Goal: Information Seeking & Learning: Learn about a topic

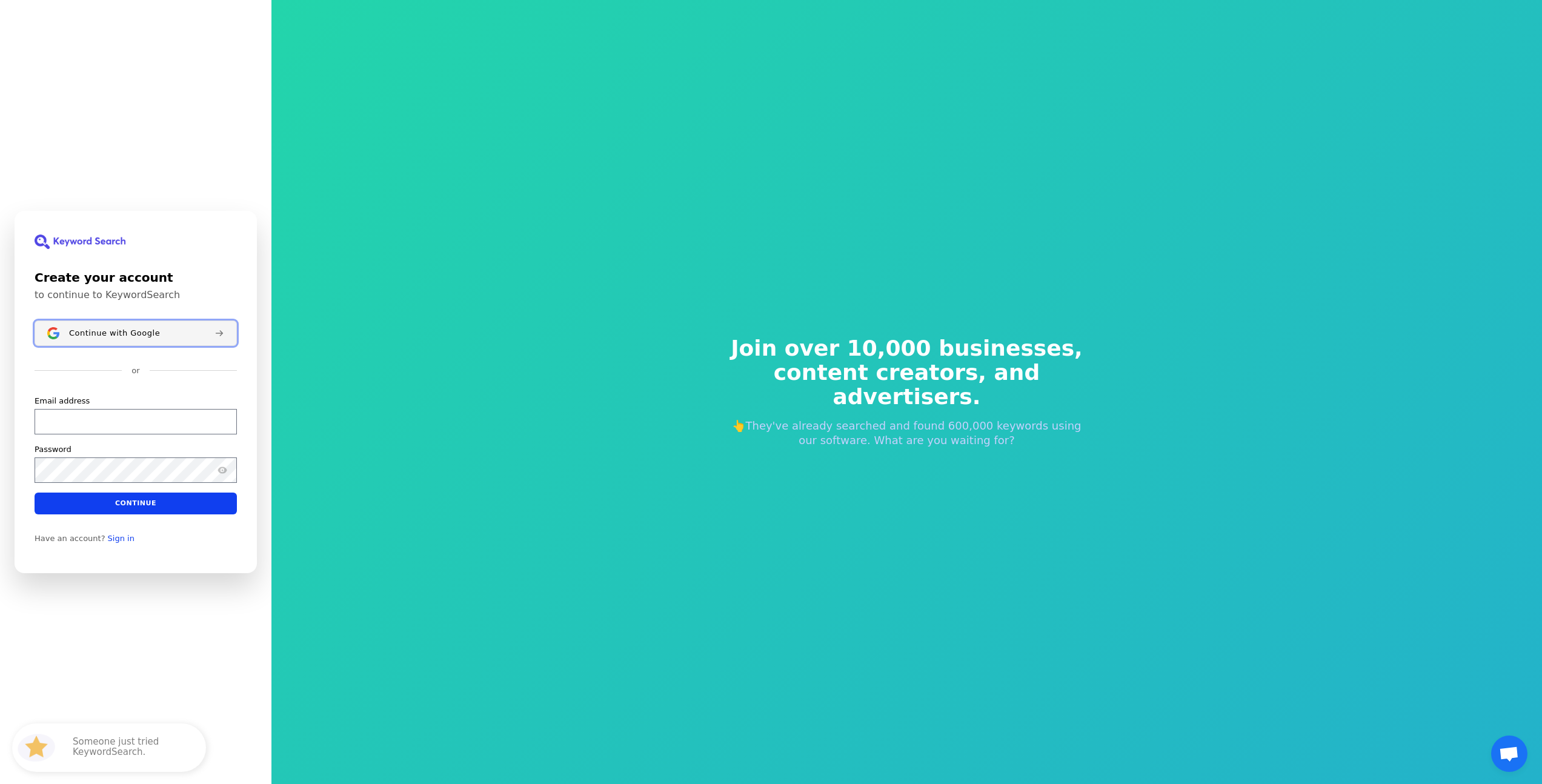
click at [107, 333] on span "Continue with Google" at bounding box center [114, 333] width 91 height 10
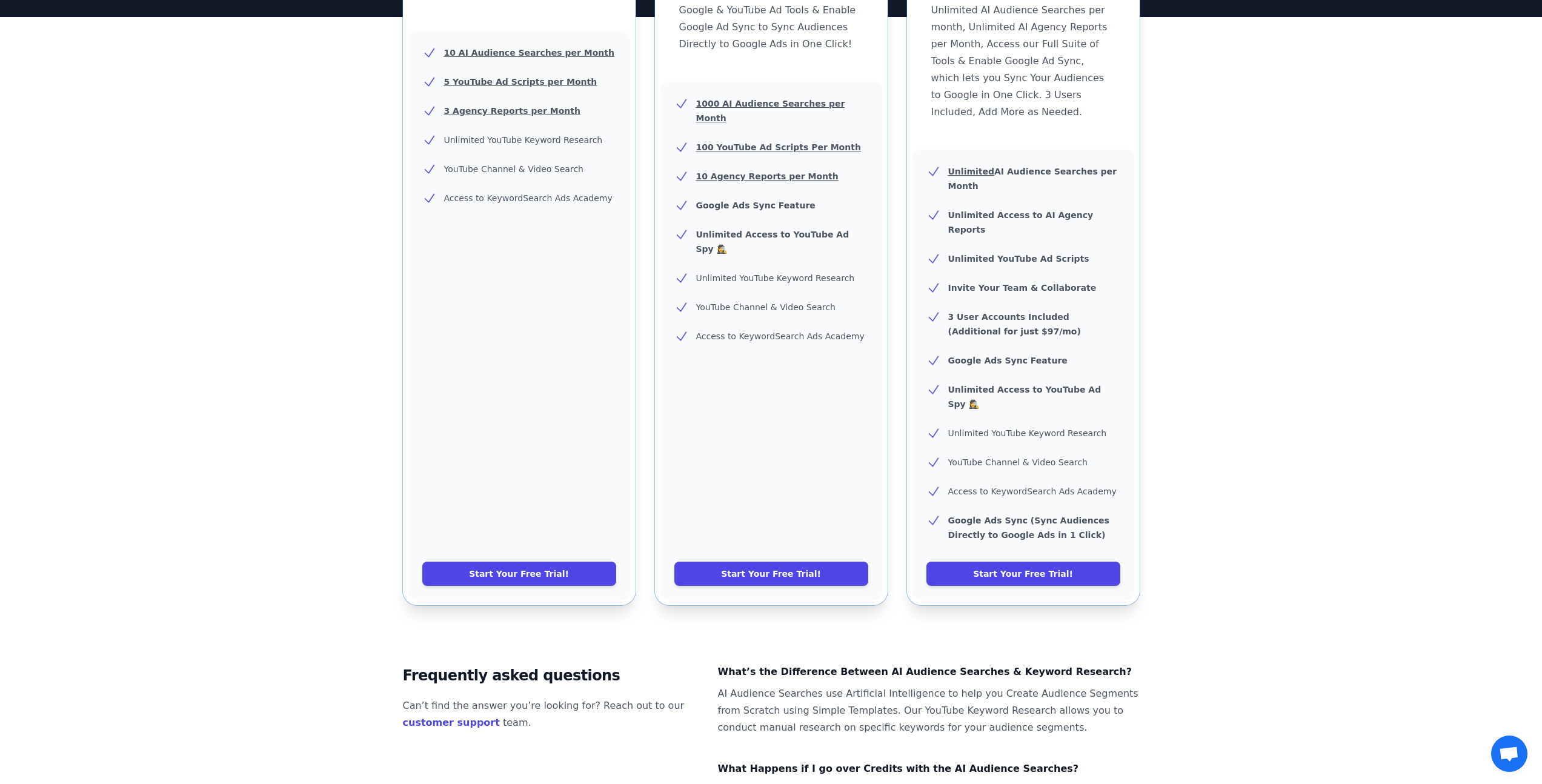
scroll to position [199, 0]
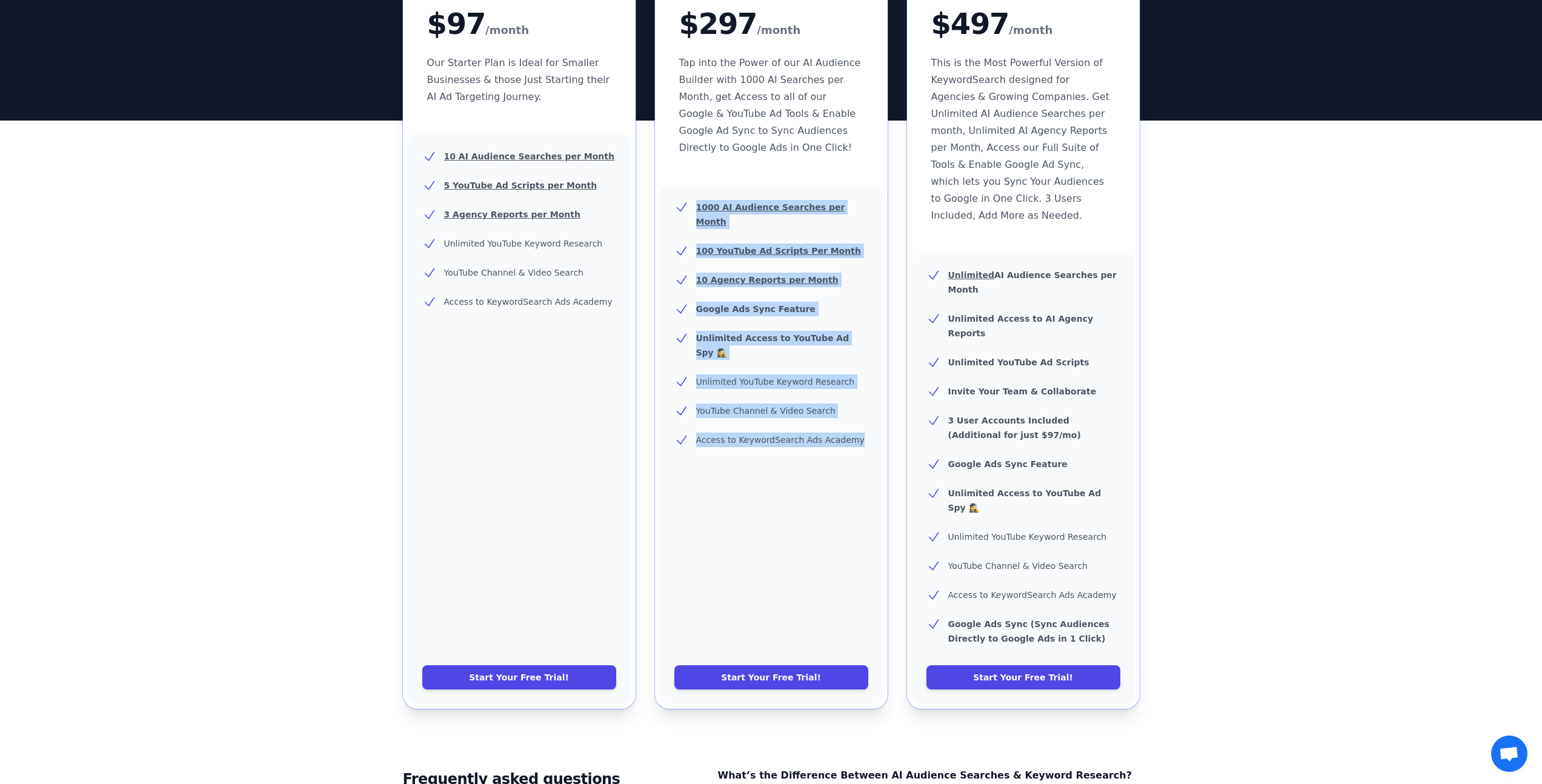
drag, startPoint x: 862, startPoint y: 407, endPoint x: 690, endPoint y: 202, distance: 267.6
click at [690, 202] on ul "1000 AI Audience Searches per Month 100 YouTube Ad Scripts Per Month 10 Agency …" at bounding box center [771, 323] width 194 height 247
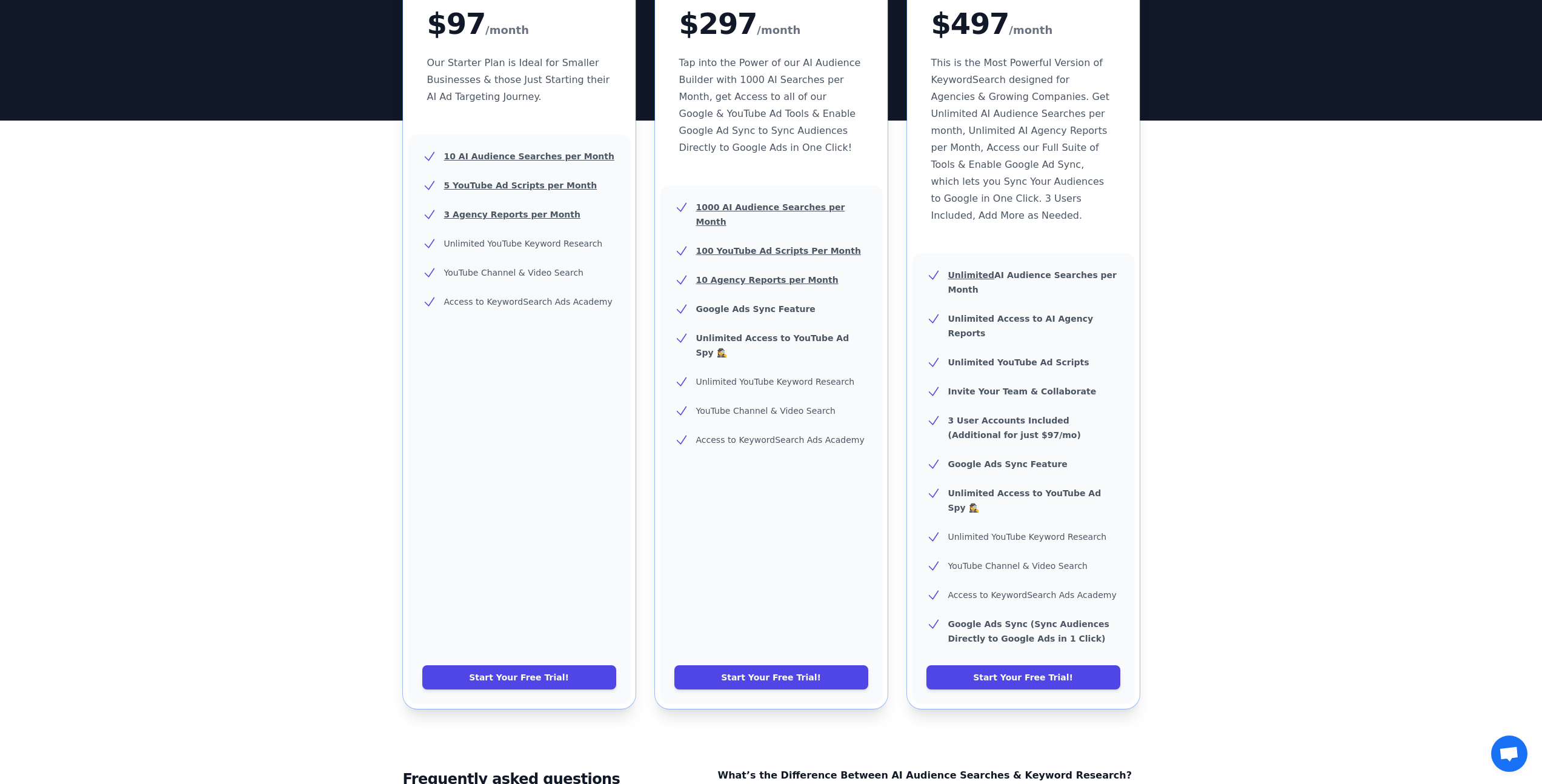
click at [601, 404] on div "10 AI Audience Searches per Month 5 YouTube Ad Scripts per Month 3 Agency Repor…" at bounding box center [519, 419] width 223 height 570
click at [1015, 666] on link "Start Your Free Trial!" at bounding box center [1023, 678] width 194 height 25
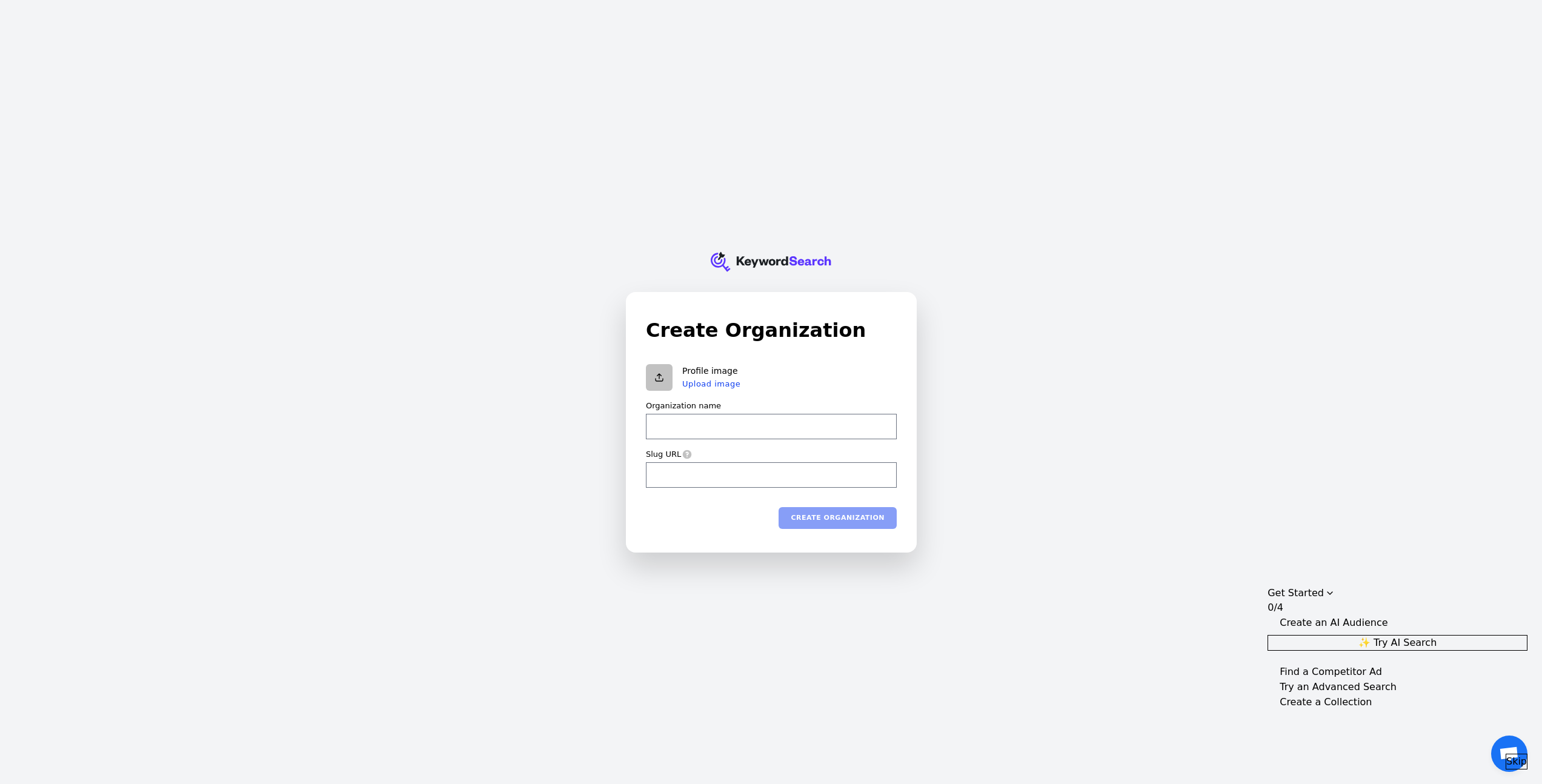
type input "D"
type input "d"
type input "Da"
type input "da"
type input "Dak"
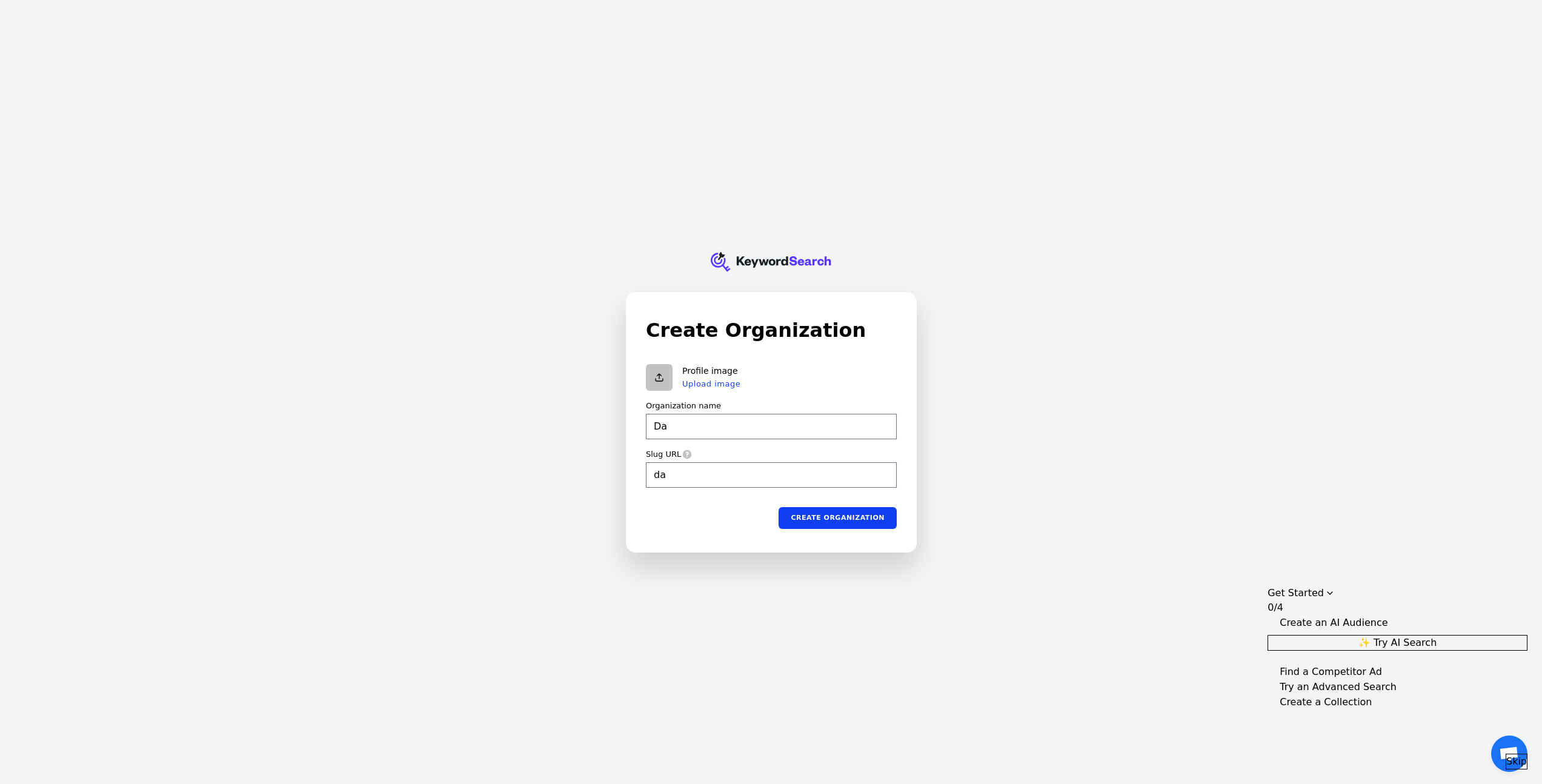
type input "dak"
type input "Dakt"
type input "dakt"
type input "Dakte"
type input "dakte"
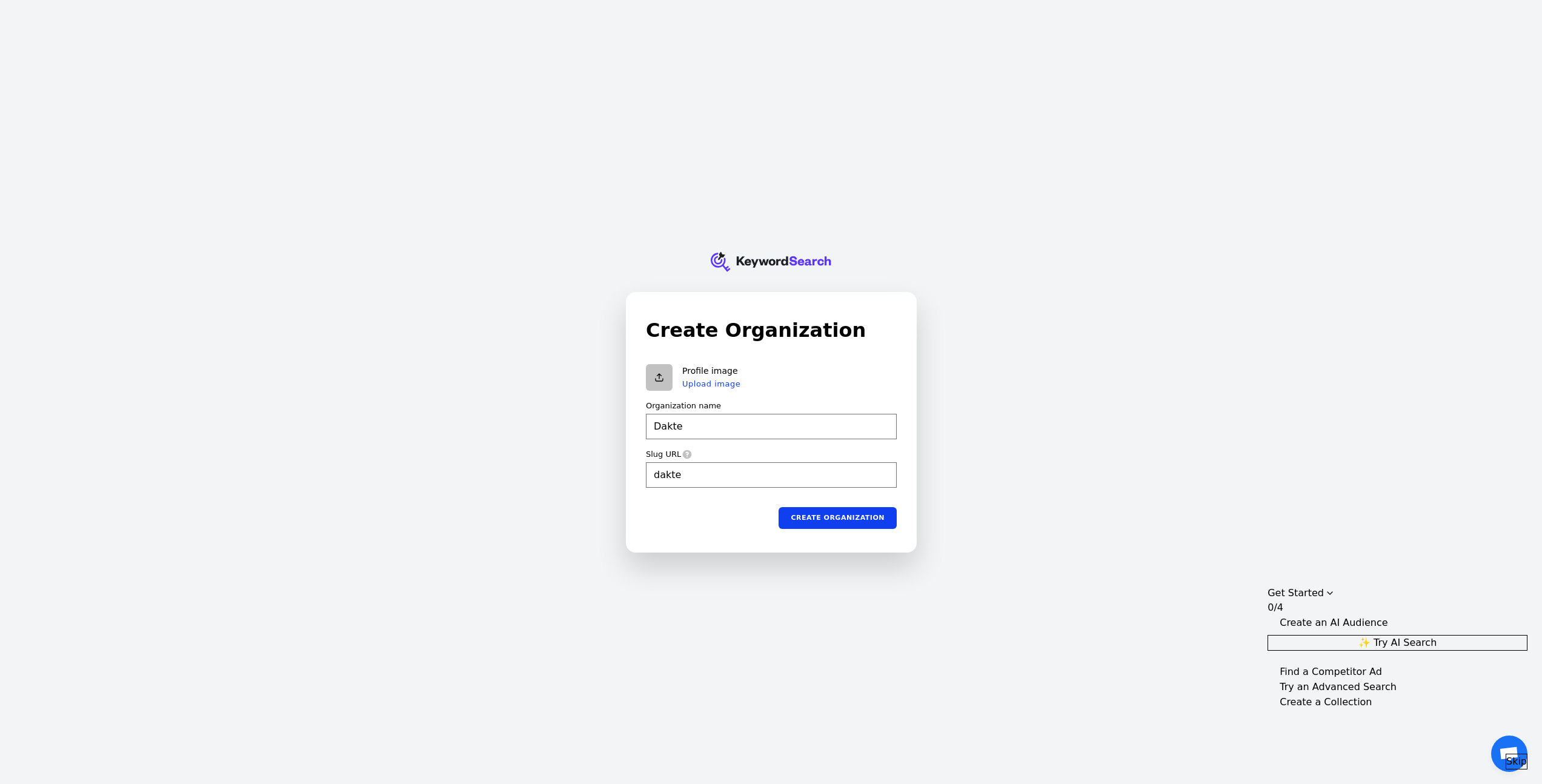
type input "Daktel"
type input "daktel"
type input "Daktela"
type input "daktela"
click at [849, 520] on button "Create organization" at bounding box center [837, 517] width 118 height 21
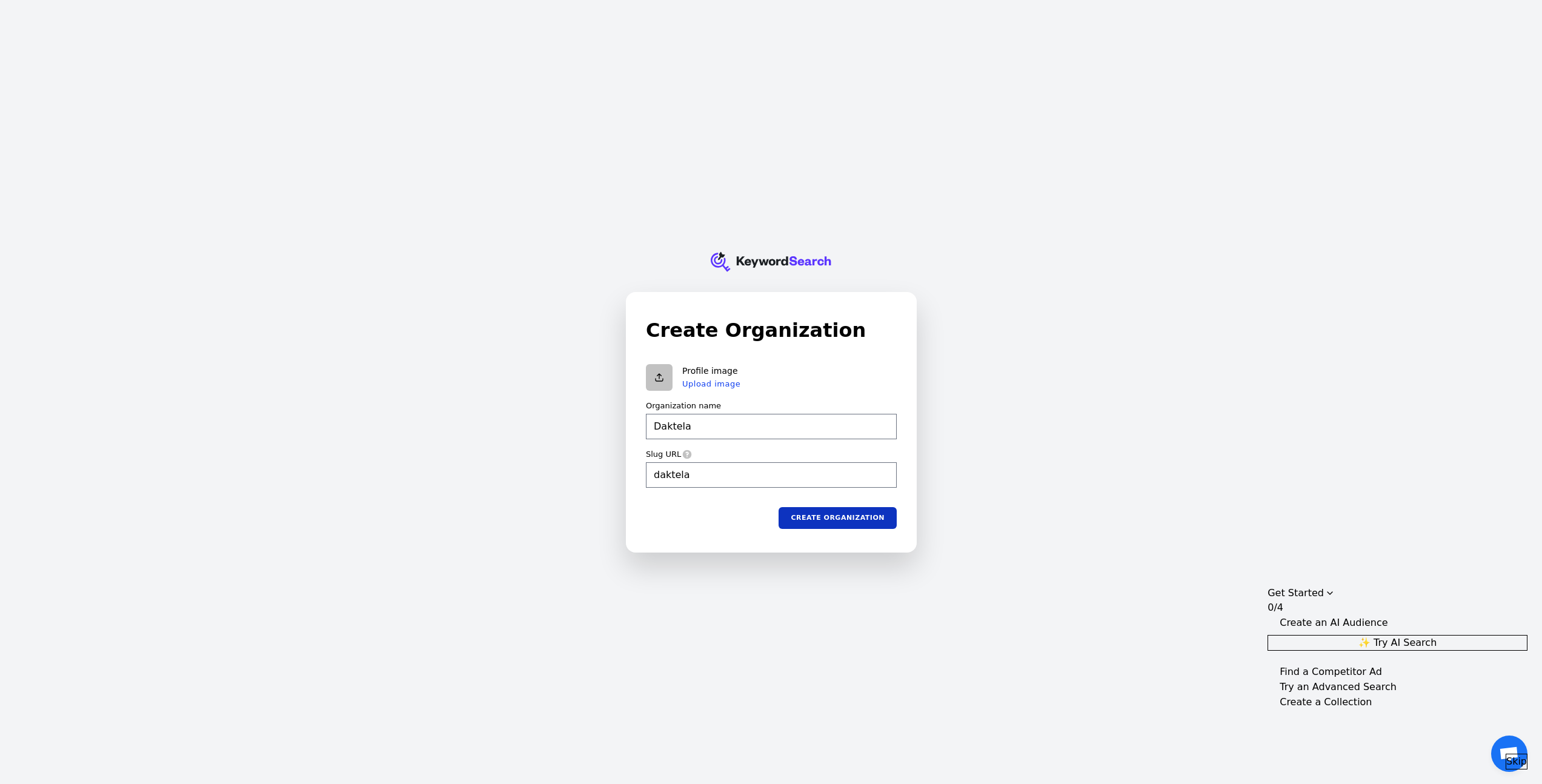
type input "Daktela"
type input "daktela"
type input "Daktela"
type input "daktela"
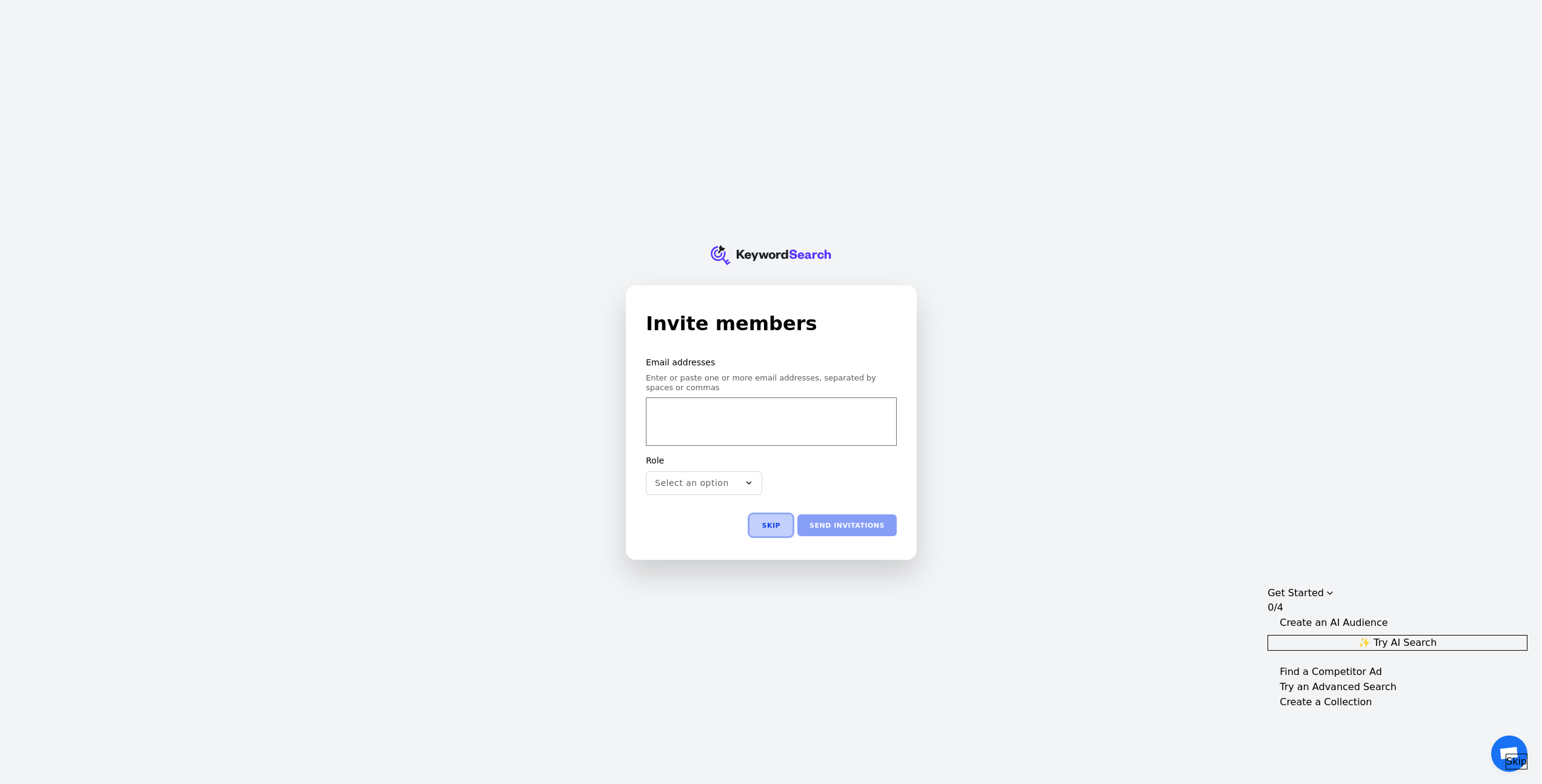
click at [768, 527] on button "Skip" at bounding box center [771, 525] width 43 height 21
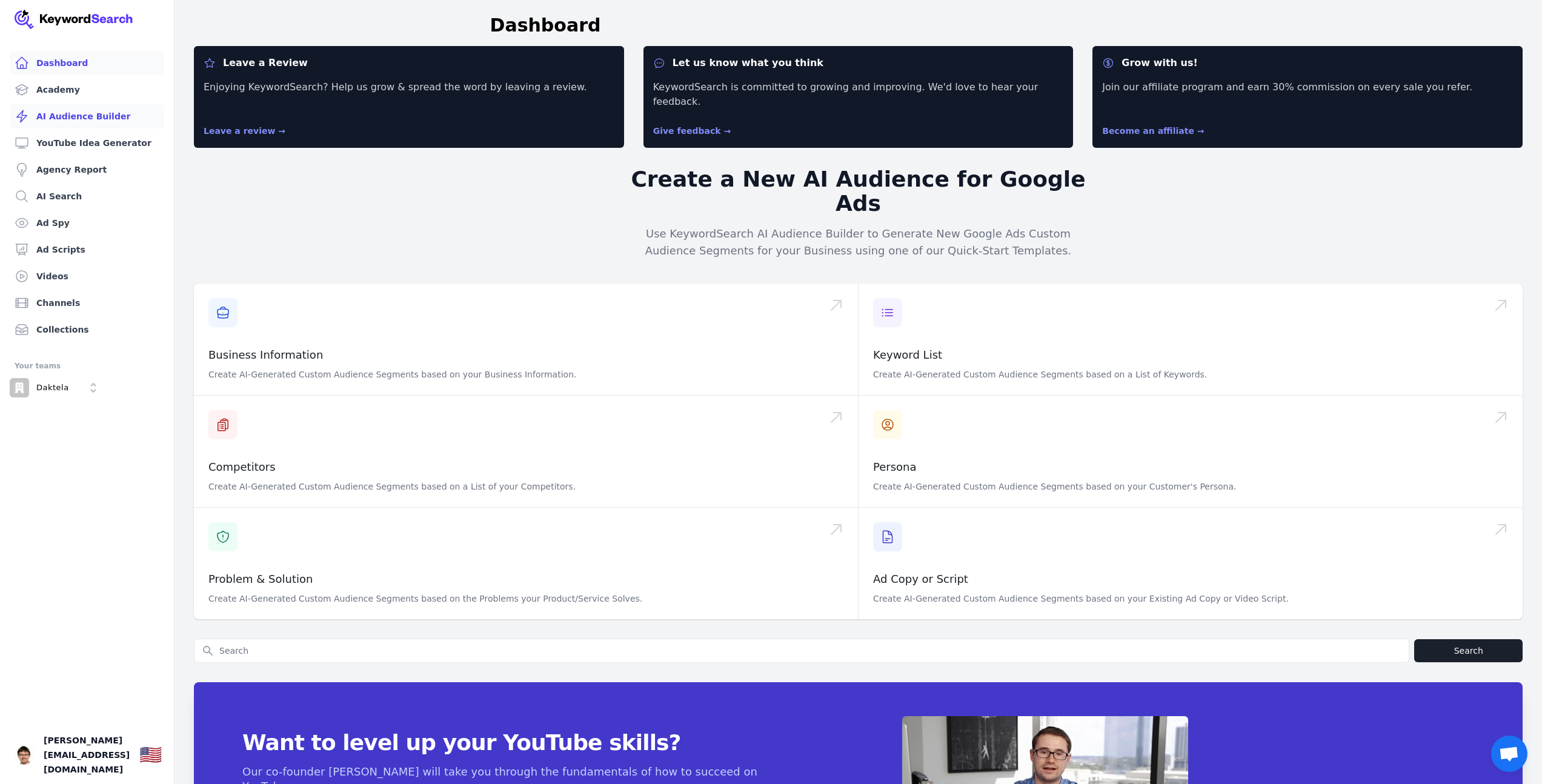
click at [80, 116] on link "AI Audience Builder" at bounding box center [87, 116] width 155 height 25
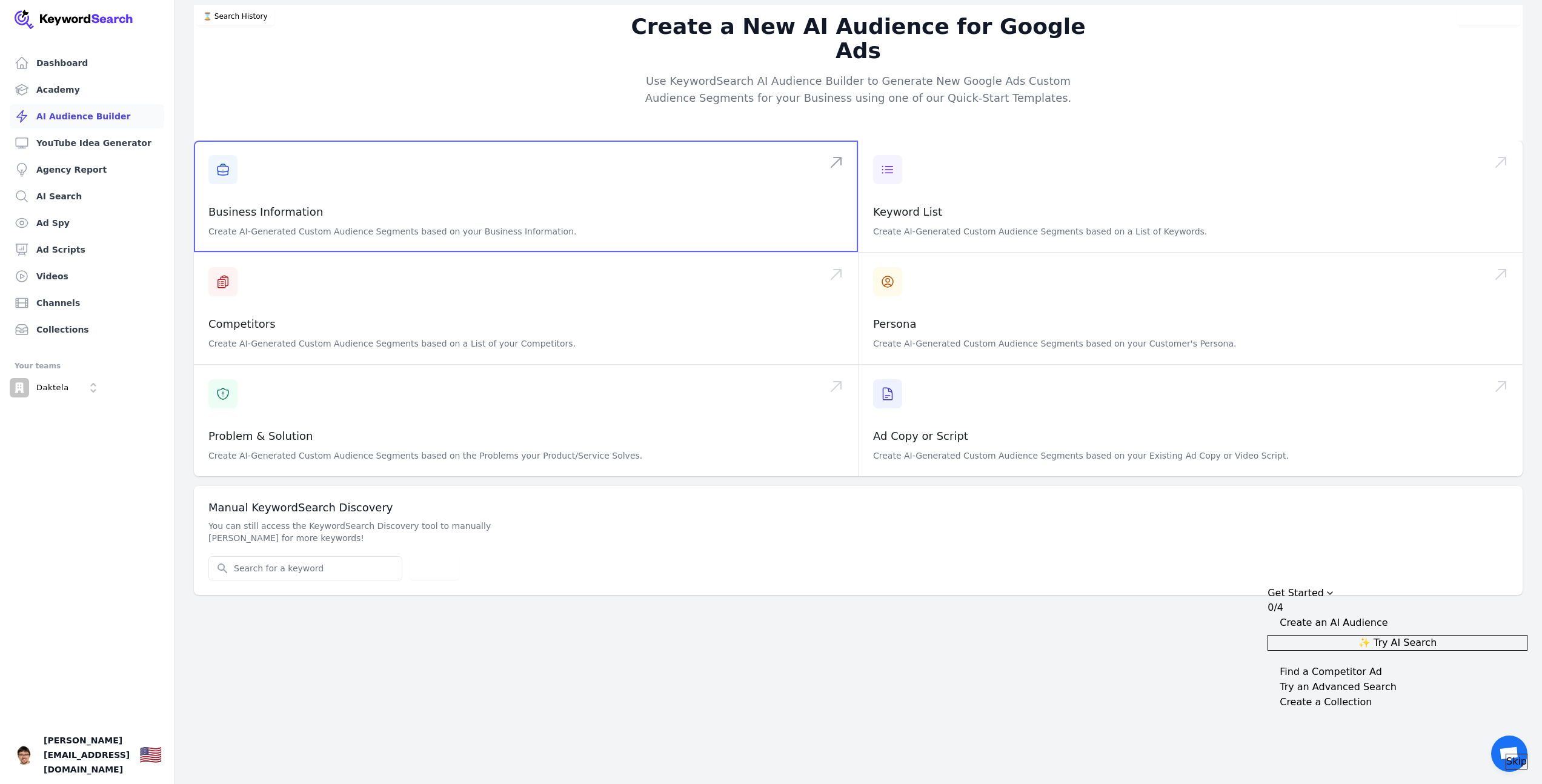
click at [215, 143] on span at bounding box center [526, 196] width 664 height 111
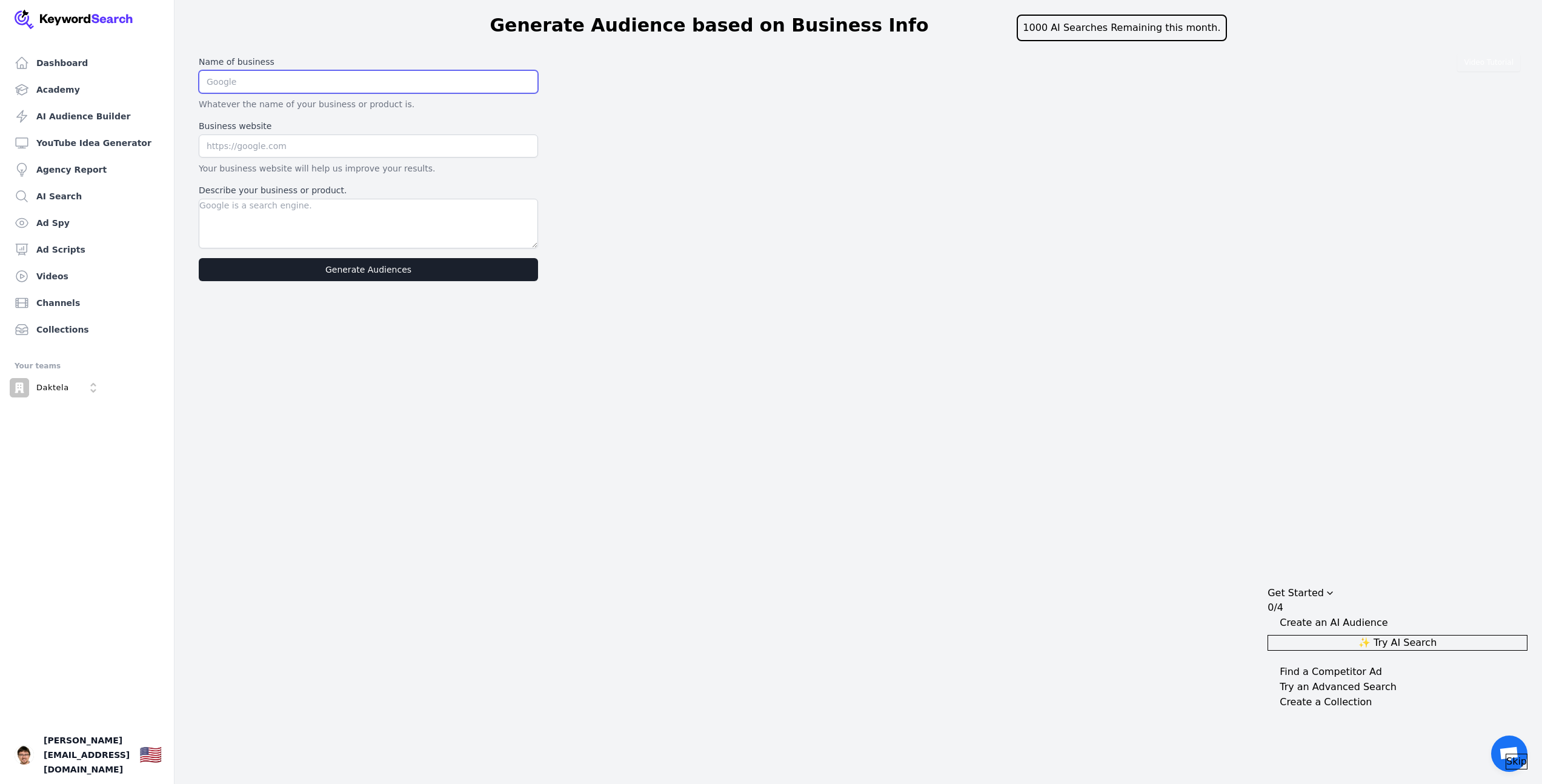
click at [282, 79] on input "text" at bounding box center [368, 81] width 339 height 23
type input "Daktela"
paste input "https://daktela.com/cs"
type input "https://daktela.com/cs"
click at [286, 222] on textarea "Describe your business or product." at bounding box center [368, 223] width 339 height 50
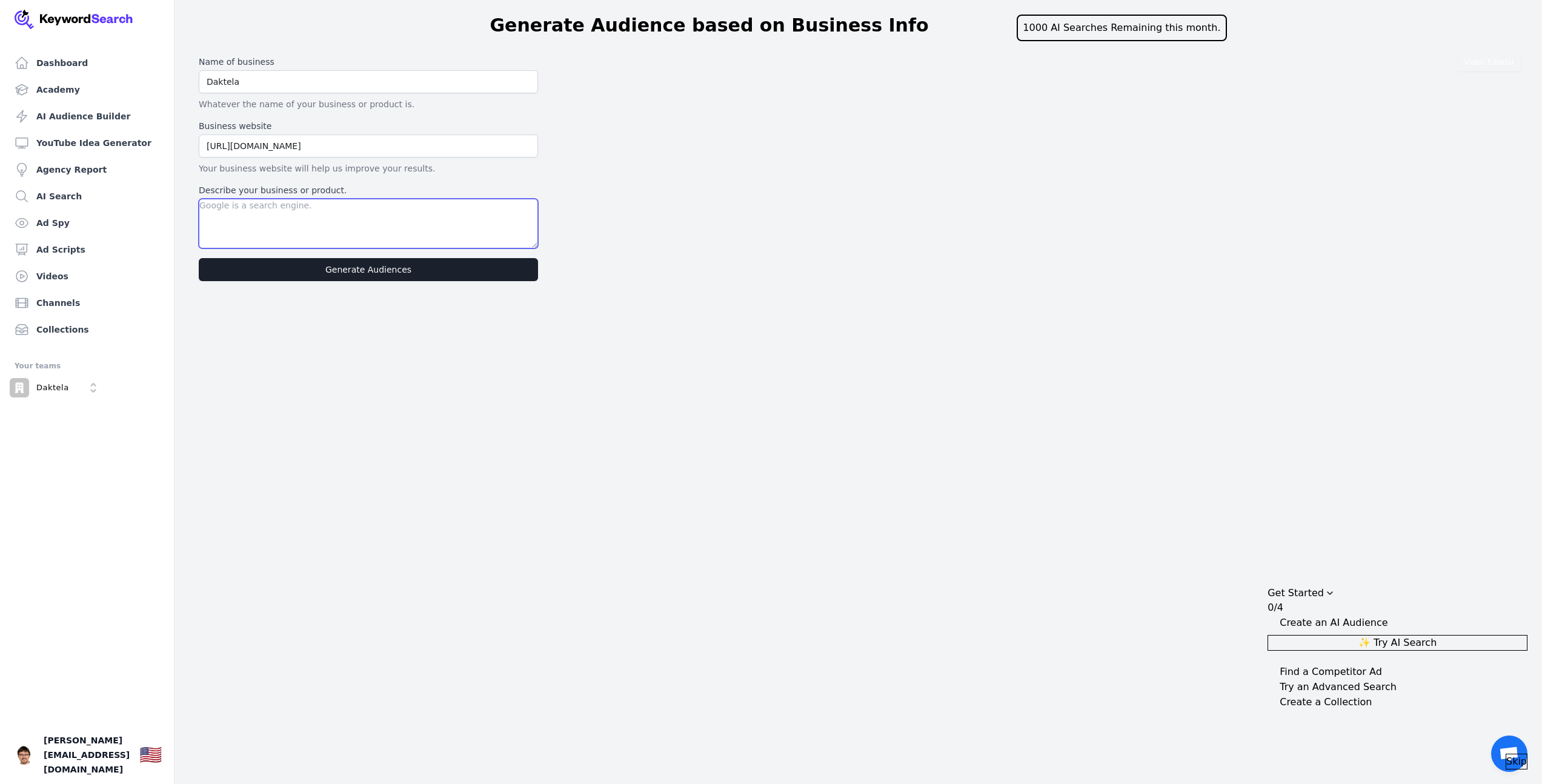
paste textarea "„Daktela je poskytovatel cloudového kontaktního centra a helpdeskového řešení. …"
paste textarea "cloudové kontaktní centrum pro firmy, které chtějí zlepšit zákaznickou podporu.…"
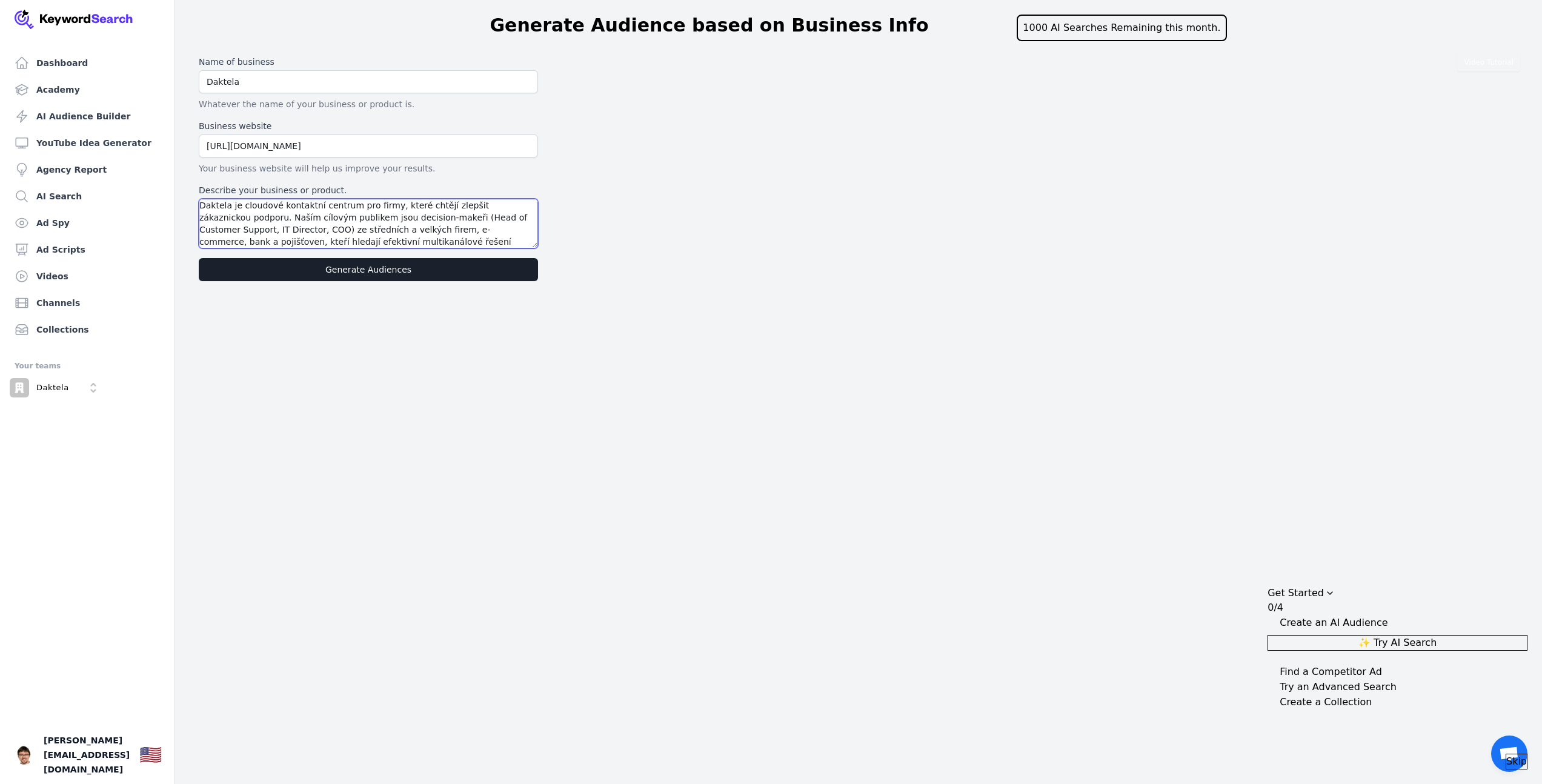
scroll to position [23, 0]
type textarea "Daktela je cloudové kontaktní centrum pro firmy, které chtějí zlepšit zákaznick…"
click at [388, 272] on button "Generate Audiences" at bounding box center [368, 269] width 339 height 23
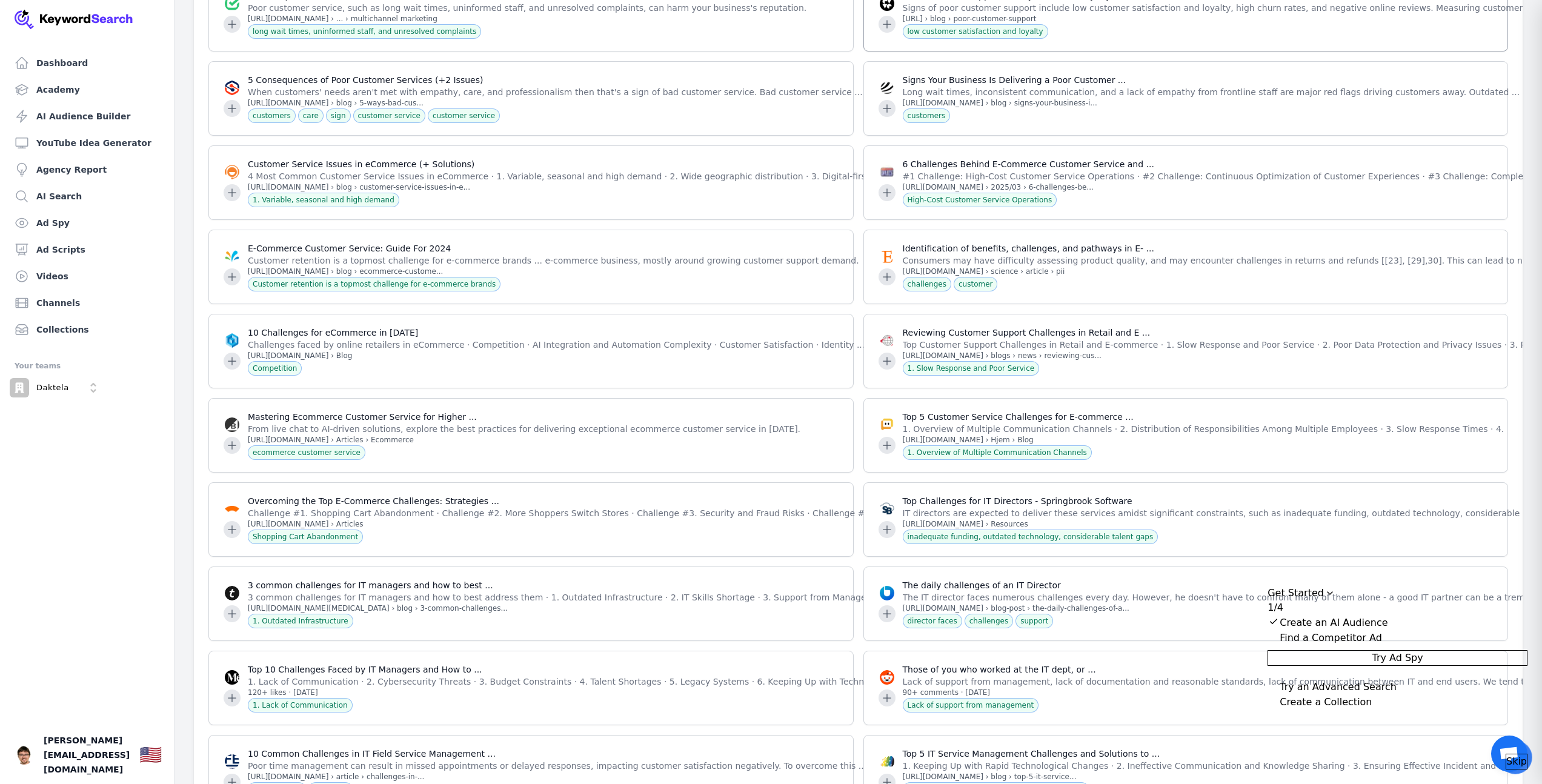
scroll to position [2327, 0]
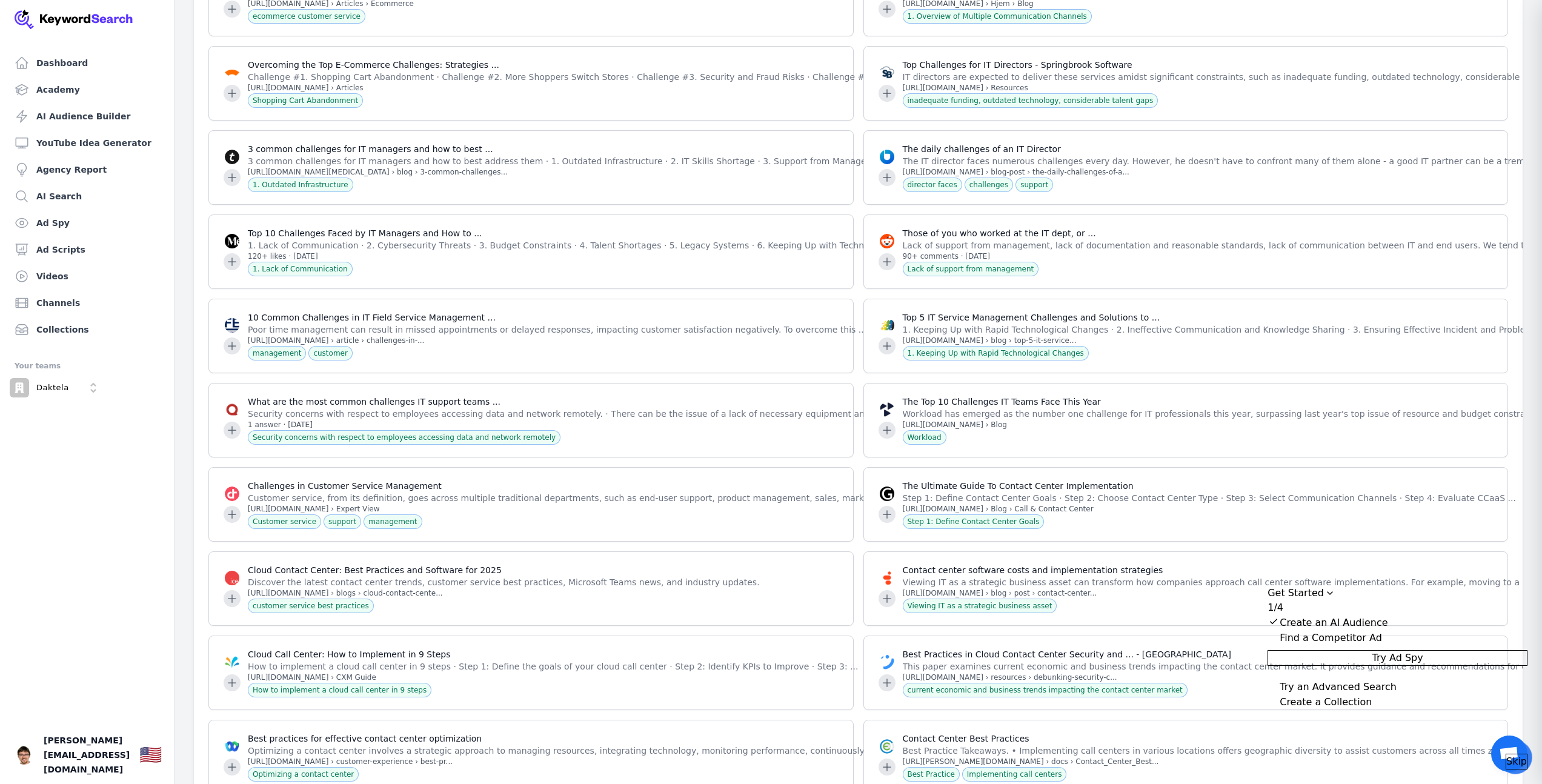
click at [1408, 666] on span "Try Ad Spy" at bounding box center [1397, 658] width 51 height 14
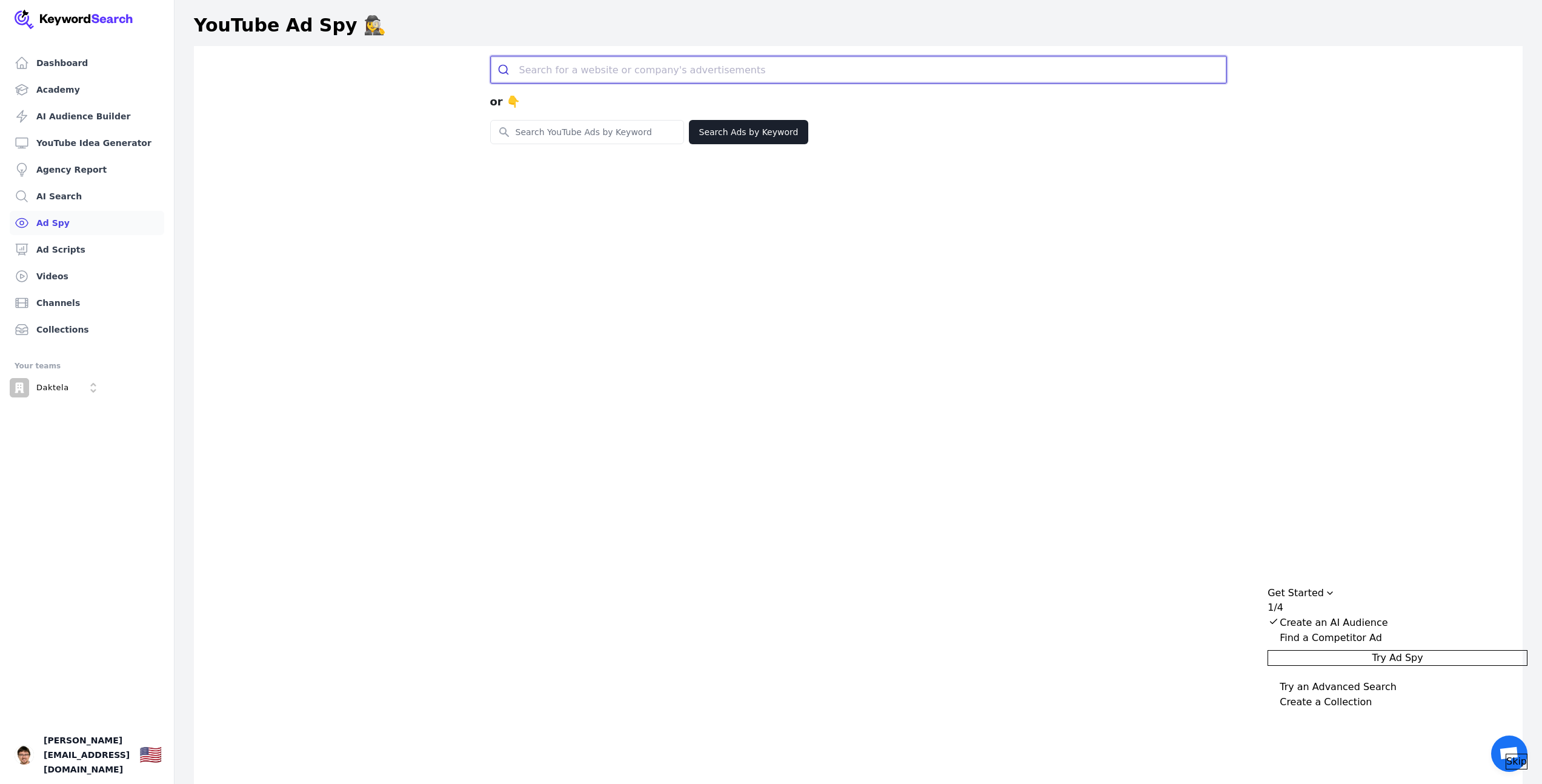
click at [558, 73] on input "search" at bounding box center [873, 70] width 707 height 27
paste input "https://supportbox.cz/"
type input "https://supportbox.cz/"
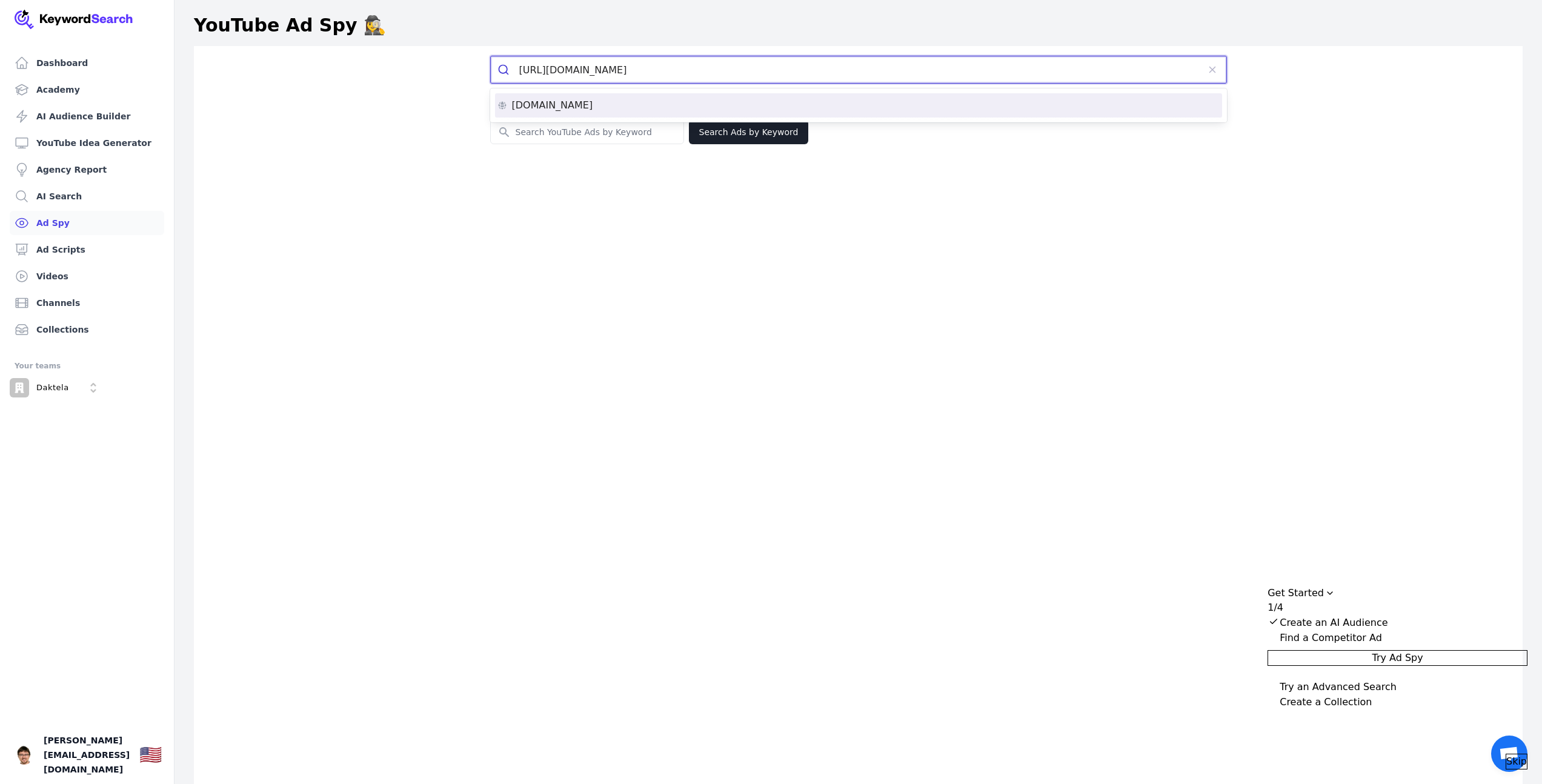
click at [604, 110] on div "supportbox.cz" at bounding box center [858, 106] width 722 height 10
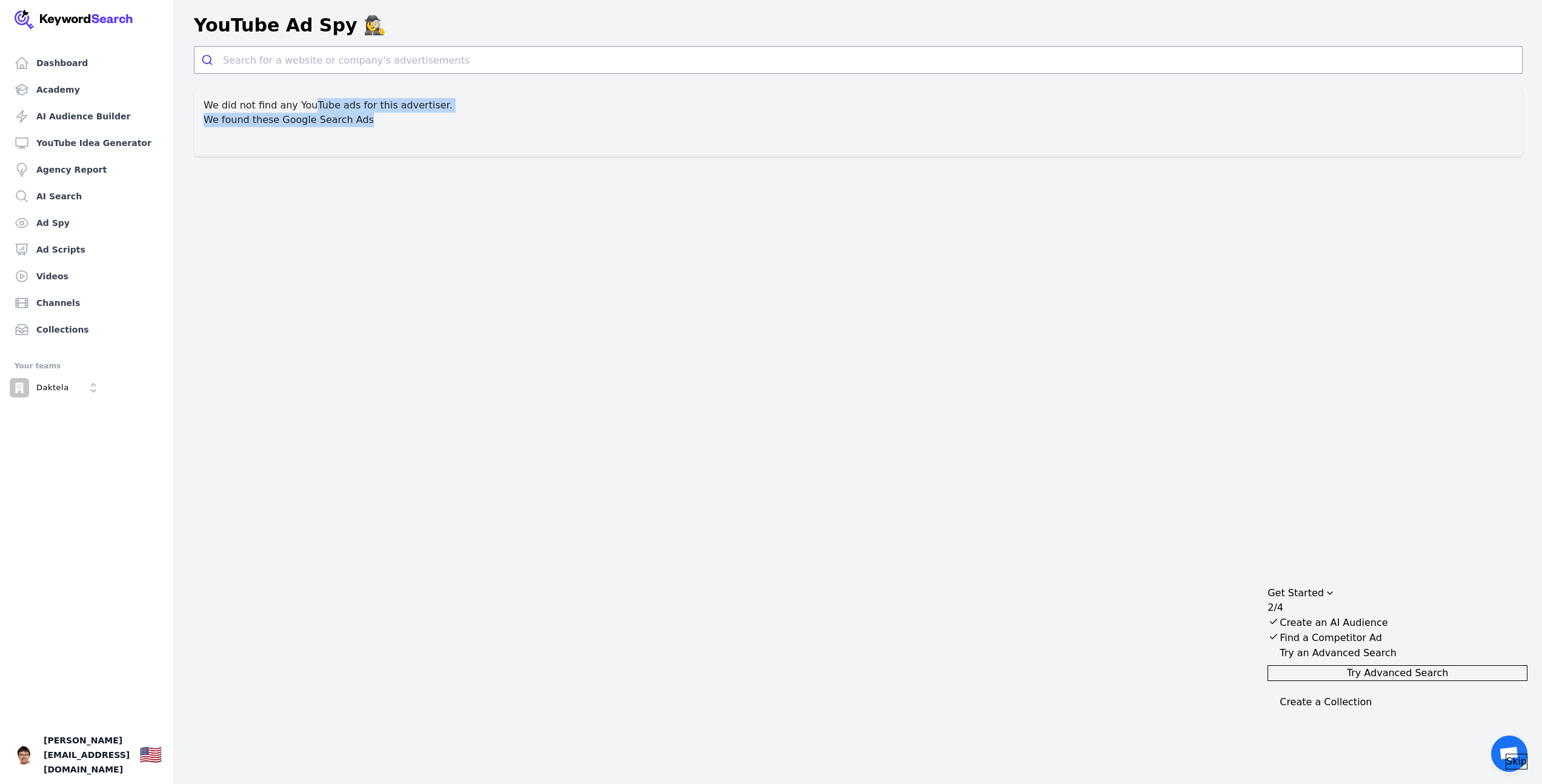
drag, startPoint x: 305, startPoint y: 110, endPoint x: 321, endPoint y: 154, distance: 46.8
click at [321, 154] on div "We did not find any YouTube ads for this advertiser. We found these Google Sear…" at bounding box center [858, 122] width 1329 height 68
click at [313, 126] on div at bounding box center [313, 126] width 0 height 0
click at [474, 106] on p "We did not find any YouTube ads for this advertiser." at bounding box center [858, 106] width 1309 height 14
click at [1402, 681] on span "Try Advanced Search" at bounding box center [1398, 673] width 102 height 14
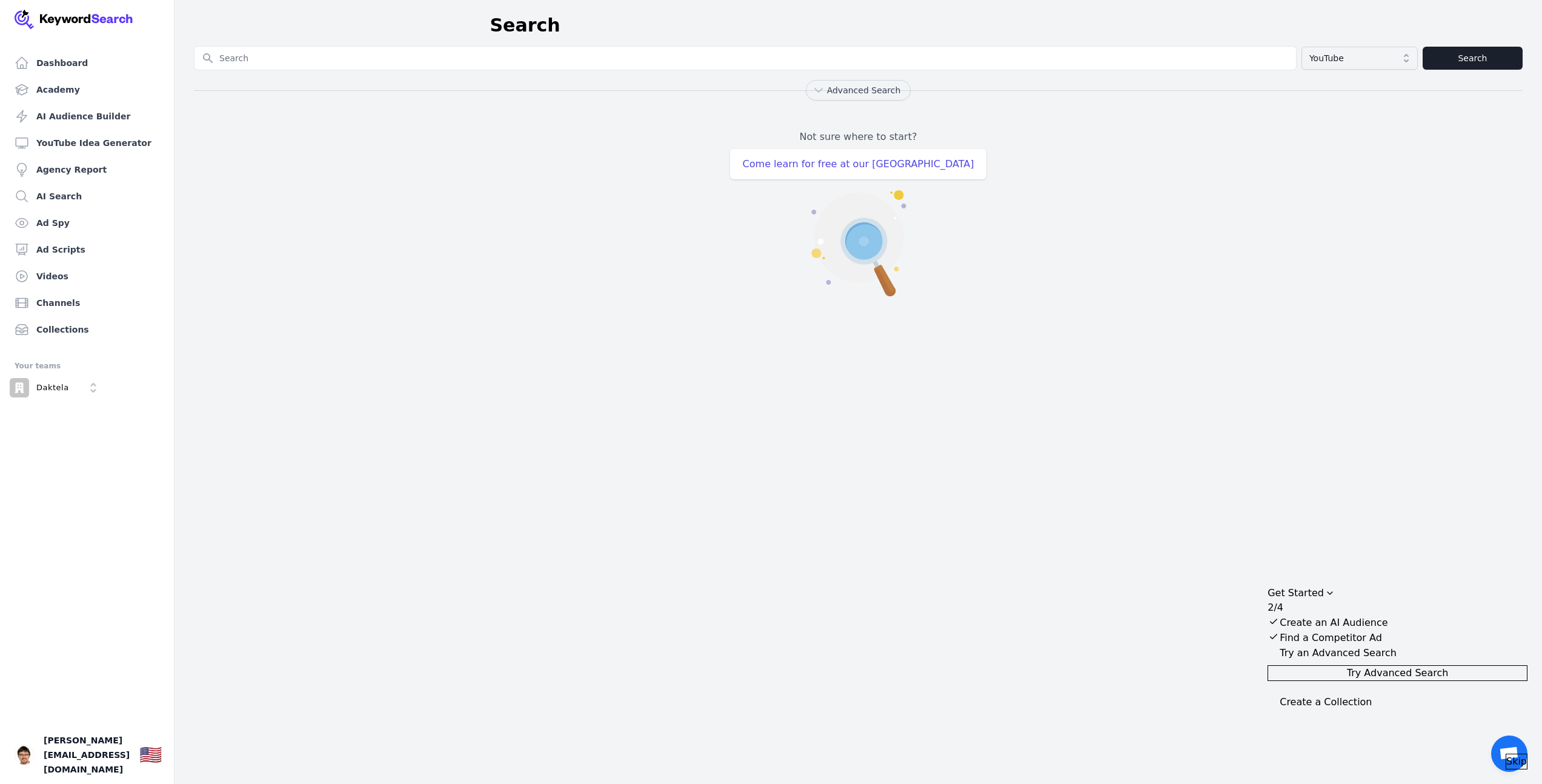
click at [1360, 80] on div "Advanced Search" at bounding box center [858, 91] width 1329 height 21
click at [1358, 52] on span "YouTube" at bounding box center [1351, 58] width 83 height 12
click at [1350, 57] on span "YouTube" at bounding box center [1351, 58] width 83 height 12
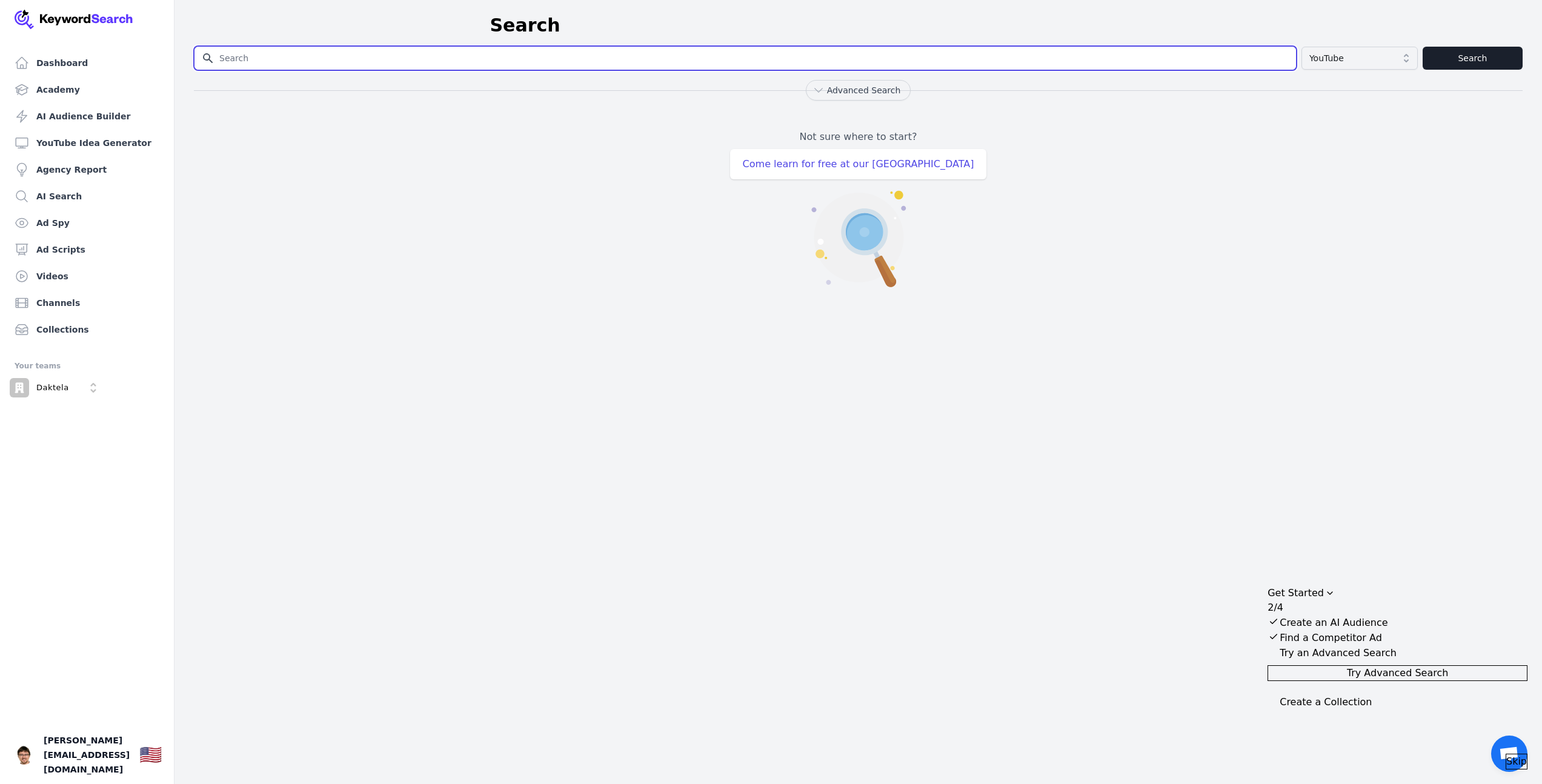
click at [726, 54] on input "Search for YouTube Keywords" at bounding box center [745, 58] width 1102 height 23
type input "daktela"
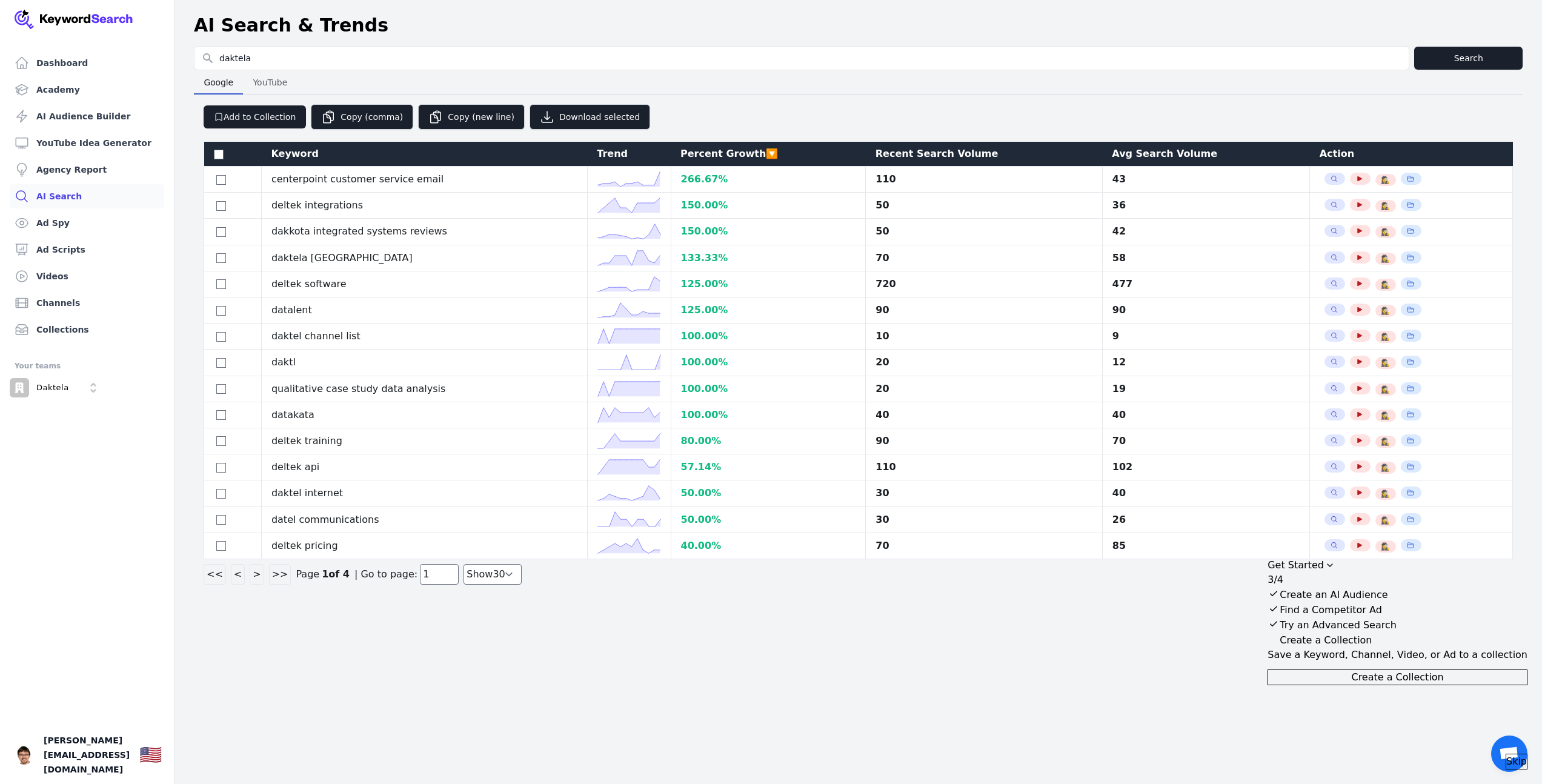
select select "50"
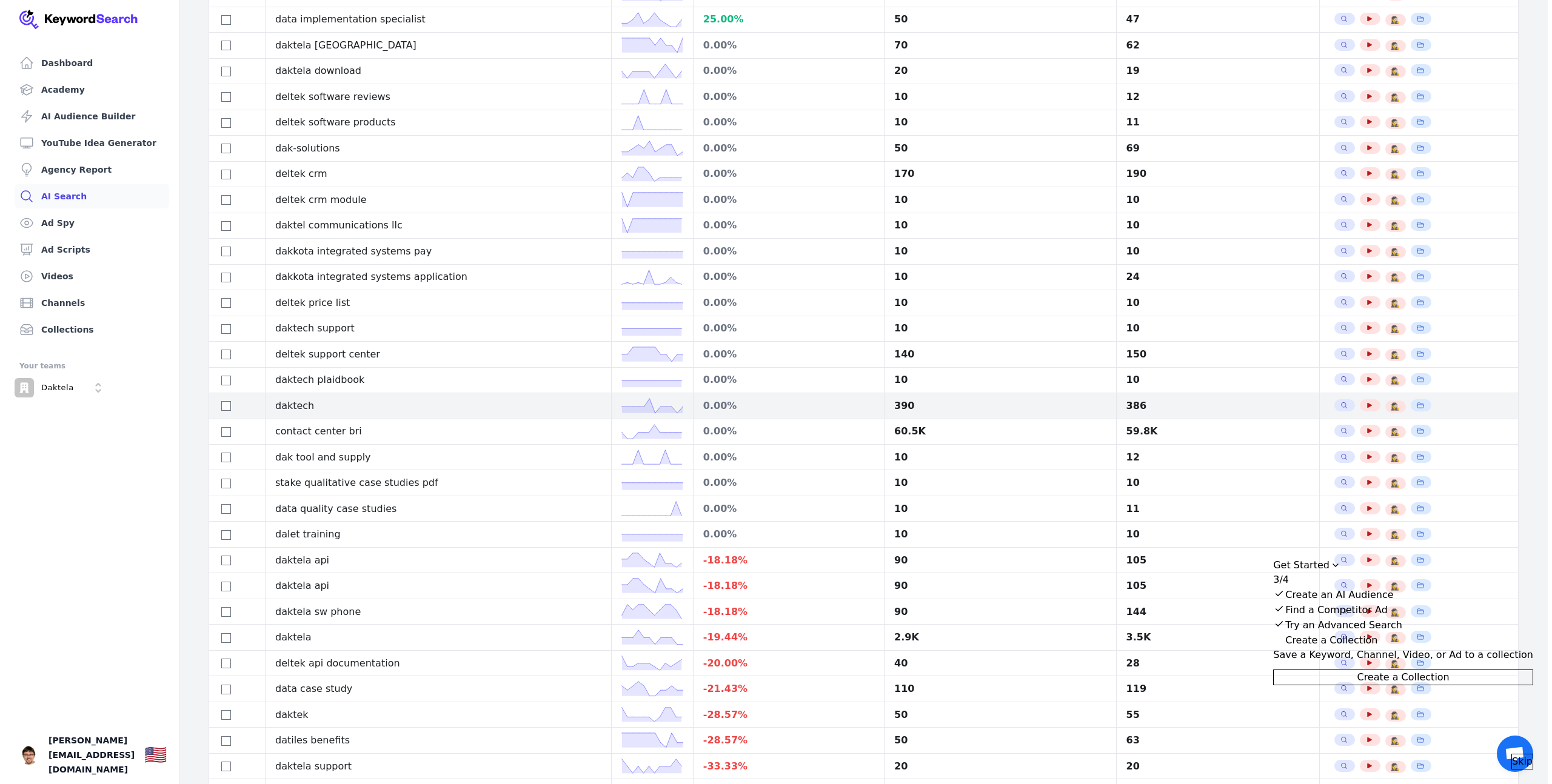
scroll to position [736, 0]
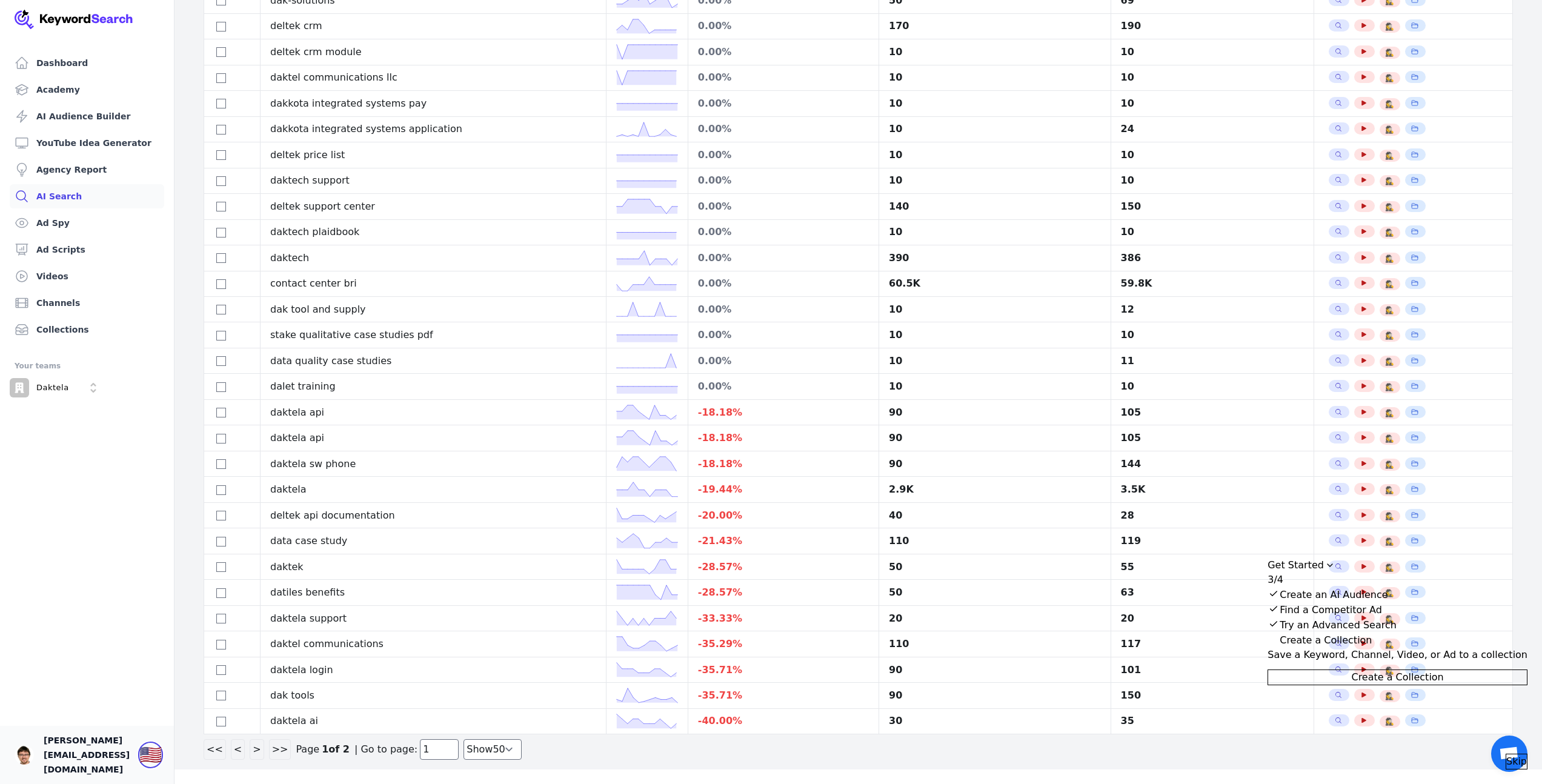
click at [162, 766] on div "🇺🇸" at bounding box center [150, 755] width 22 height 21
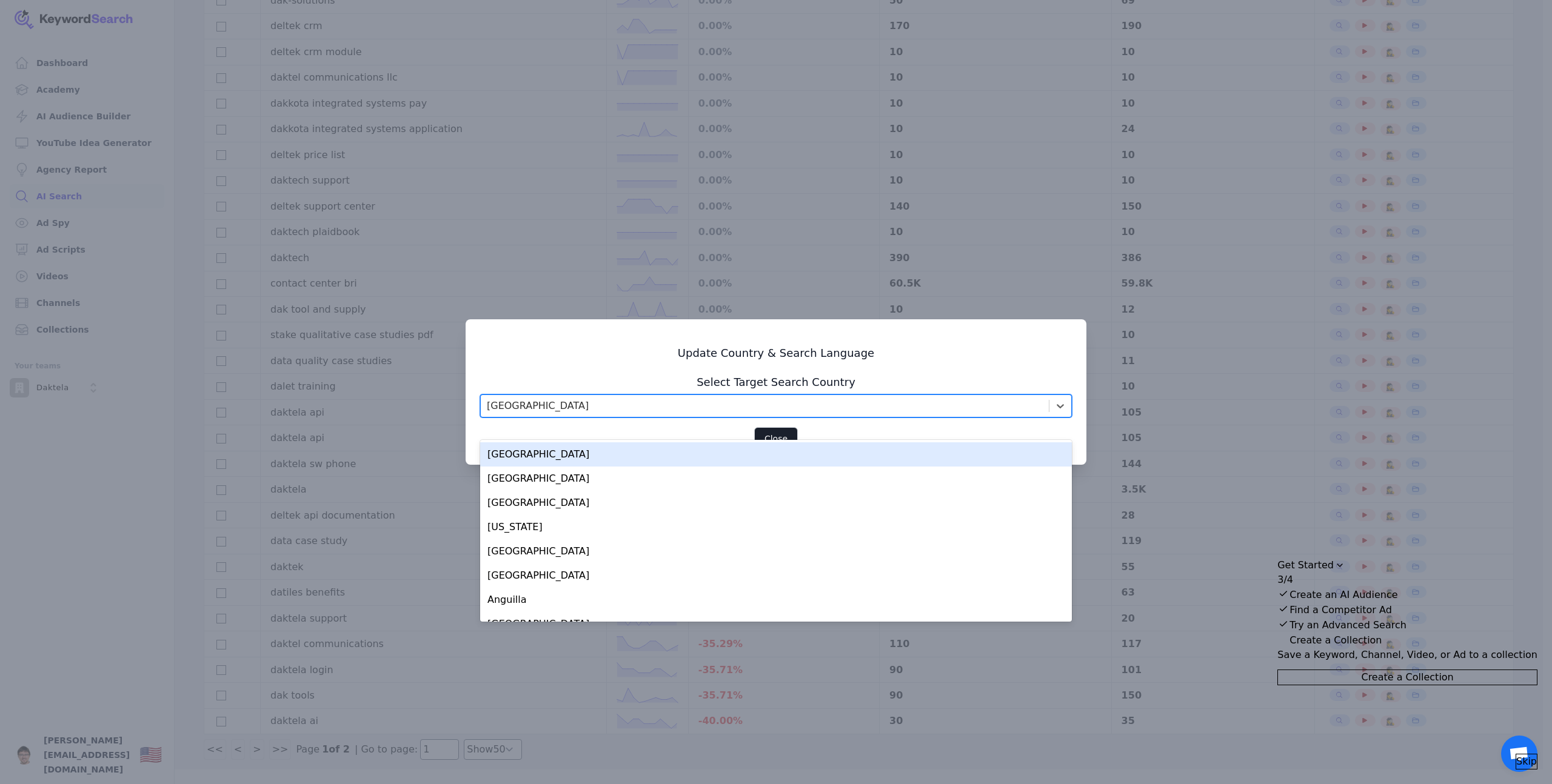
click at [617, 411] on div "United States" at bounding box center [764, 405] width 568 height 21
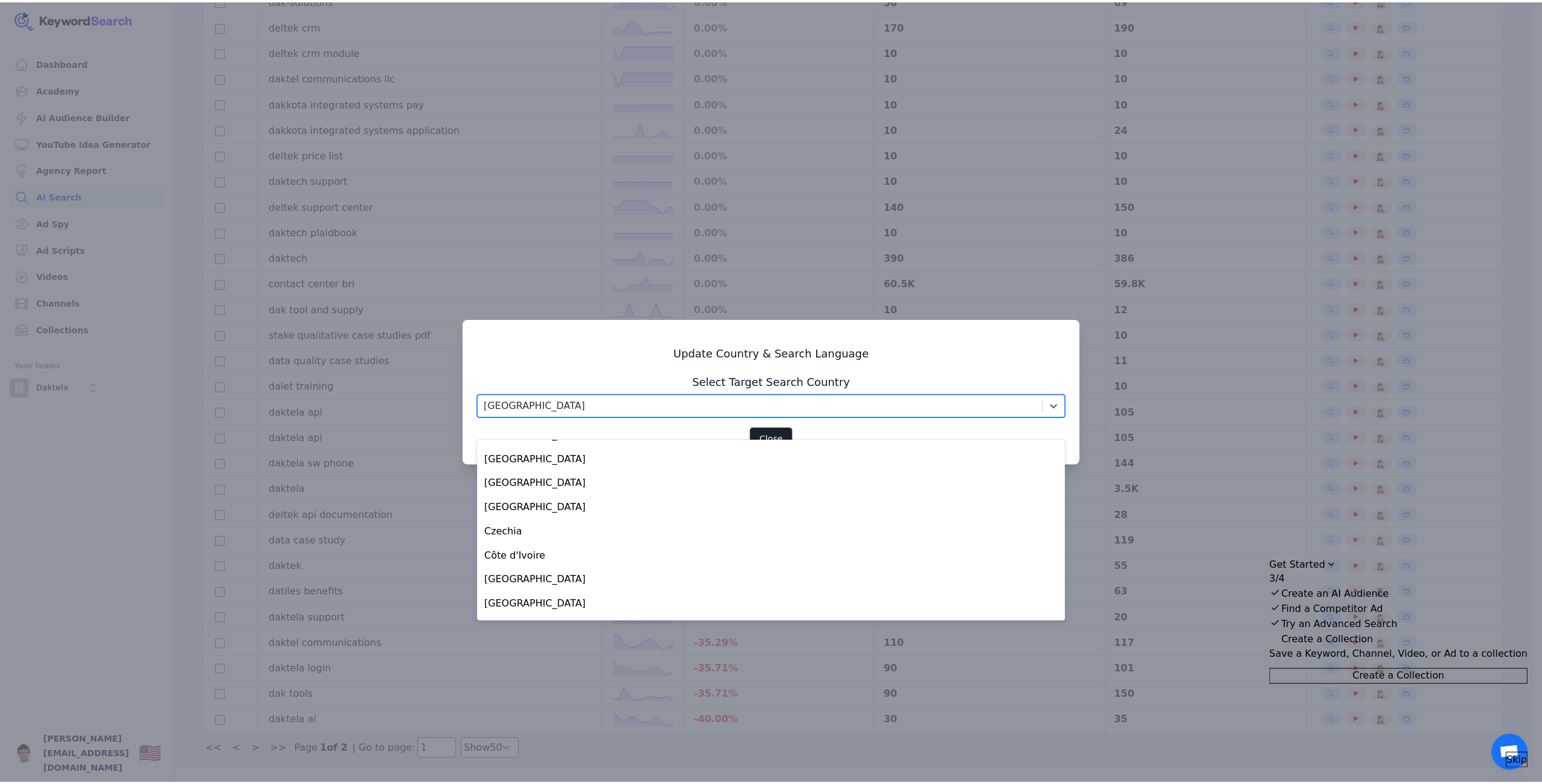
scroll to position [1309, 0]
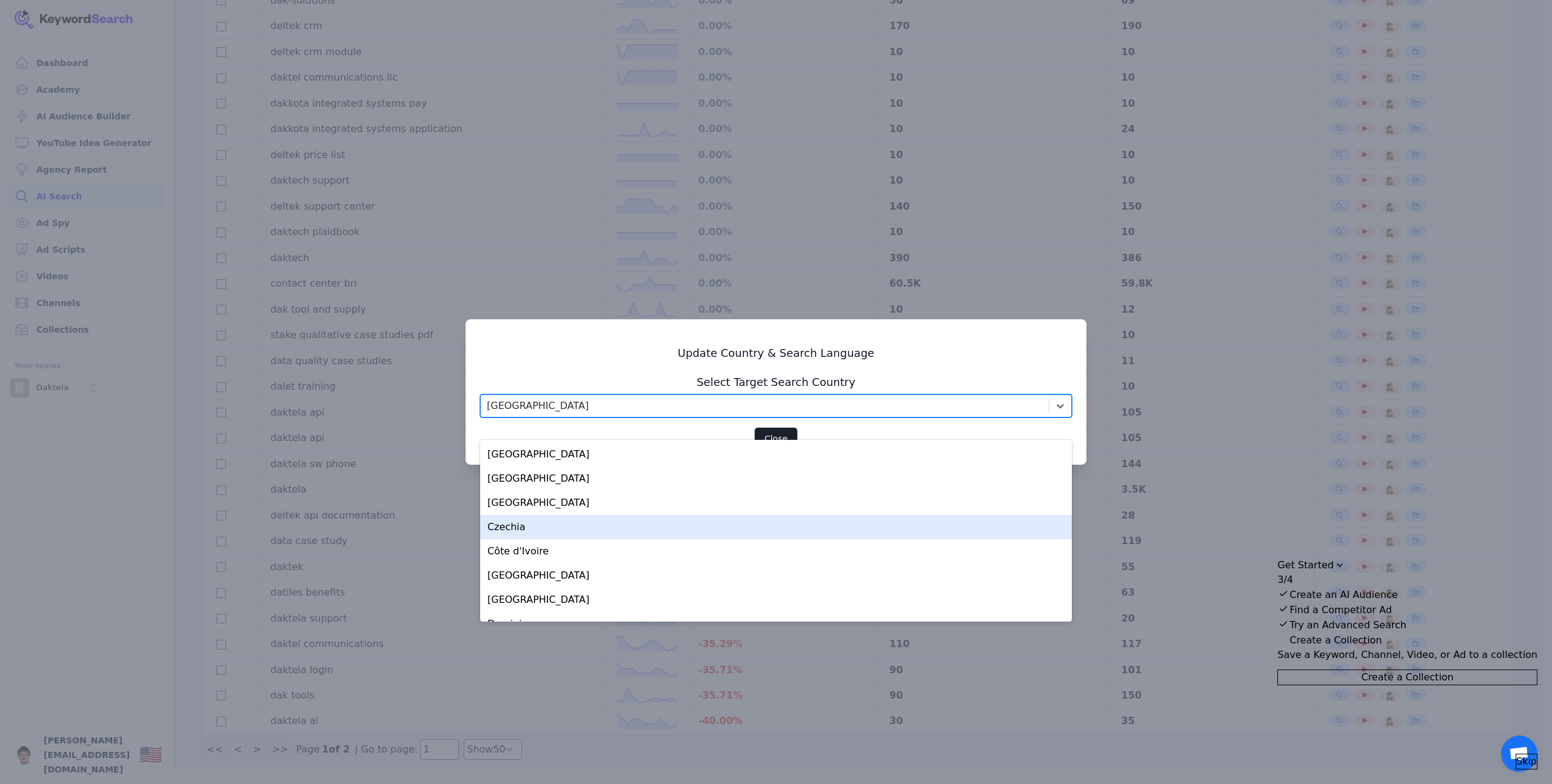
click at [522, 515] on div "Czechia" at bounding box center [776, 527] width 591 height 25
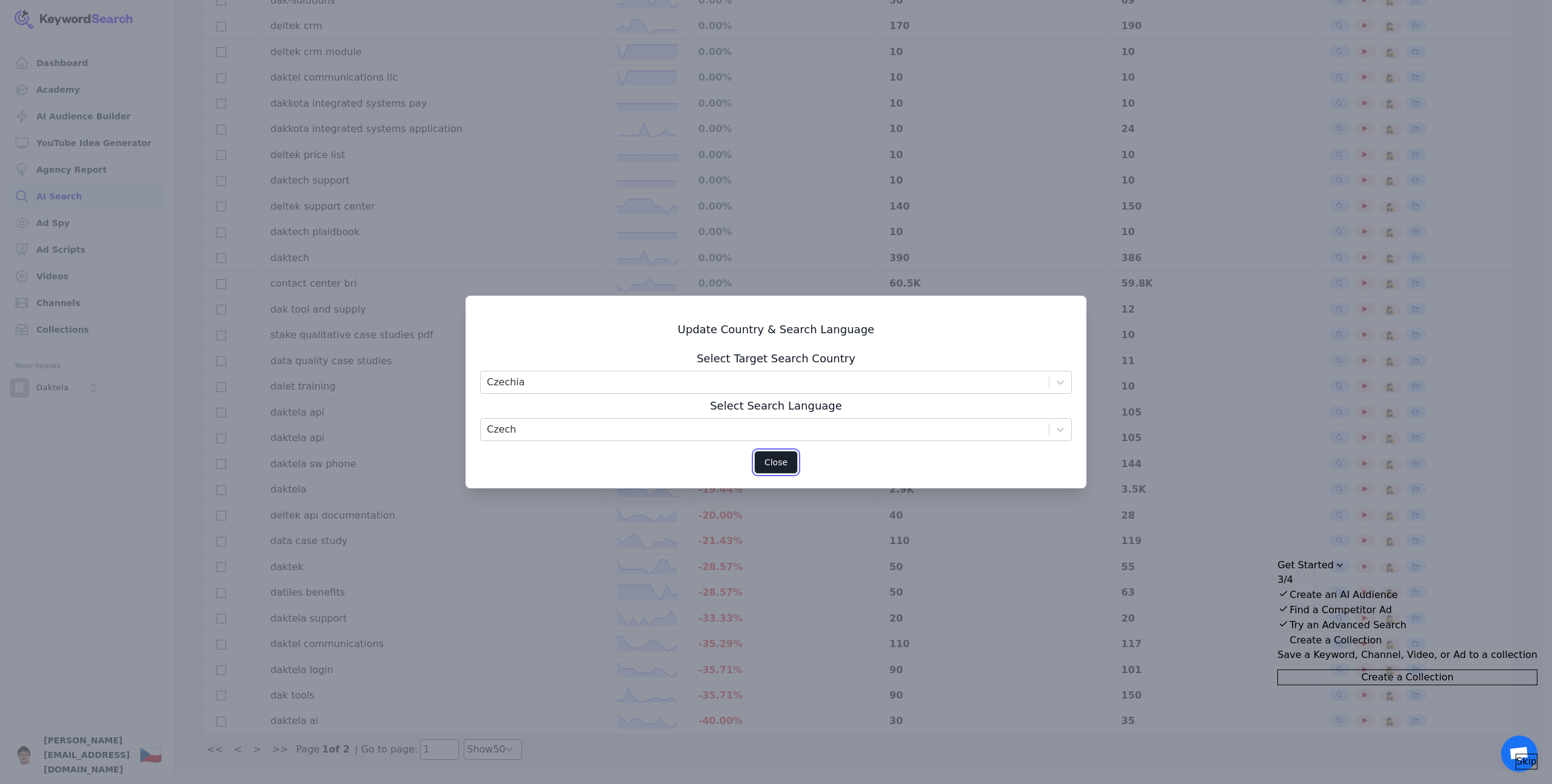
click at [778, 465] on button "Close" at bounding box center [776, 462] width 44 height 23
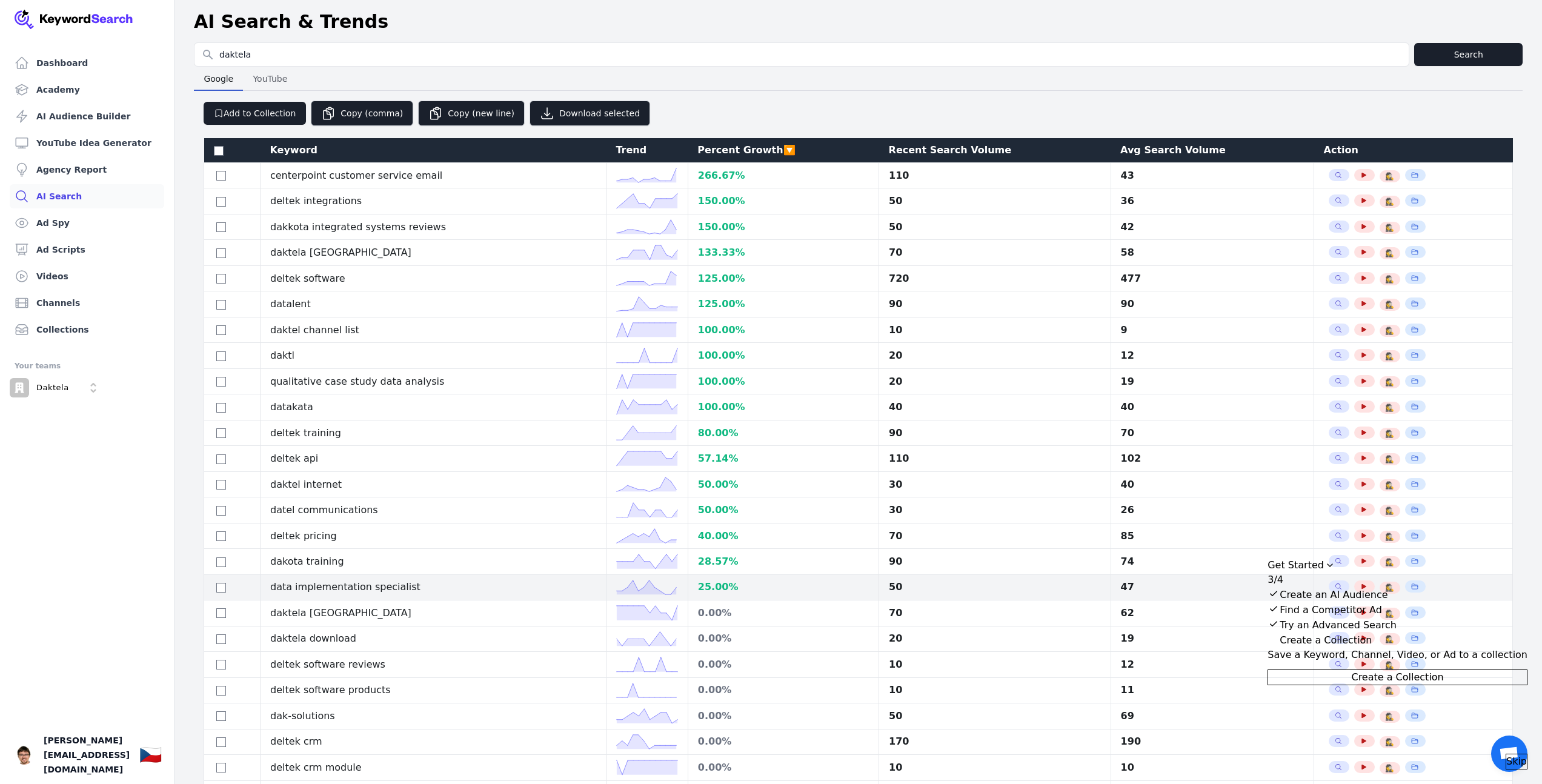
scroll to position [0, 0]
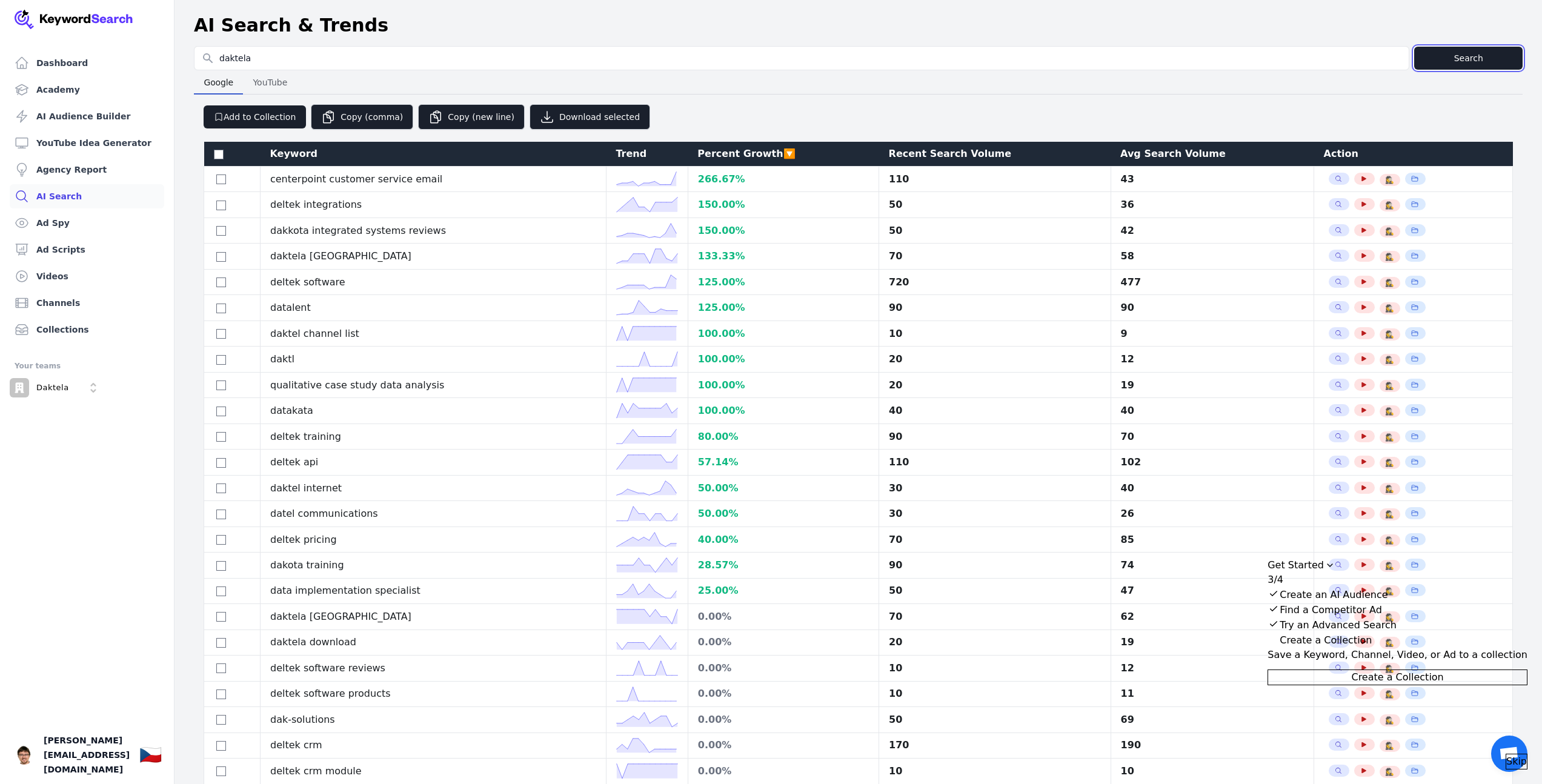
click at [1451, 59] on button "Search" at bounding box center [1468, 58] width 109 height 23
click at [265, 88] on span "YouTube" at bounding box center [270, 82] width 44 height 17
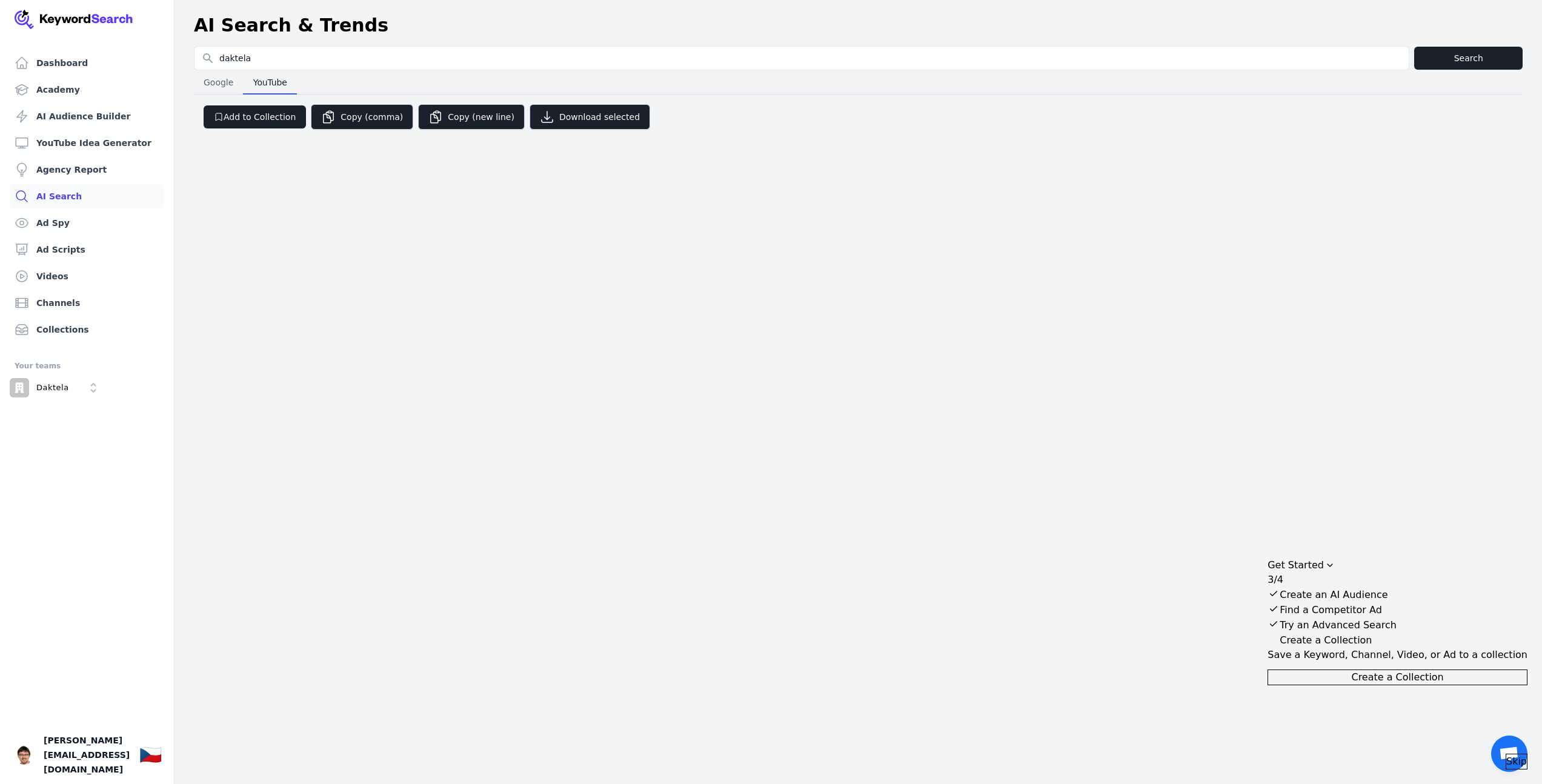
click at [1250, 40] on header "AI Search & Trends" at bounding box center [859, 25] width 1368 height 41
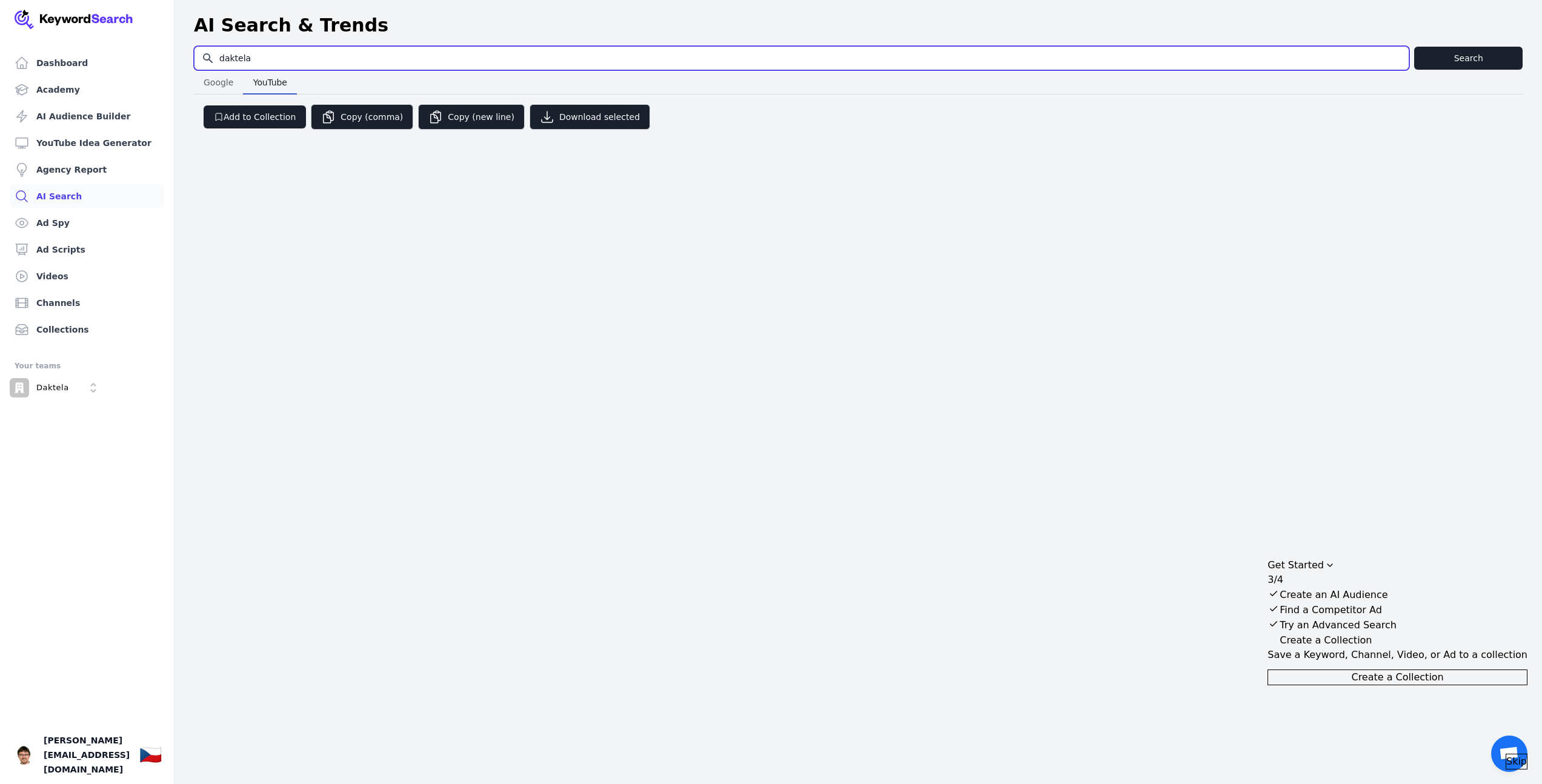
click at [1258, 52] on input "daktela" at bounding box center [802, 58] width 1215 height 23
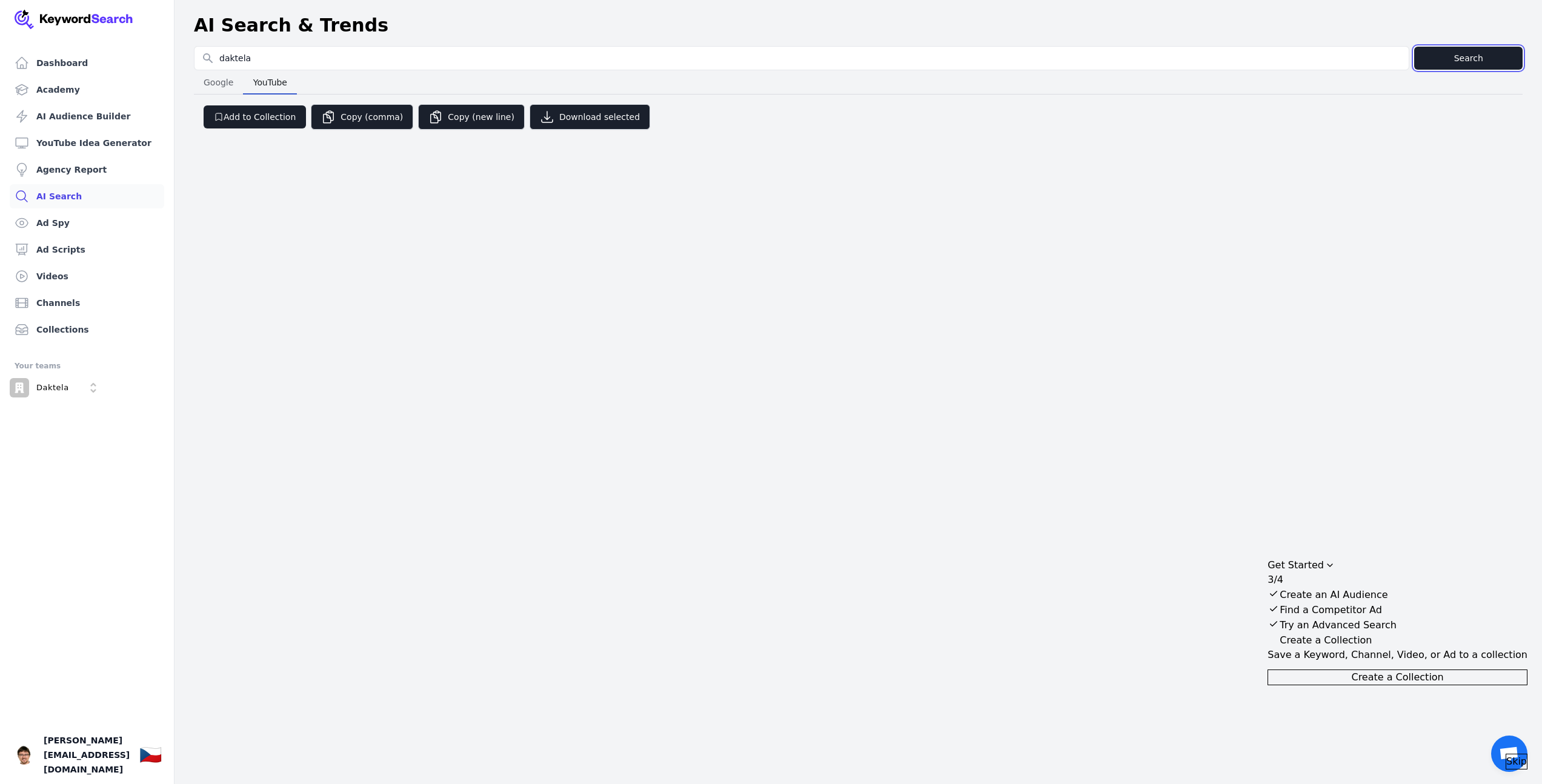
click at [1457, 57] on button "Search" at bounding box center [1468, 58] width 109 height 23
click at [216, 87] on span "Google" at bounding box center [218, 82] width 40 height 17
select select "50"
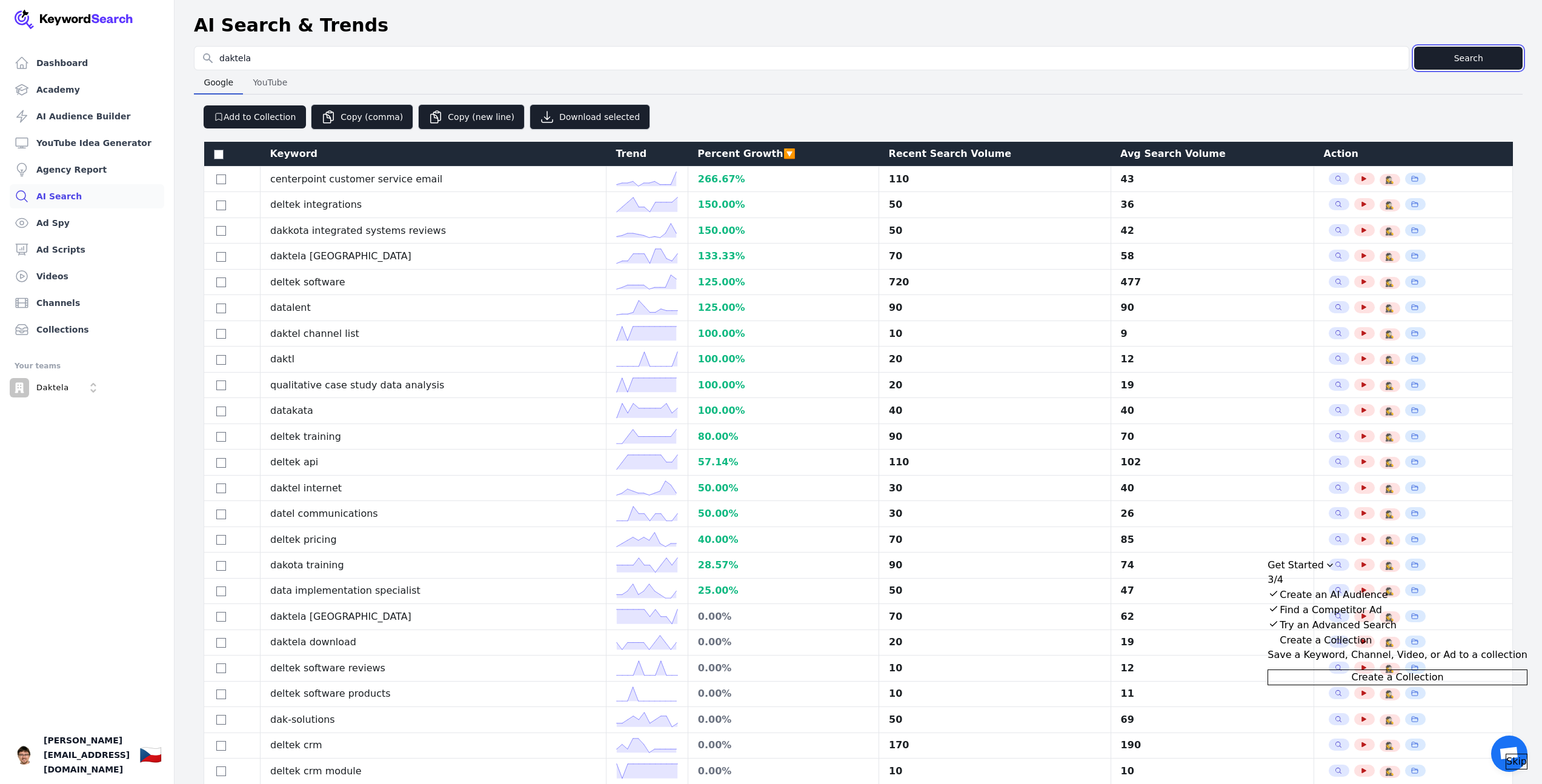
click at [1467, 56] on button "Search" at bounding box center [1468, 58] width 109 height 23
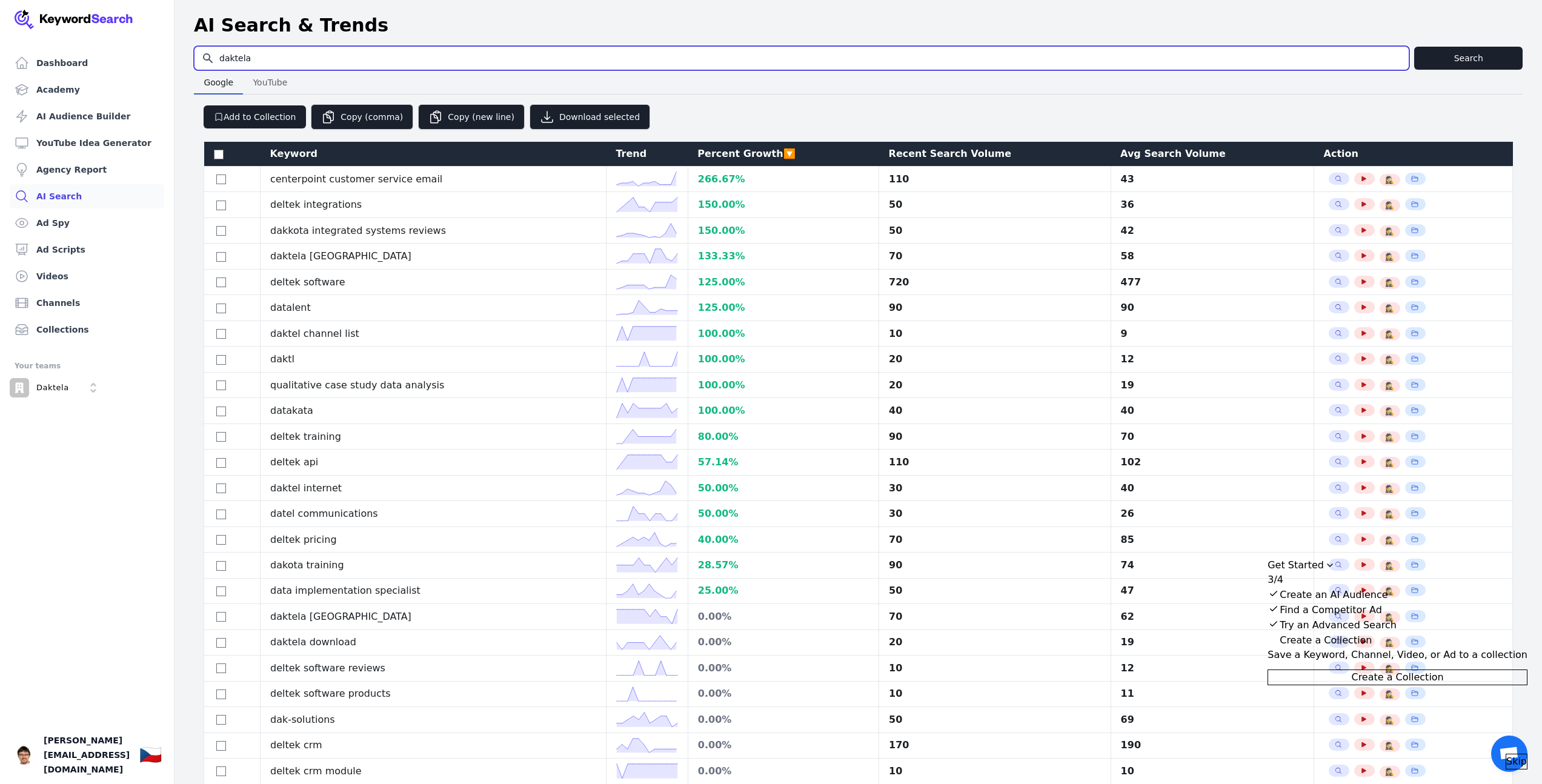
click at [346, 64] on input "daktela" at bounding box center [802, 58] width 1215 height 23
type input "kontaktní centrum"
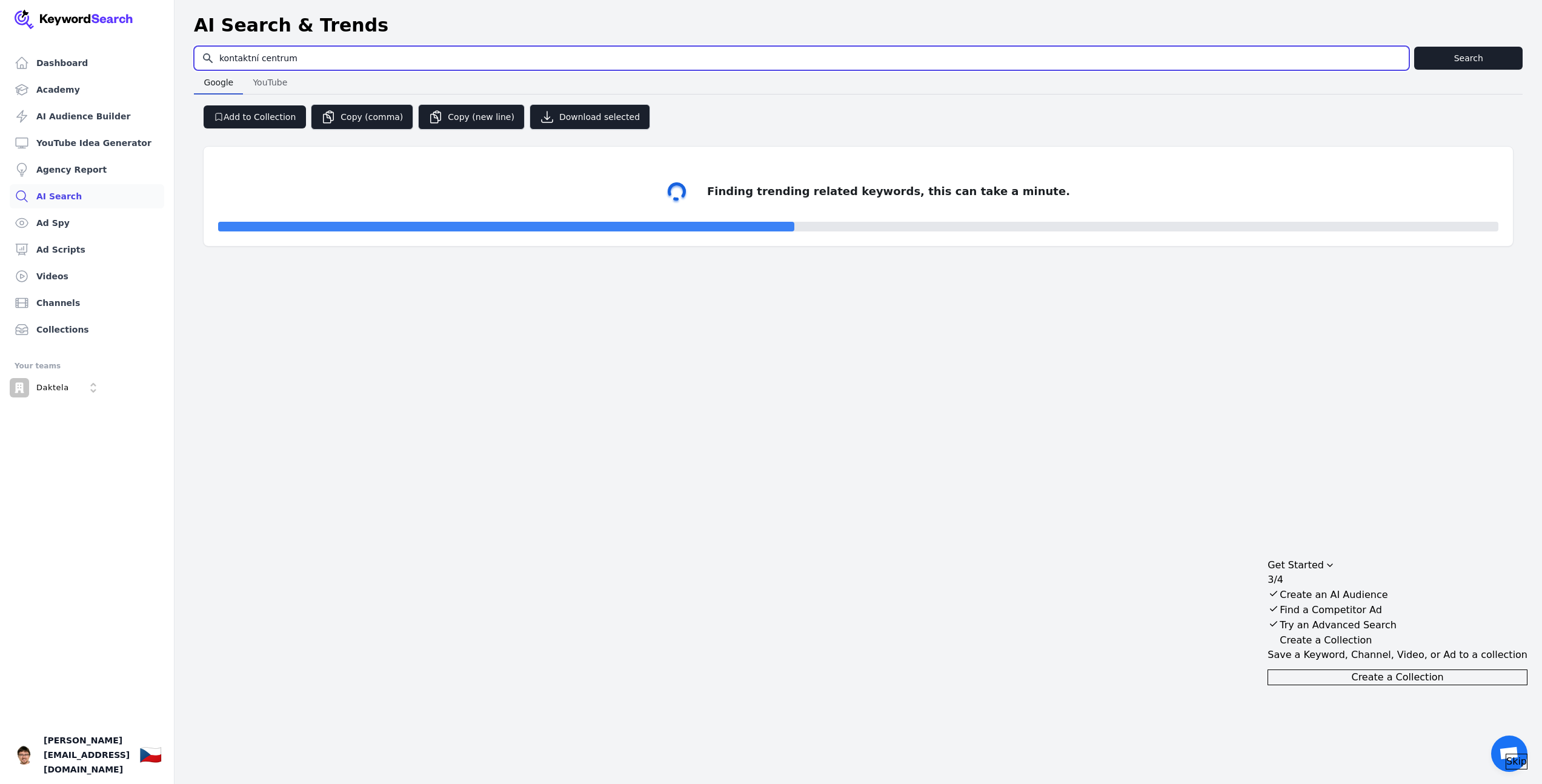
select select "50"
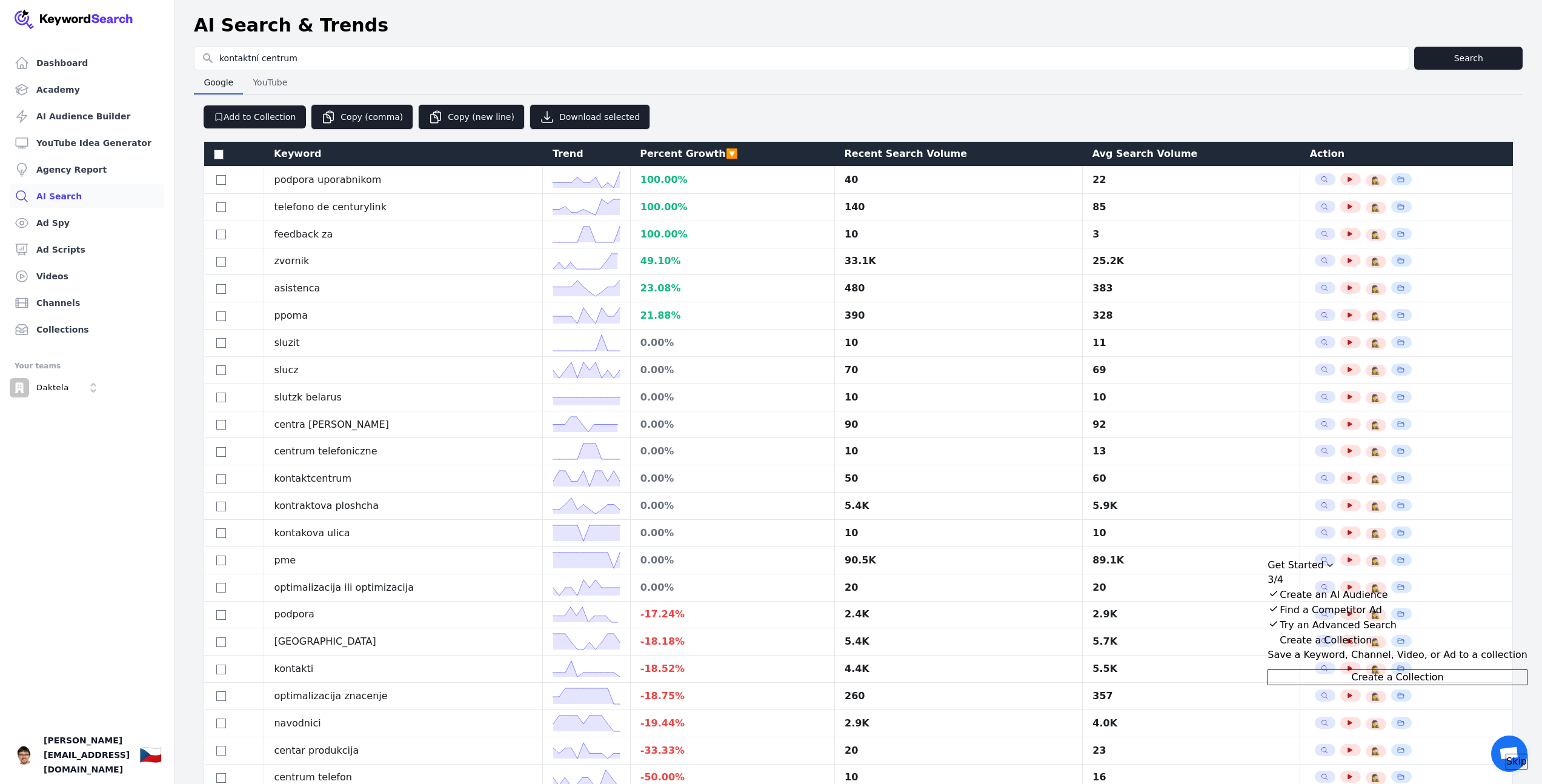
click at [268, 83] on span "YouTube" at bounding box center [270, 82] width 44 height 17
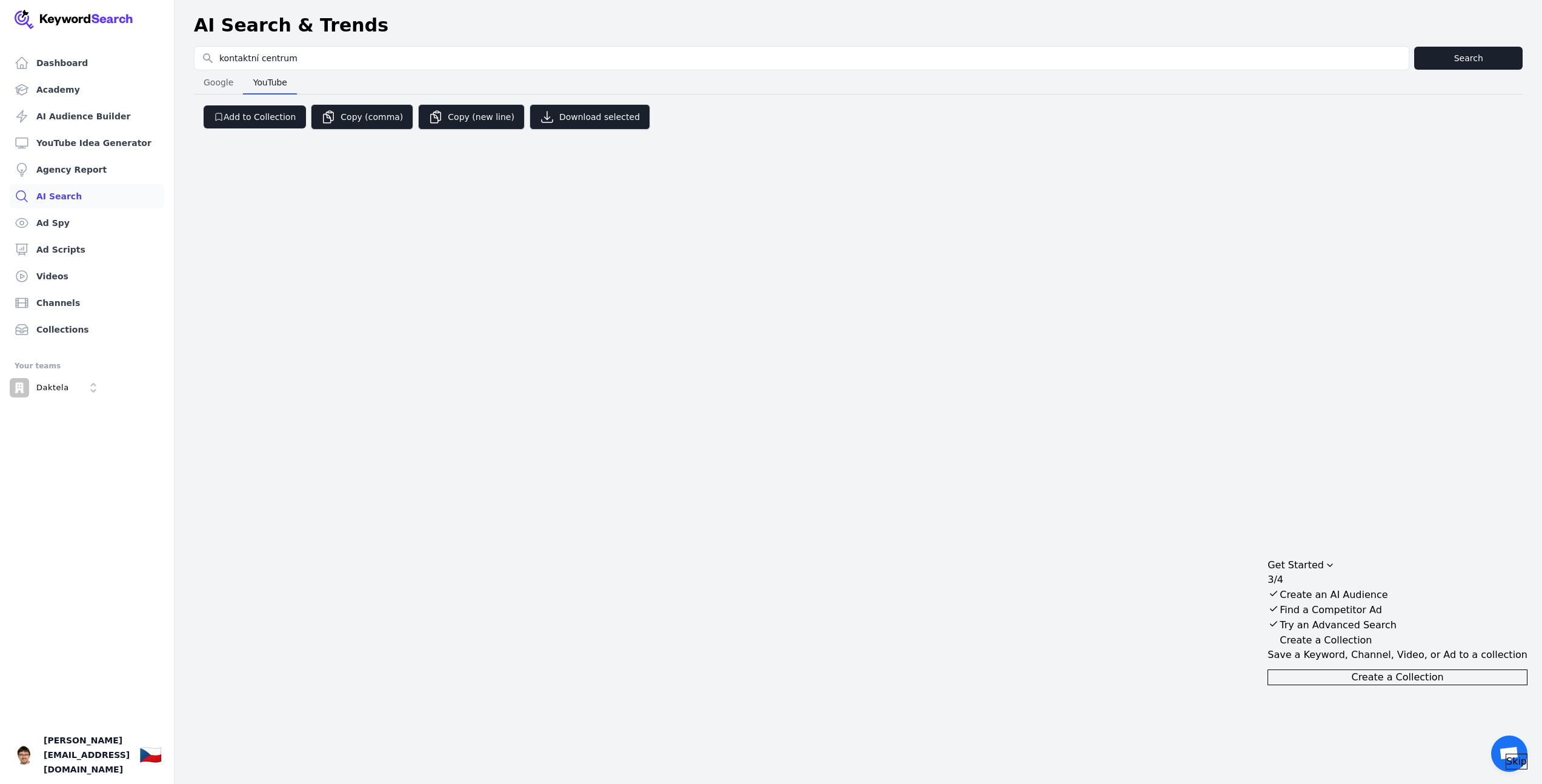
click at [221, 92] on button "Google Google" at bounding box center [218, 82] width 49 height 25
select select "50"
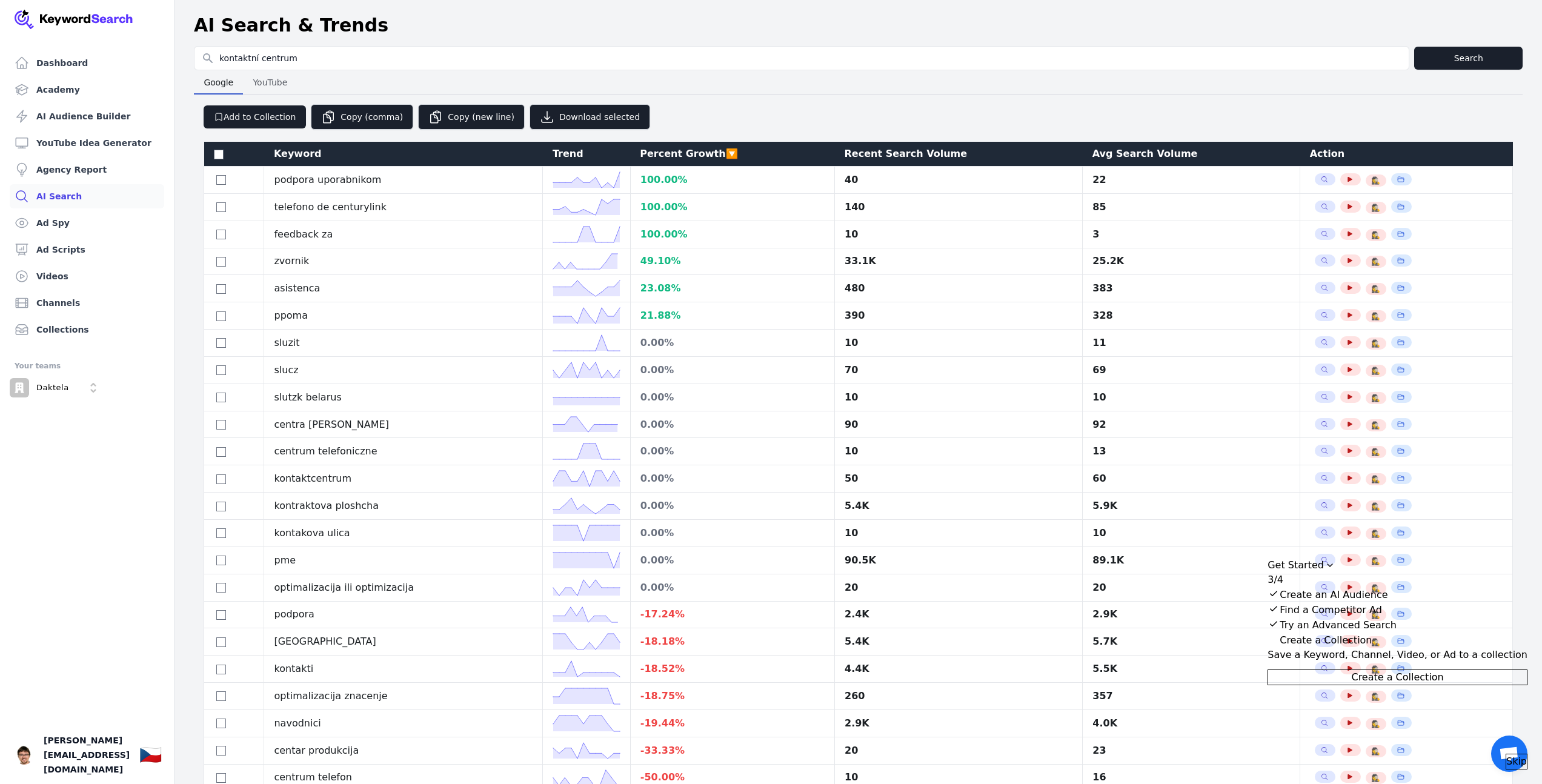
click at [1405, 685] on span "Create a Collection" at bounding box center [1397, 678] width 92 height 14
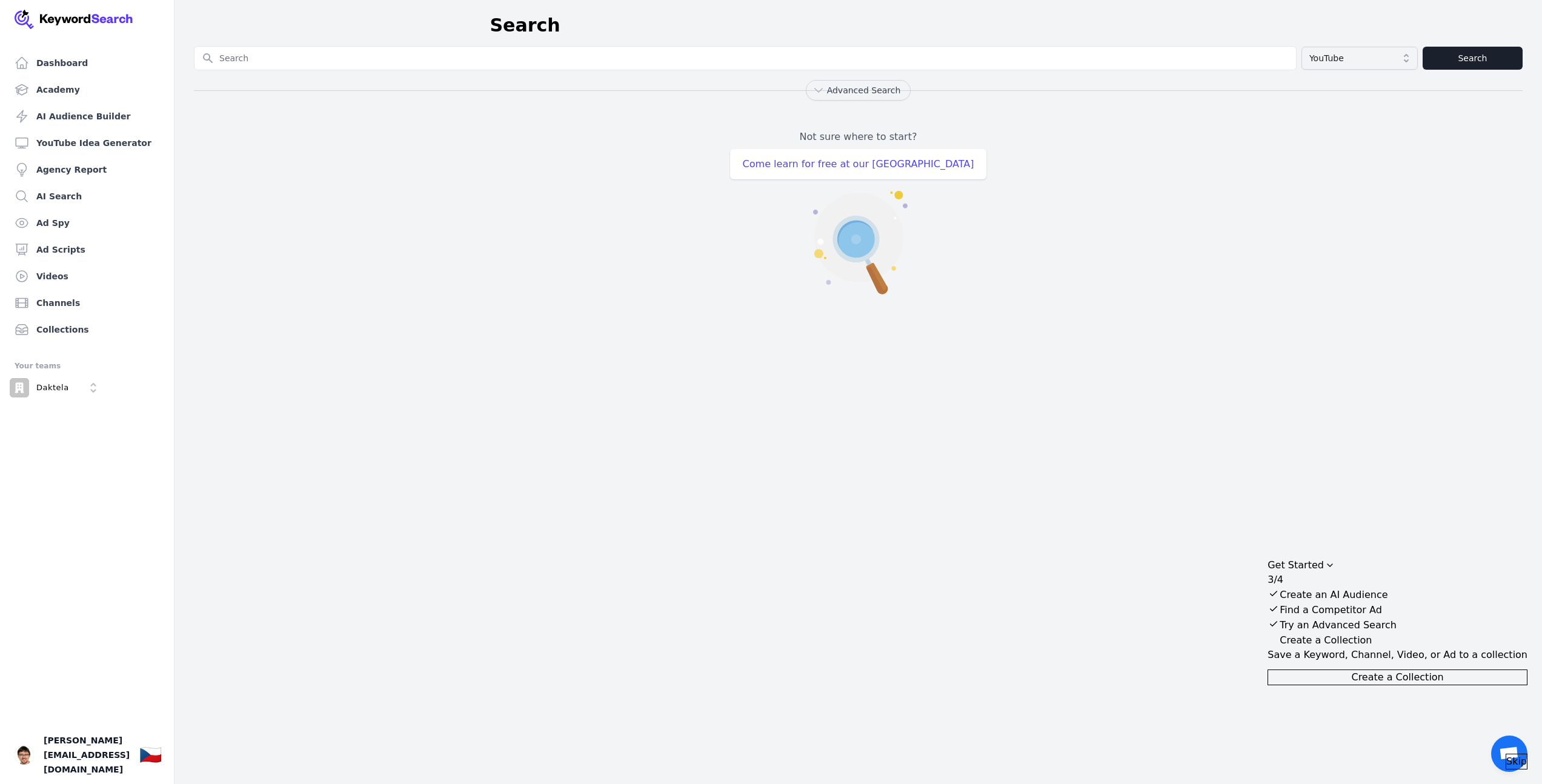
click at [490, 60] on input "Search for YouTube Keywords" at bounding box center [745, 58] width 1102 height 23
type input "daktela"
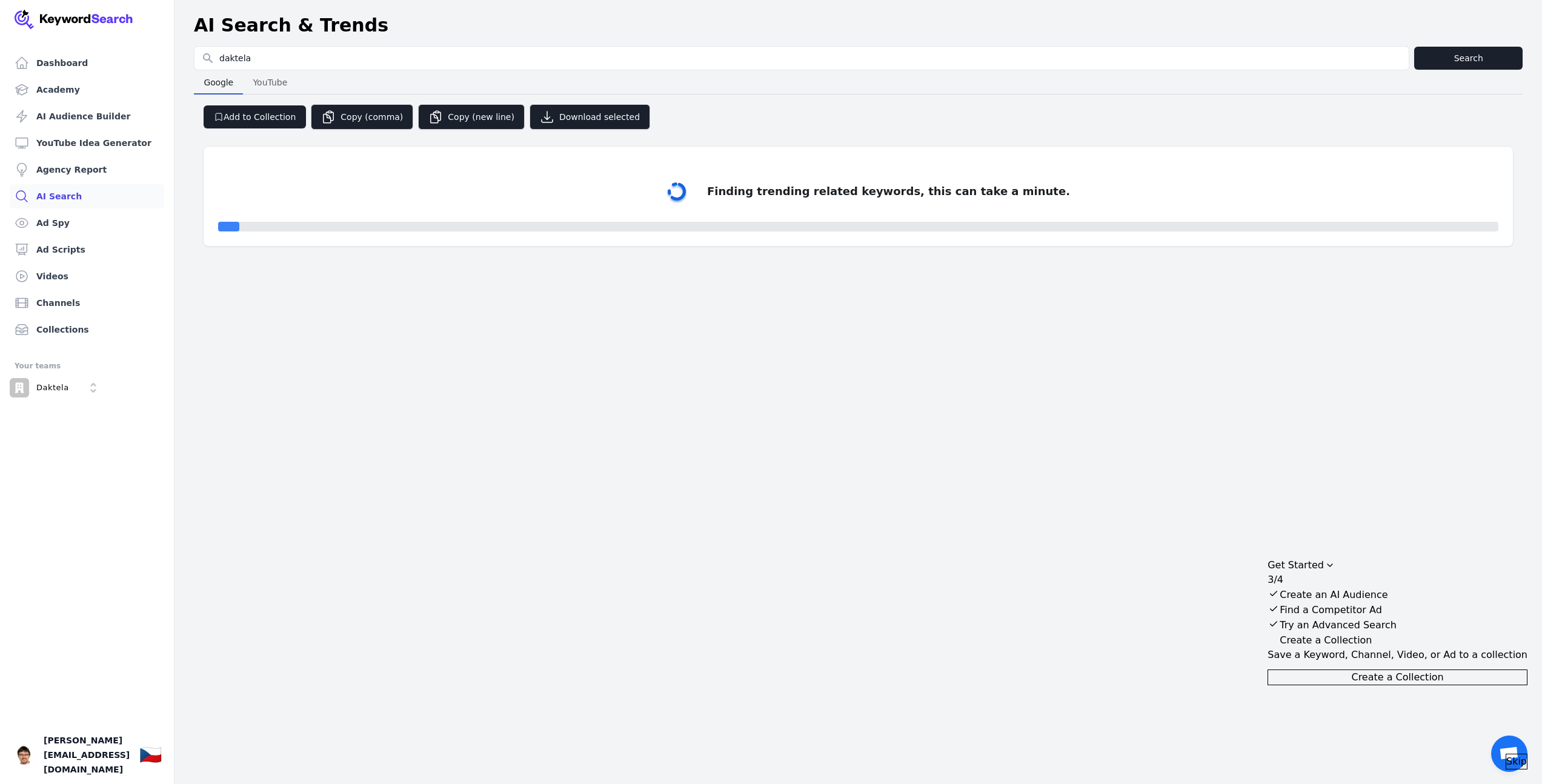
select select "50"
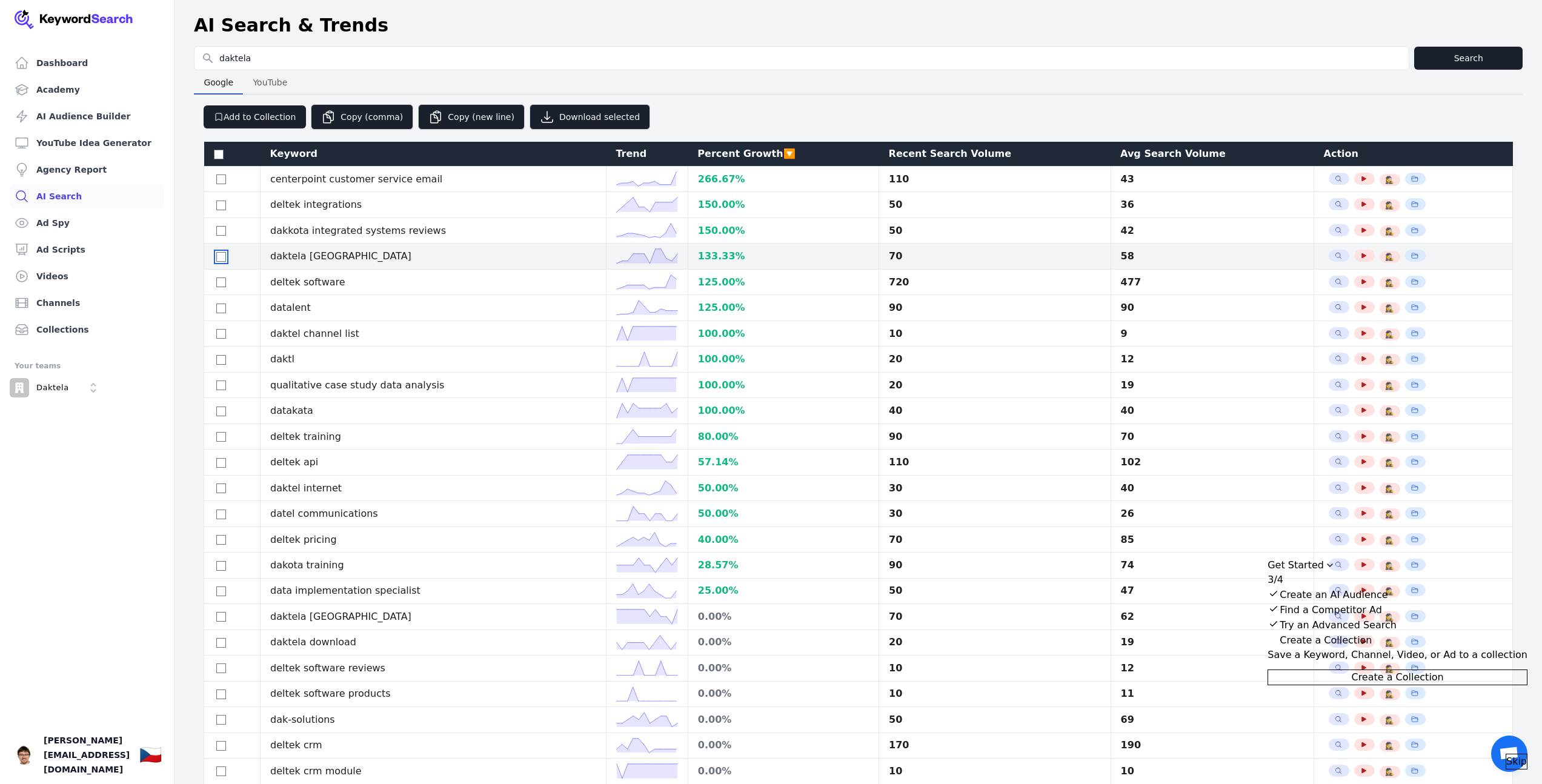
click at [221, 261] on input "checkbox" at bounding box center [221, 257] width 10 height 10
checkbox input "true"
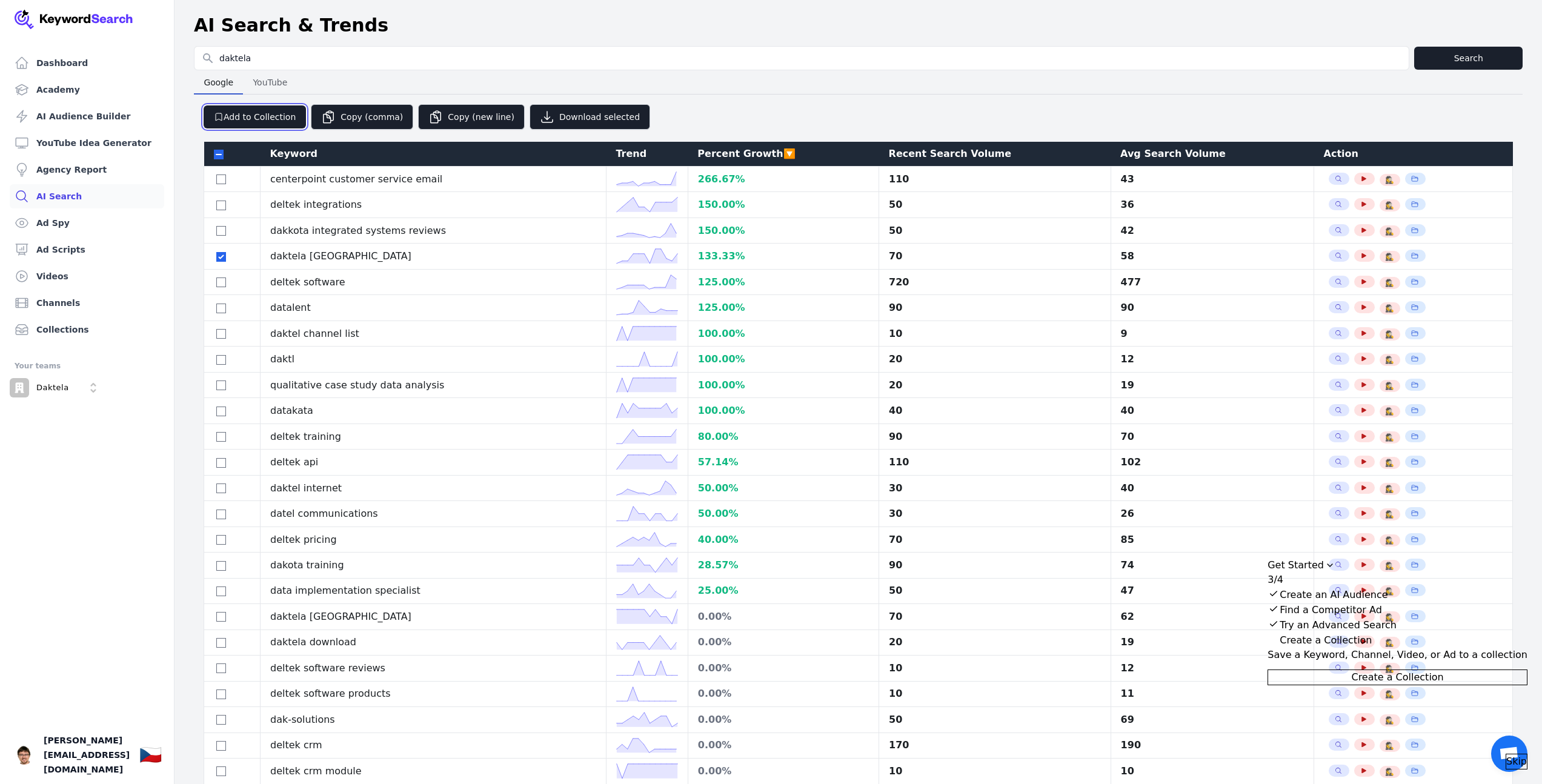
click at [246, 116] on button "Add to Collection" at bounding box center [254, 117] width 102 height 23
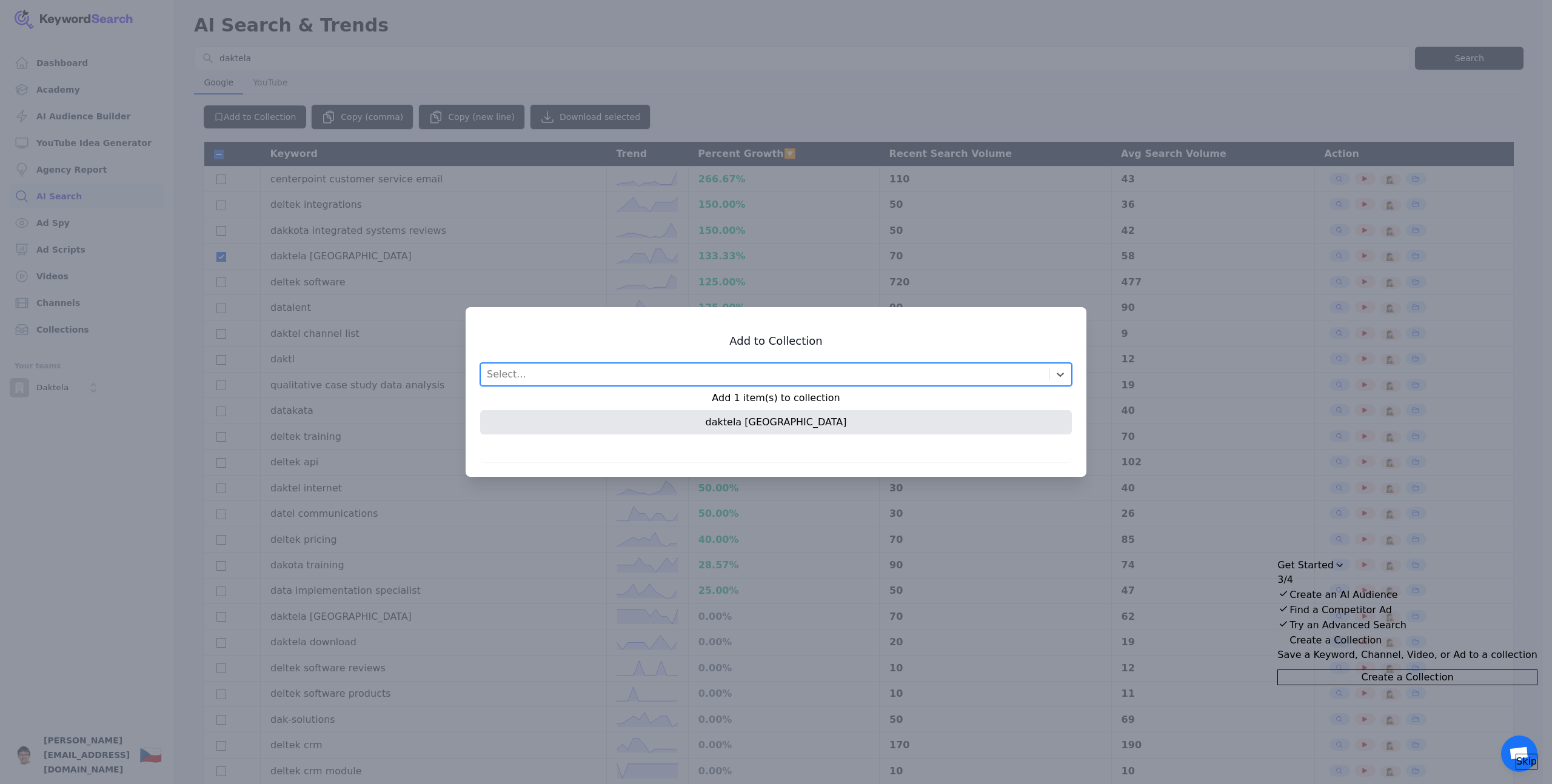
click at [825, 377] on div "Select..." at bounding box center [764, 374] width 568 height 21
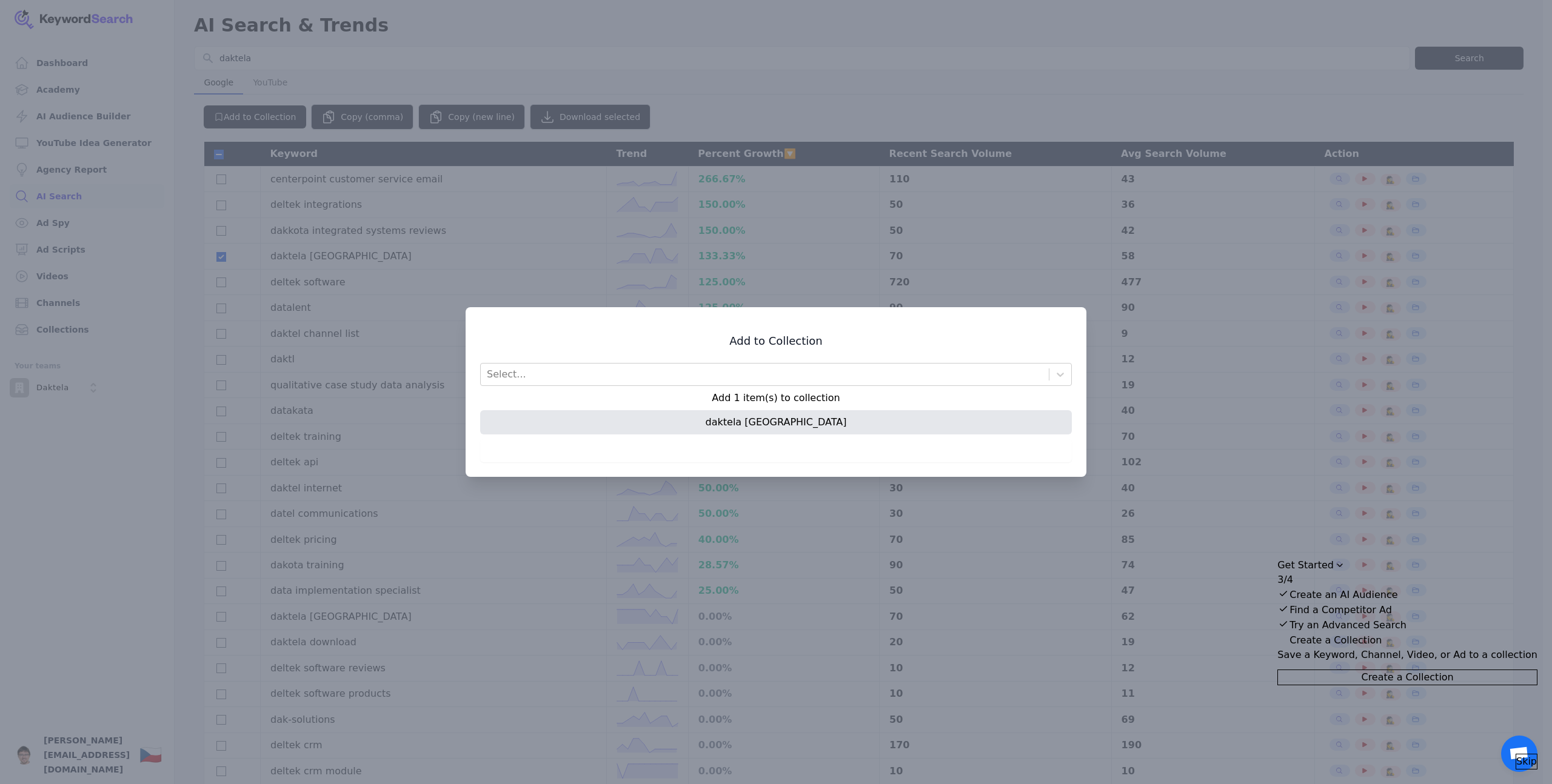
click at [716, 520] on div at bounding box center [776, 392] width 1552 height 784
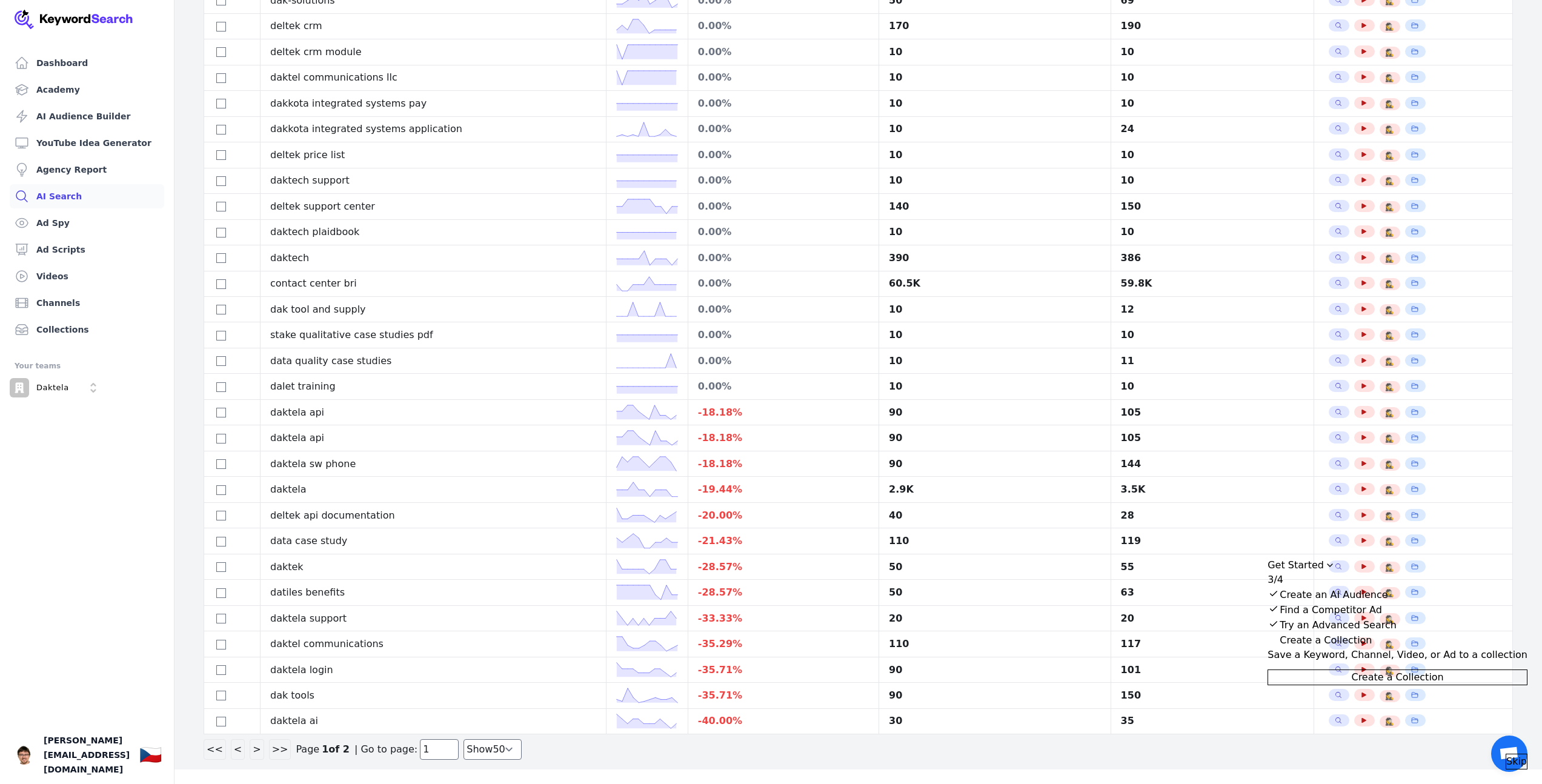
scroll to position [736, 0]
click at [79, 229] on link "Ad Spy" at bounding box center [87, 222] width 155 height 25
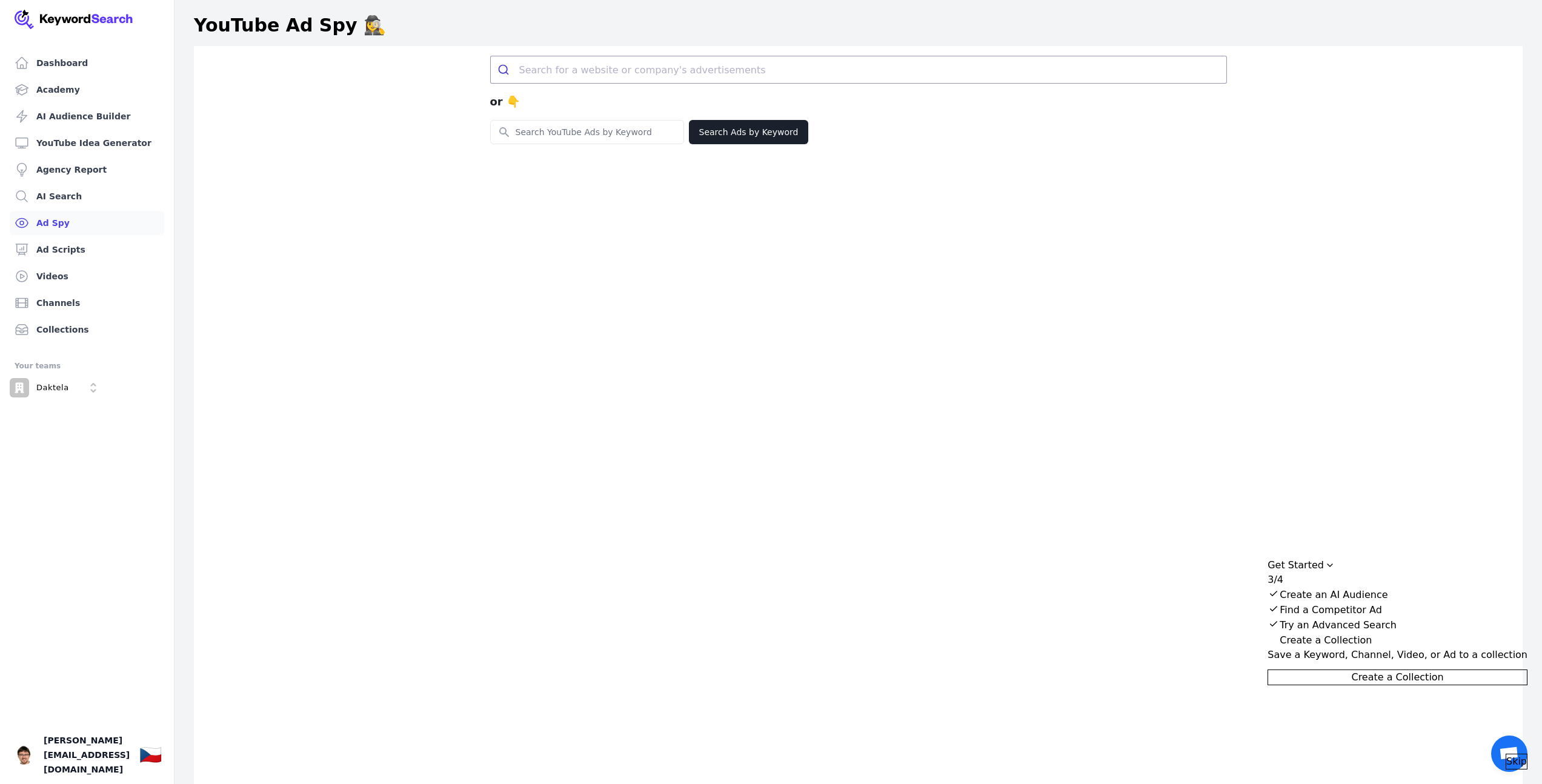
click at [627, 80] on input "search" at bounding box center [873, 70] width 707 height 27
click at [63, 254] on link "Ad Scripts" at bounding box center [87, 249] width 155 height 25
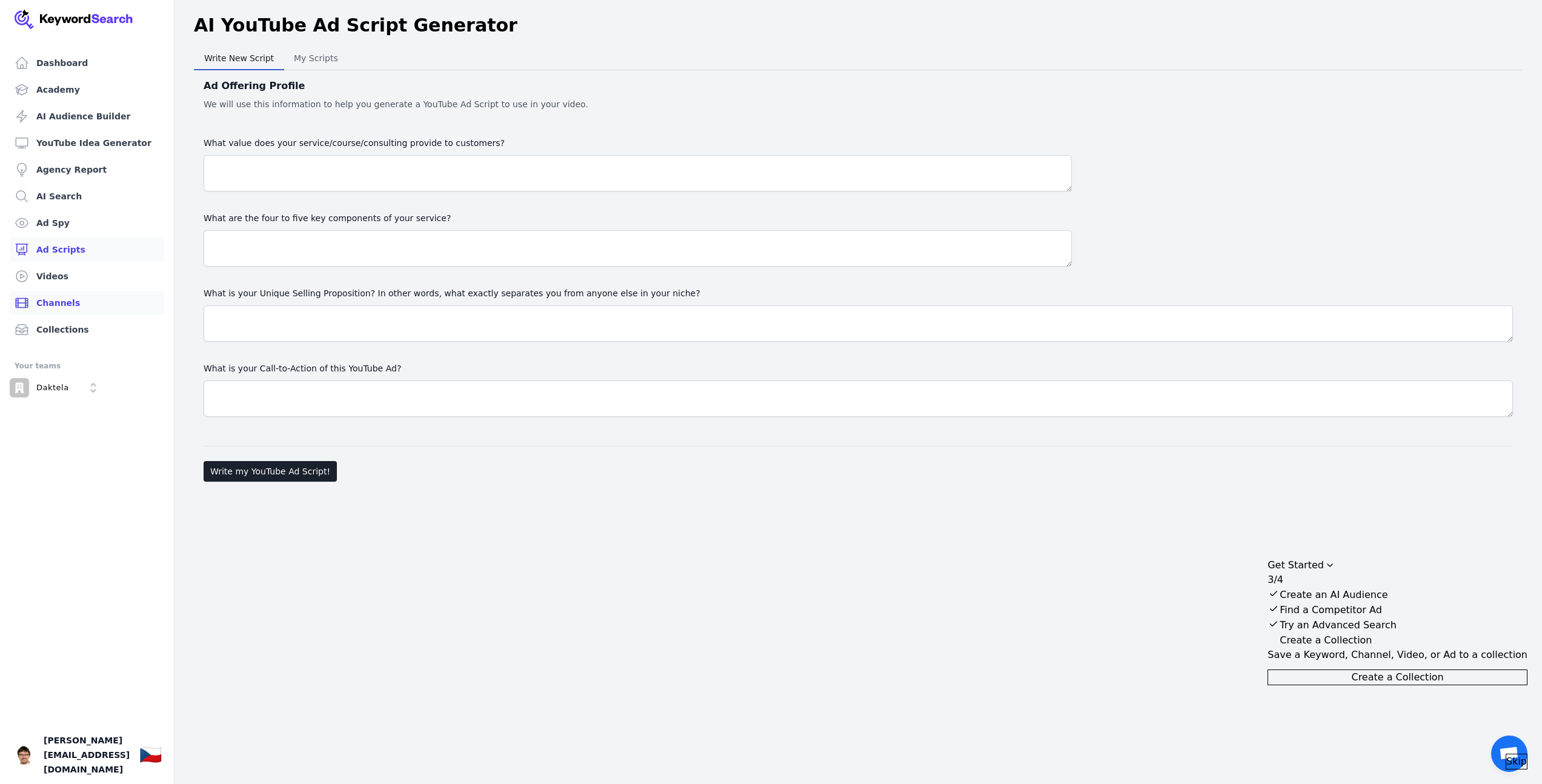
click at [74, 310] on link "Channels" at bounding box center [87, 303] width 155 height 25
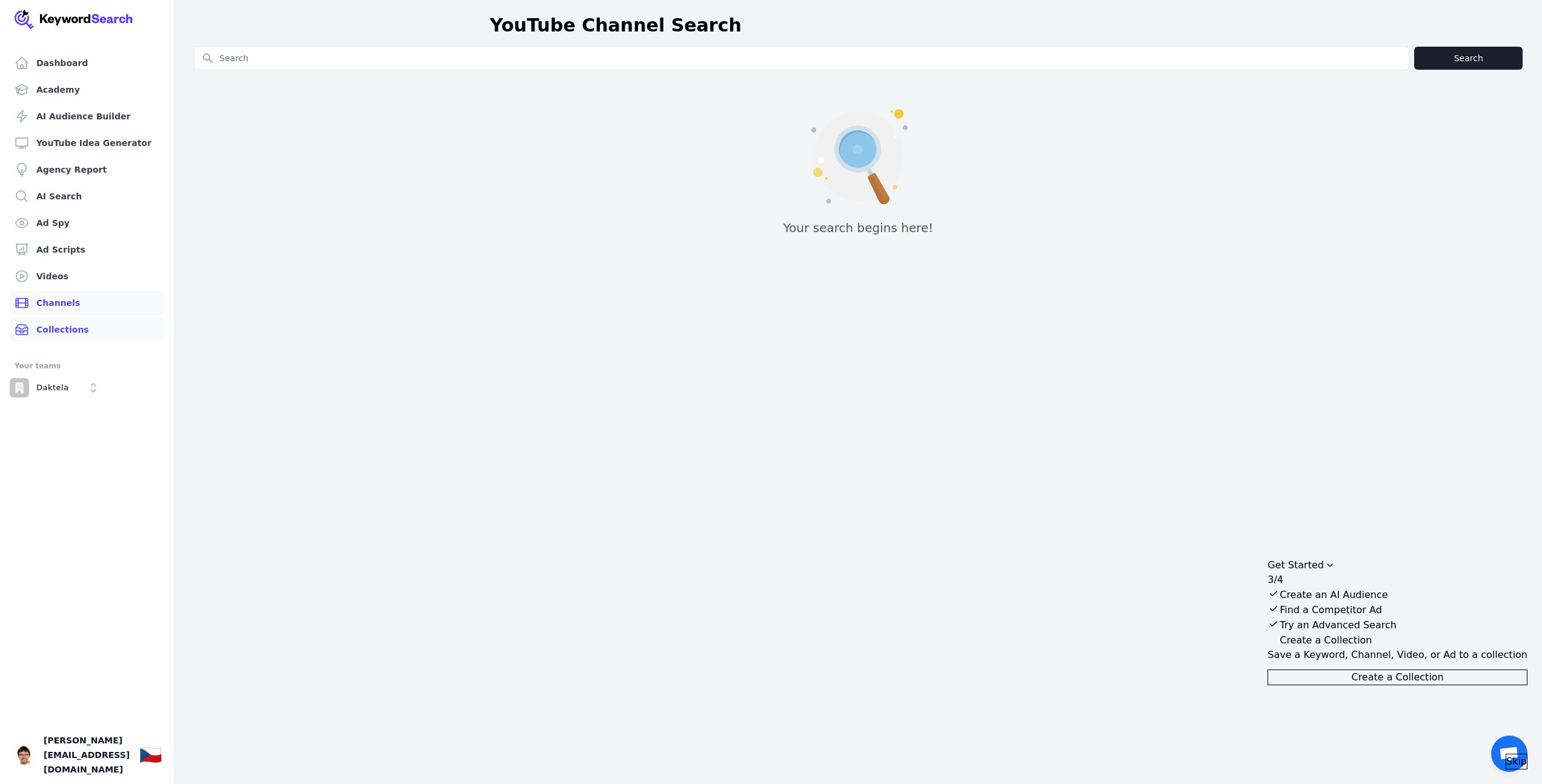
click at [73, 334] on link "Collections" at bounding box center [87, 330] width 155 height 25
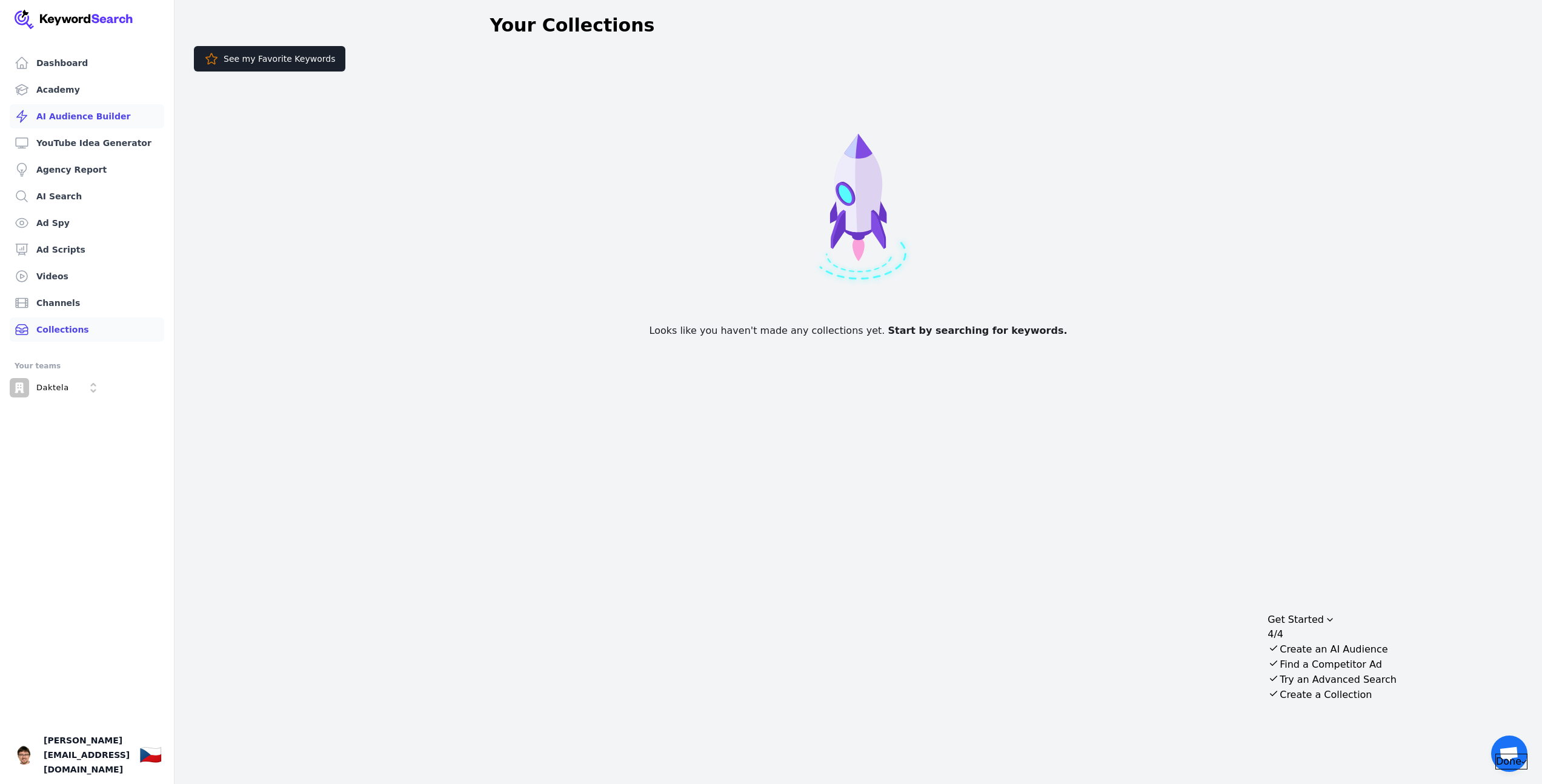
click at [94, 119] on link "AI Audience Builder" at bounding box center [87, 116] width 155 height 25
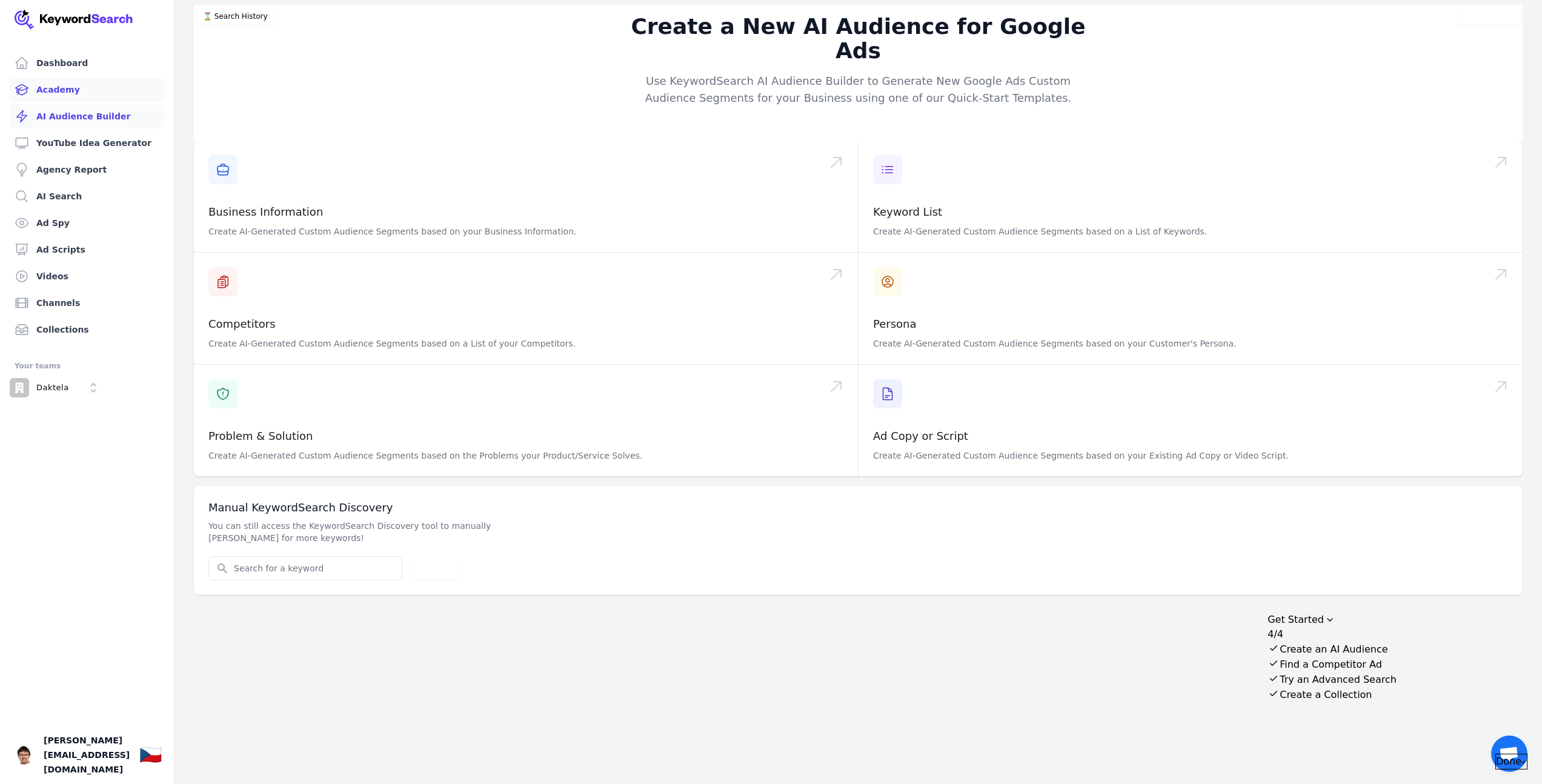
click at [60, 94] on link "Academy" at bounding box center [87, 90] width 155 height 25
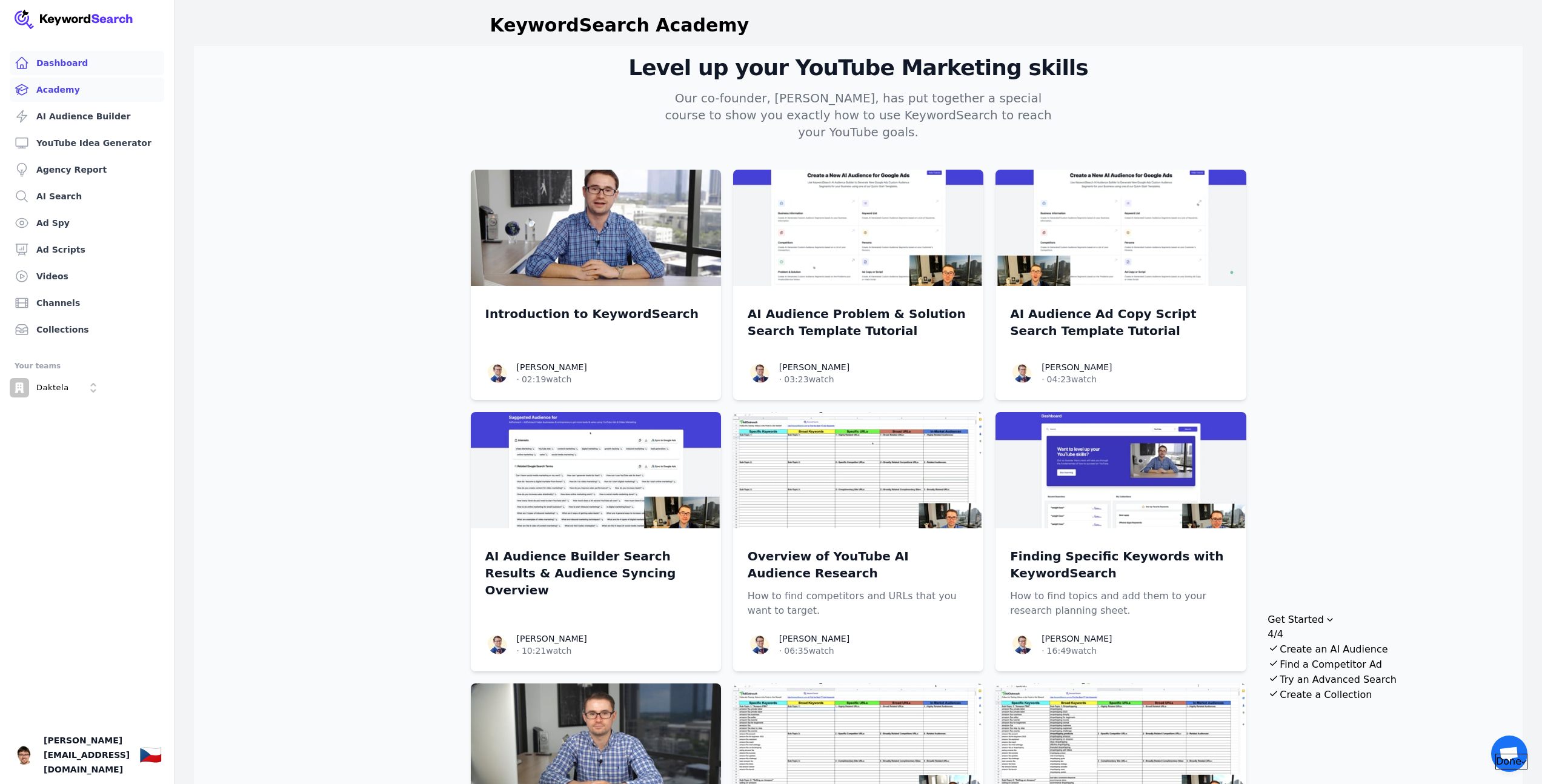
click at [72, 60] on link "Dashboard" at bounding box center [87, 63] width 155 height 25
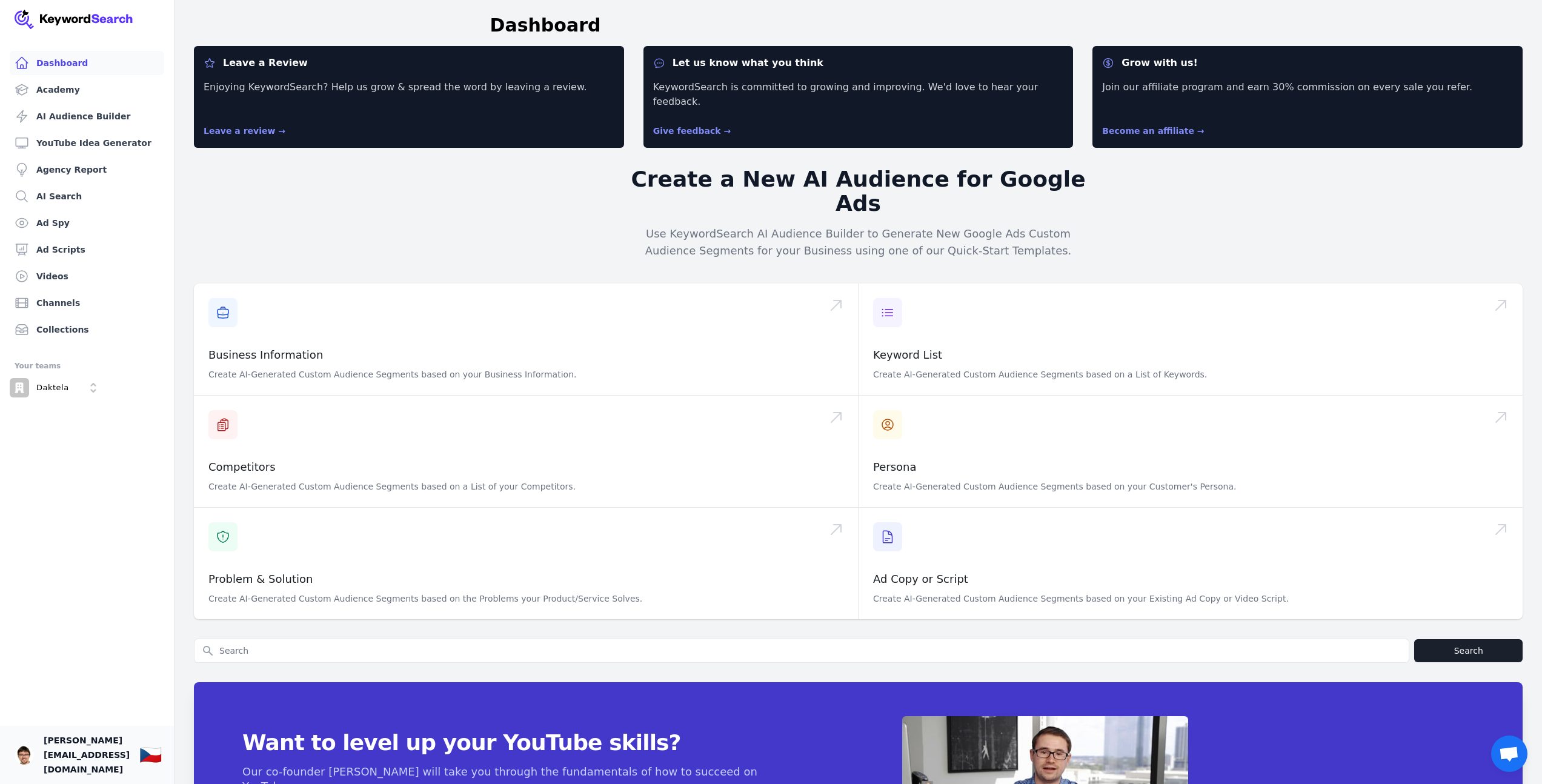
click at [112, 768] on span "[PERSON_NAME][EMAIL_ADDRESS][DOMAIN_NAME]" at bounding box center [87, 755] width 86 height 44
click at [30, 762] on img "Open user button" at bounding box center [24, 755] width 19 height 19
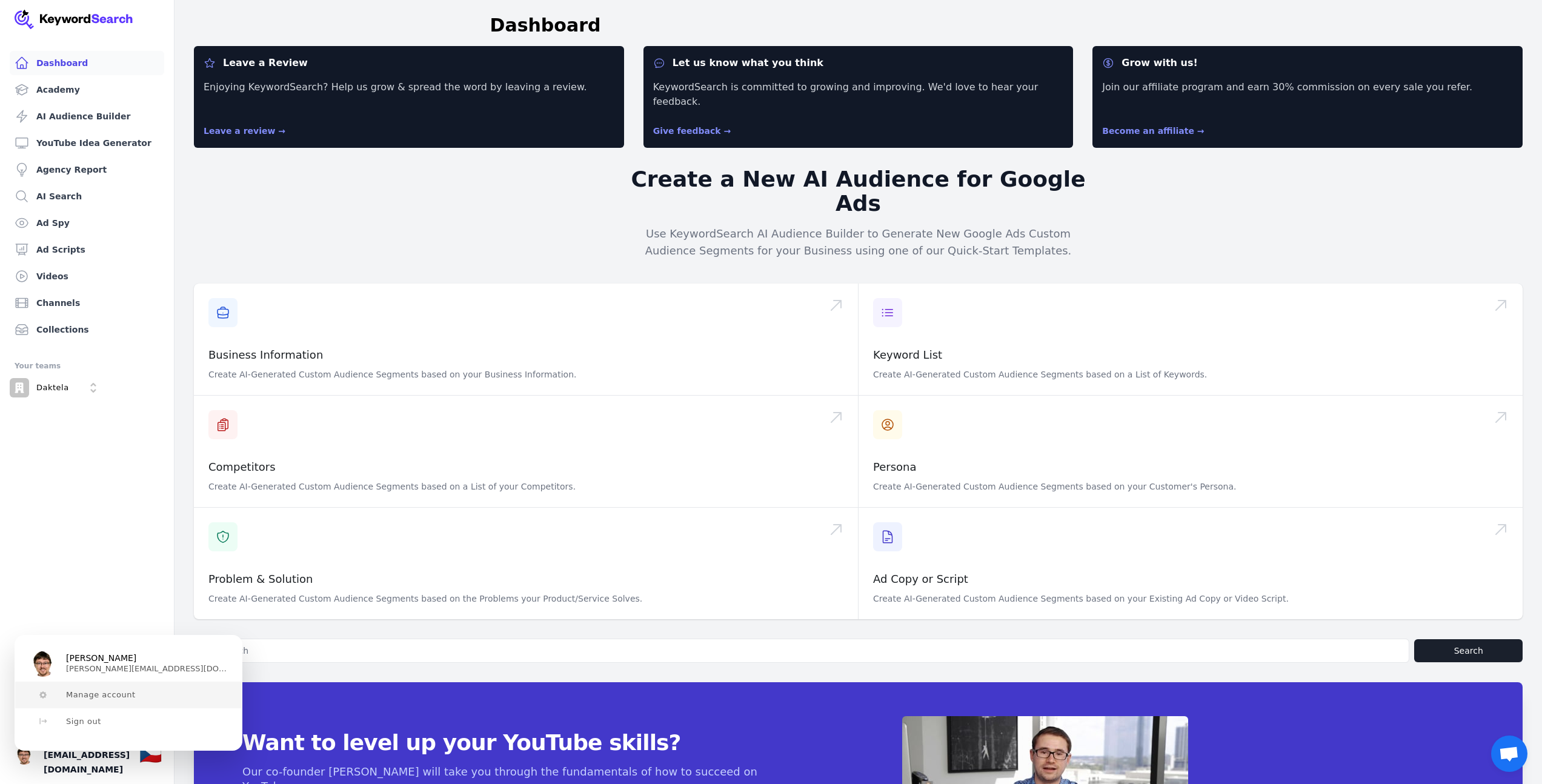
click at [105, 693] on span "Manage account" at bounding box center [101, 695] width 70 height 10
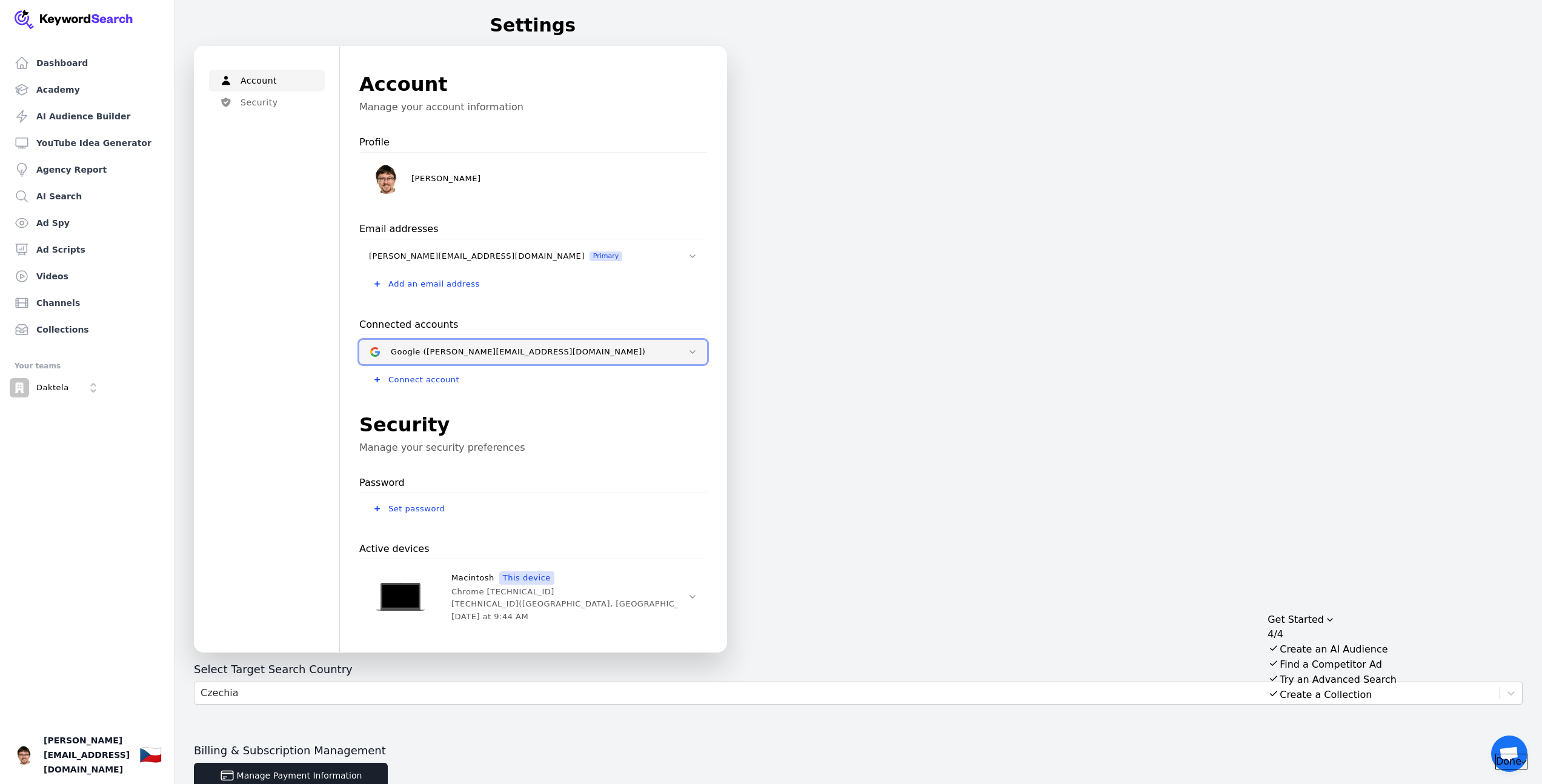
click at [549, 348] on div "Google (filip.musil@daktela.com)" at bounding box center [535, 352] width 288 height 10
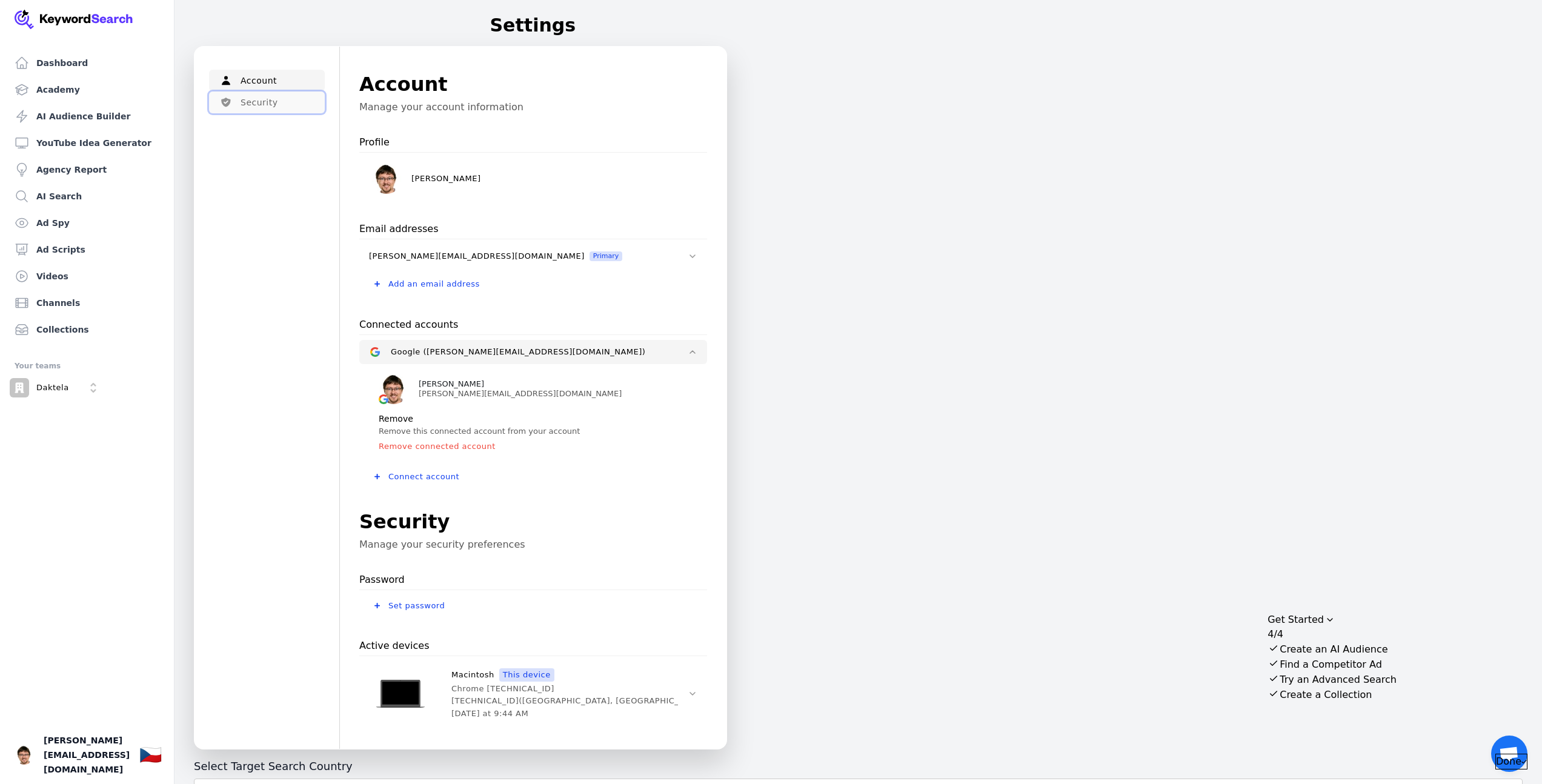
click at [236, 103] on button "Security" at bounding box center [267, 102] width 116 height 21
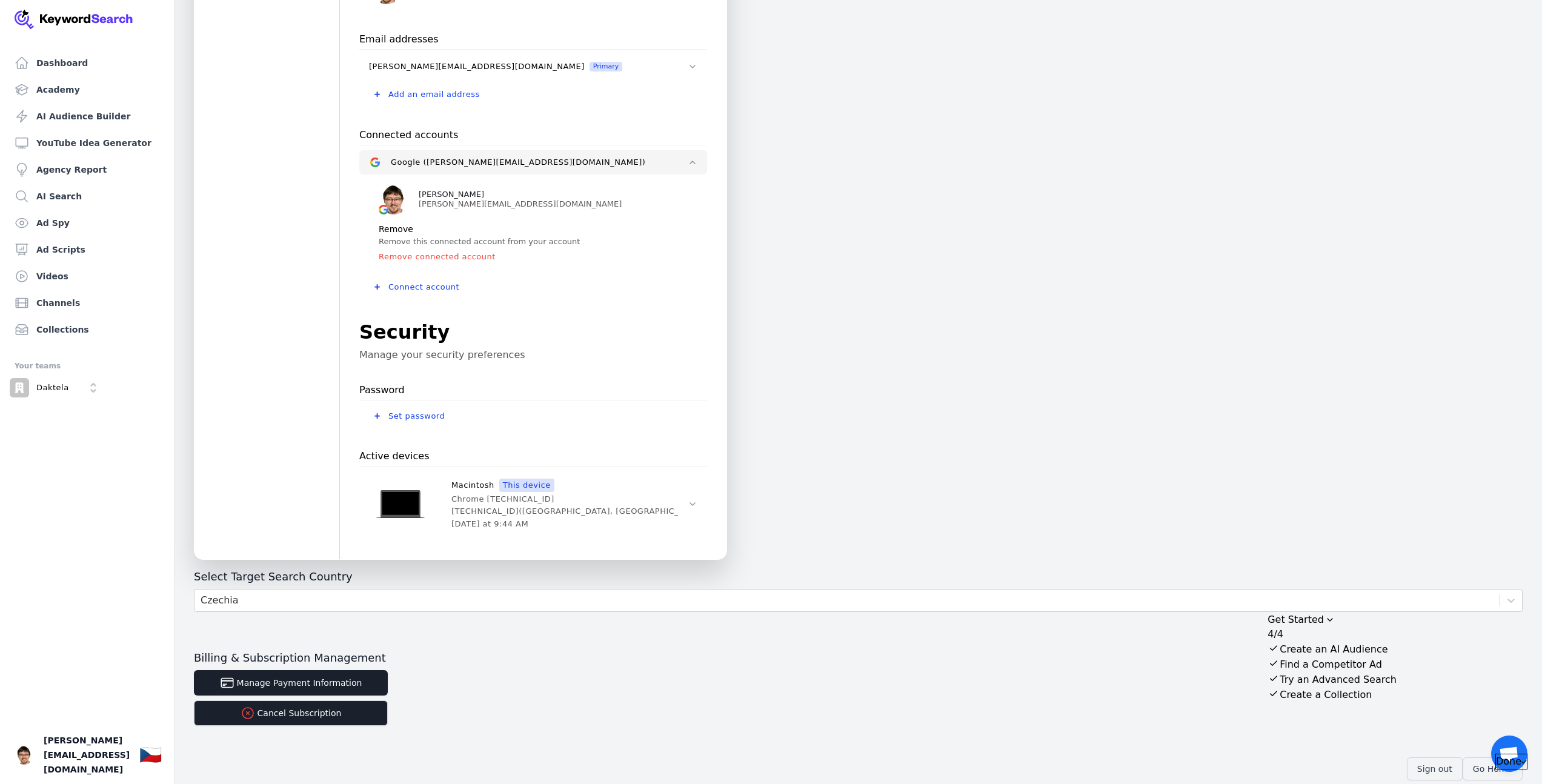
scroll to position [206, 0]
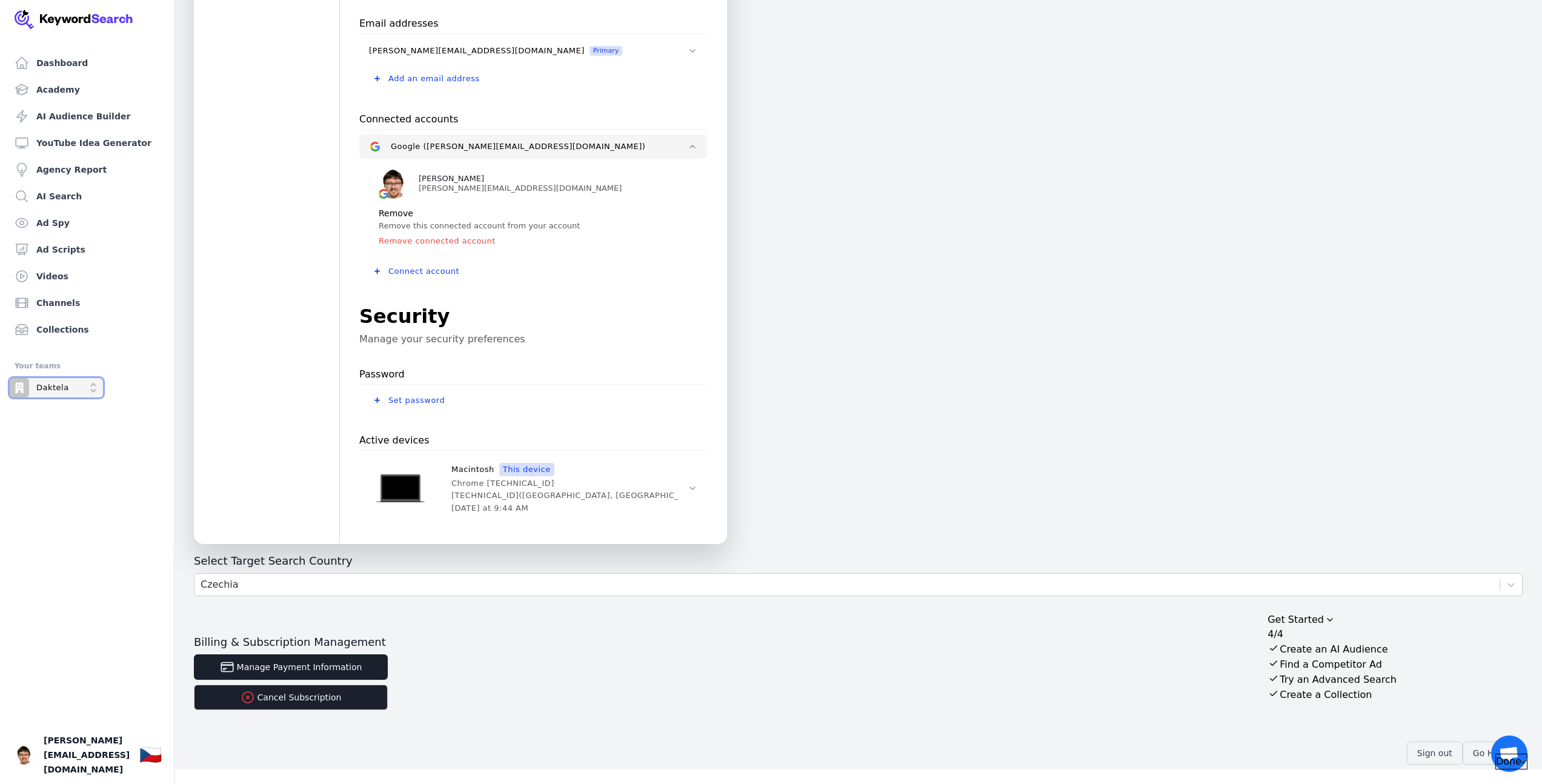
click at [49, 386] on p "Daktela" at bounding box center [52, 388] width 33 height 11
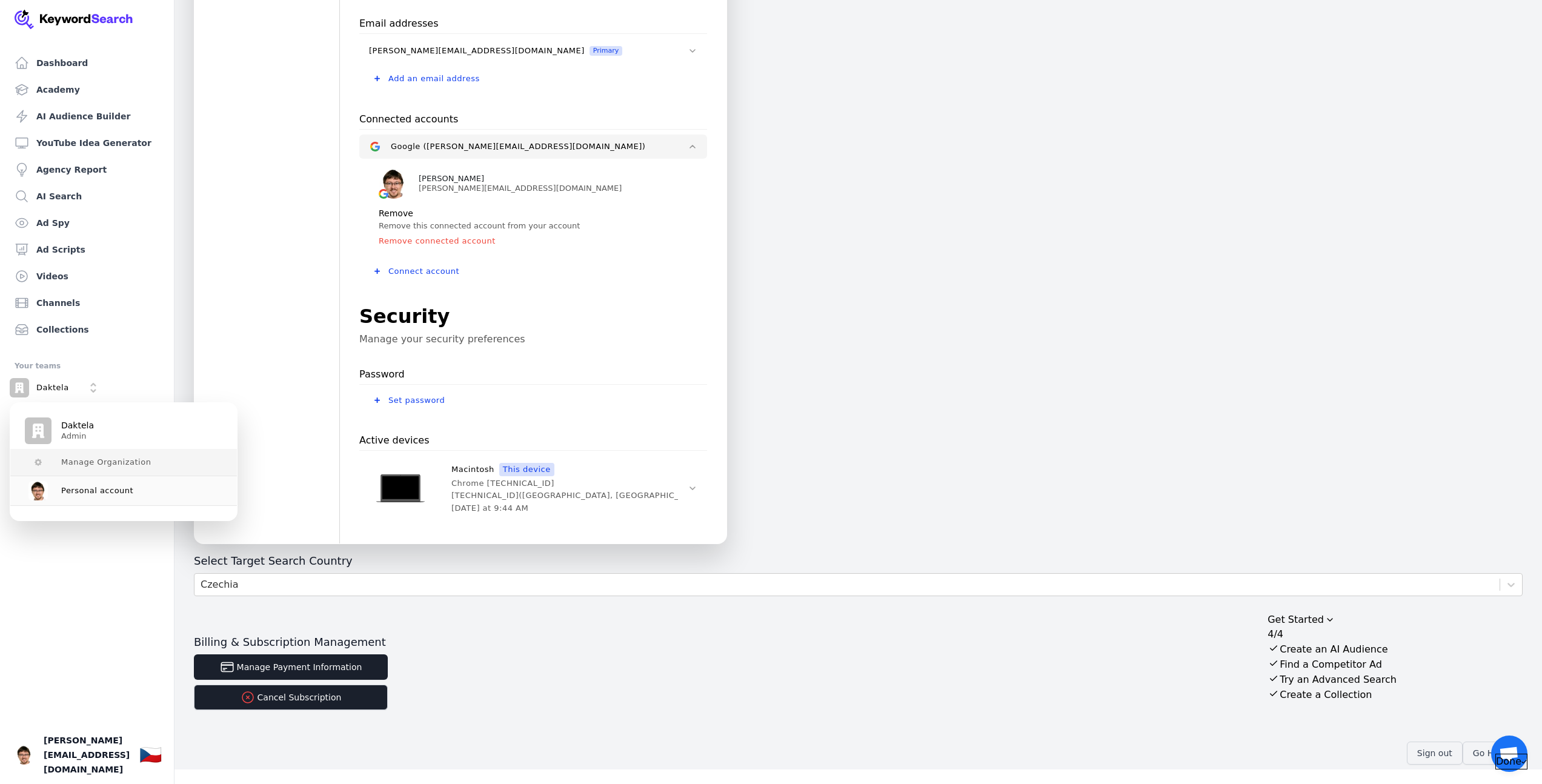
click at [78, 459] on span "Manage Organization" at bounding box center [106, 462] width 90 height 10
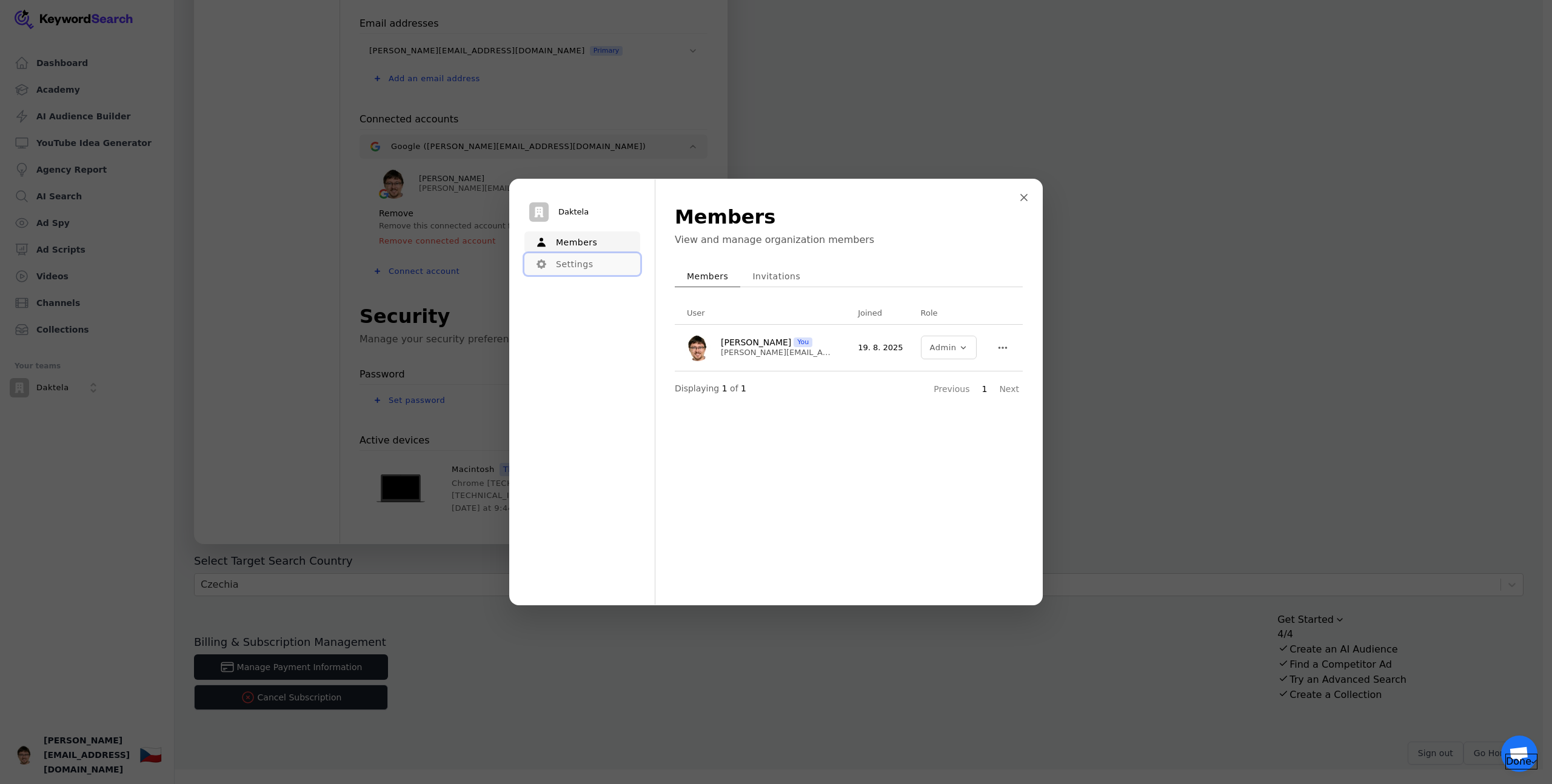
click at [582, 267] on button "Settings" at bounding box center [582, 264] width 116 height 21
click at [583, 244] on button "Members" at bounding box center [582, 241] width 116 height 21
click at [1024, 196] on icon "Close modal" at bounding box center [1024, 198] width 6 height 6
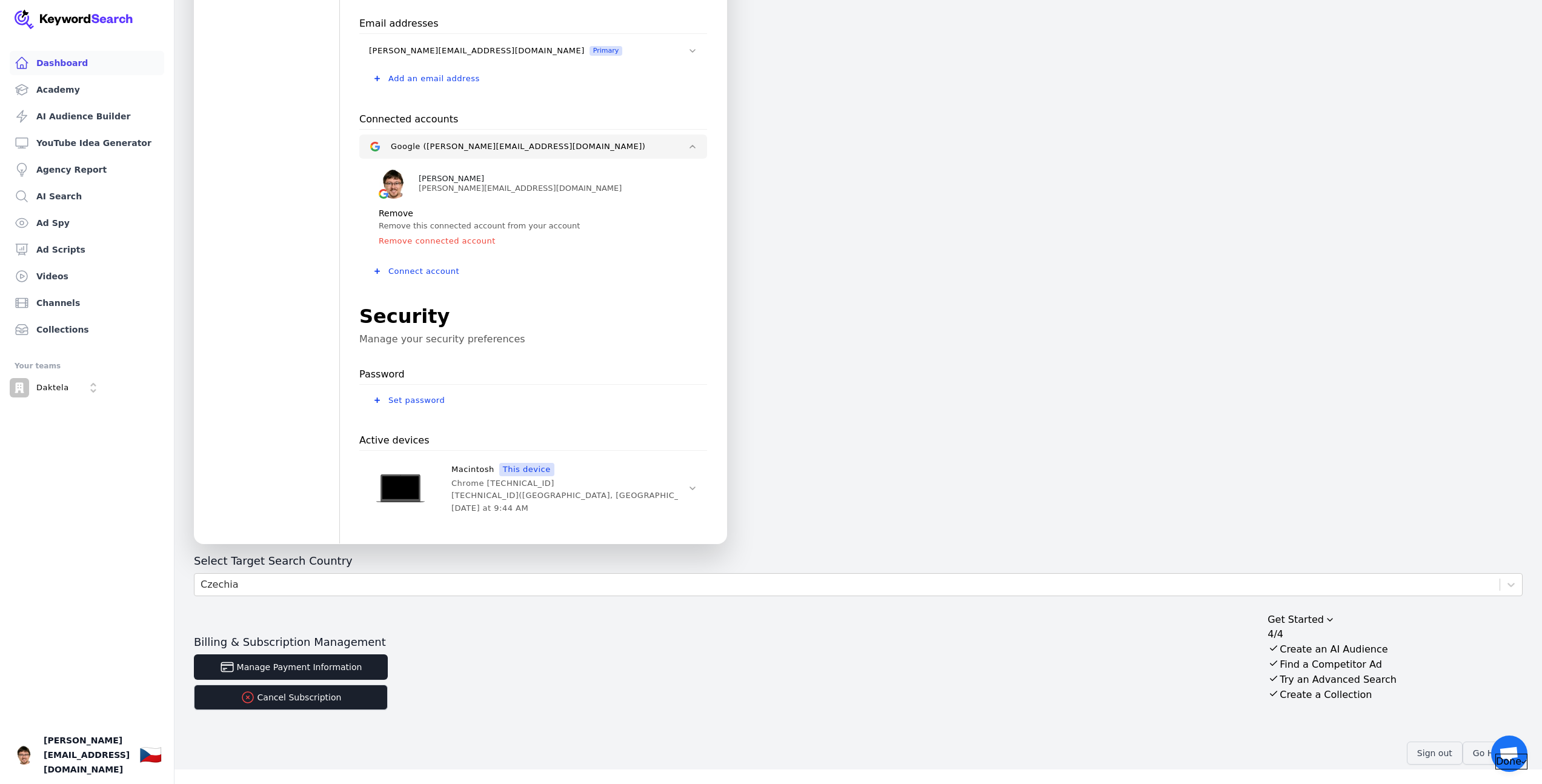
click at [40, 73] on link "Dashboard" at bounding box center [87, 63] width 155 height 25
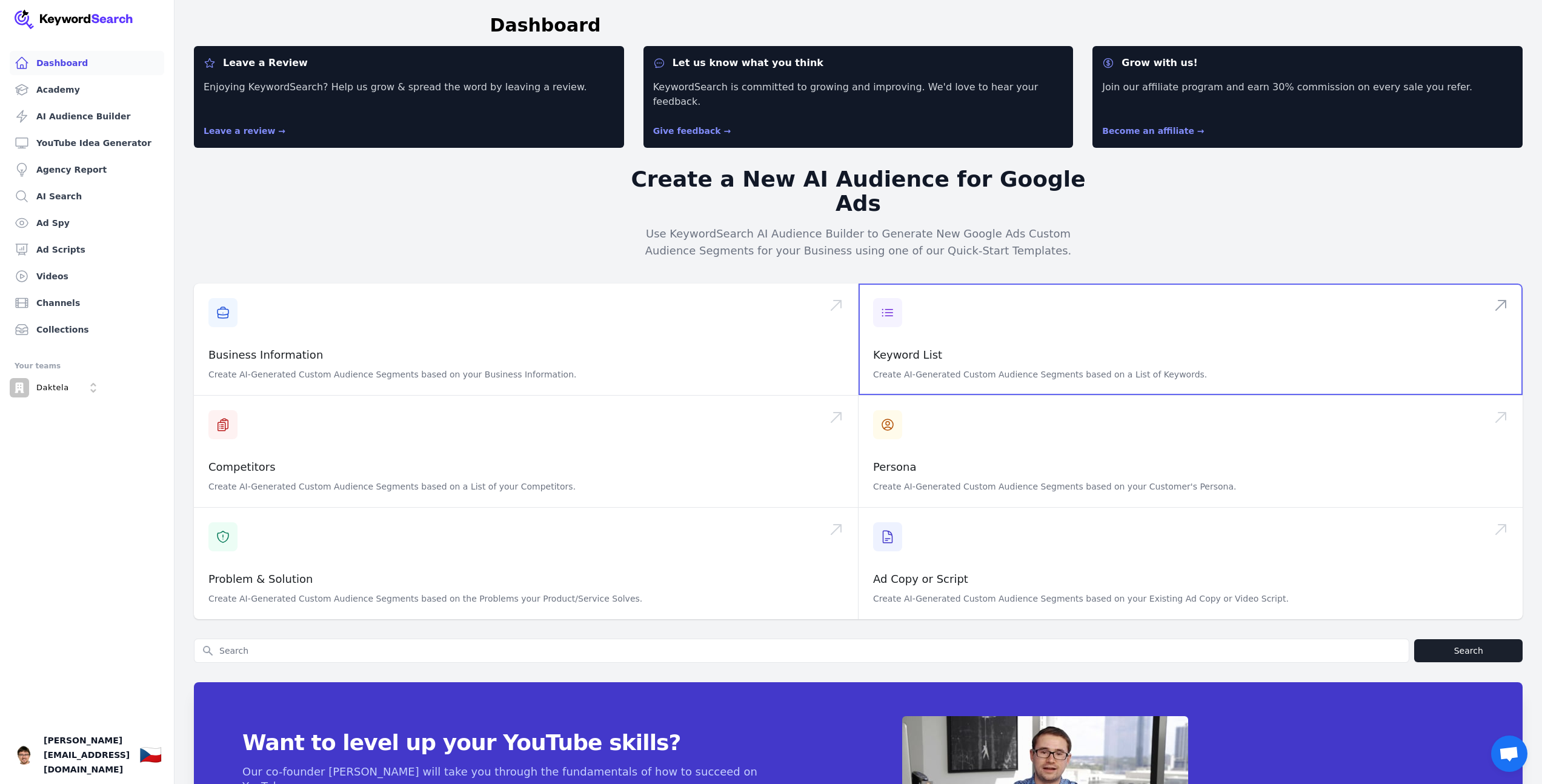
click at [929, 318] on span at bounding box center [1191, 339] width 664 height 111
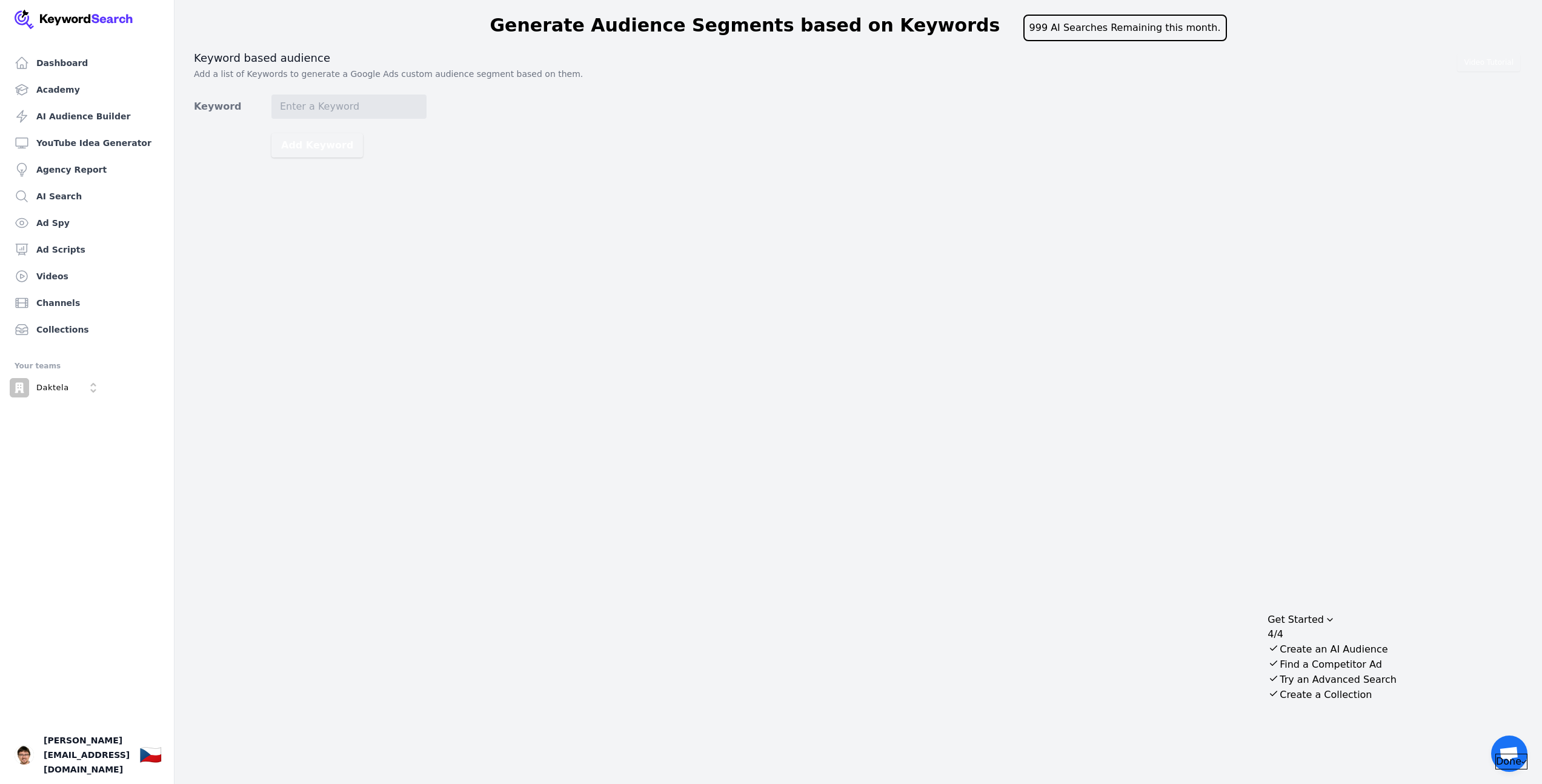
click at [1495, 754] on button "Done" at bounding box center [1511, 762] width 32 height 16
click at [325, 106] on input "Keyword" at bounding box center [349, 106] width 155 height 25
click at [84, 168] on link "Agency Report" at bounding box center [87, 169] width 155 height 25
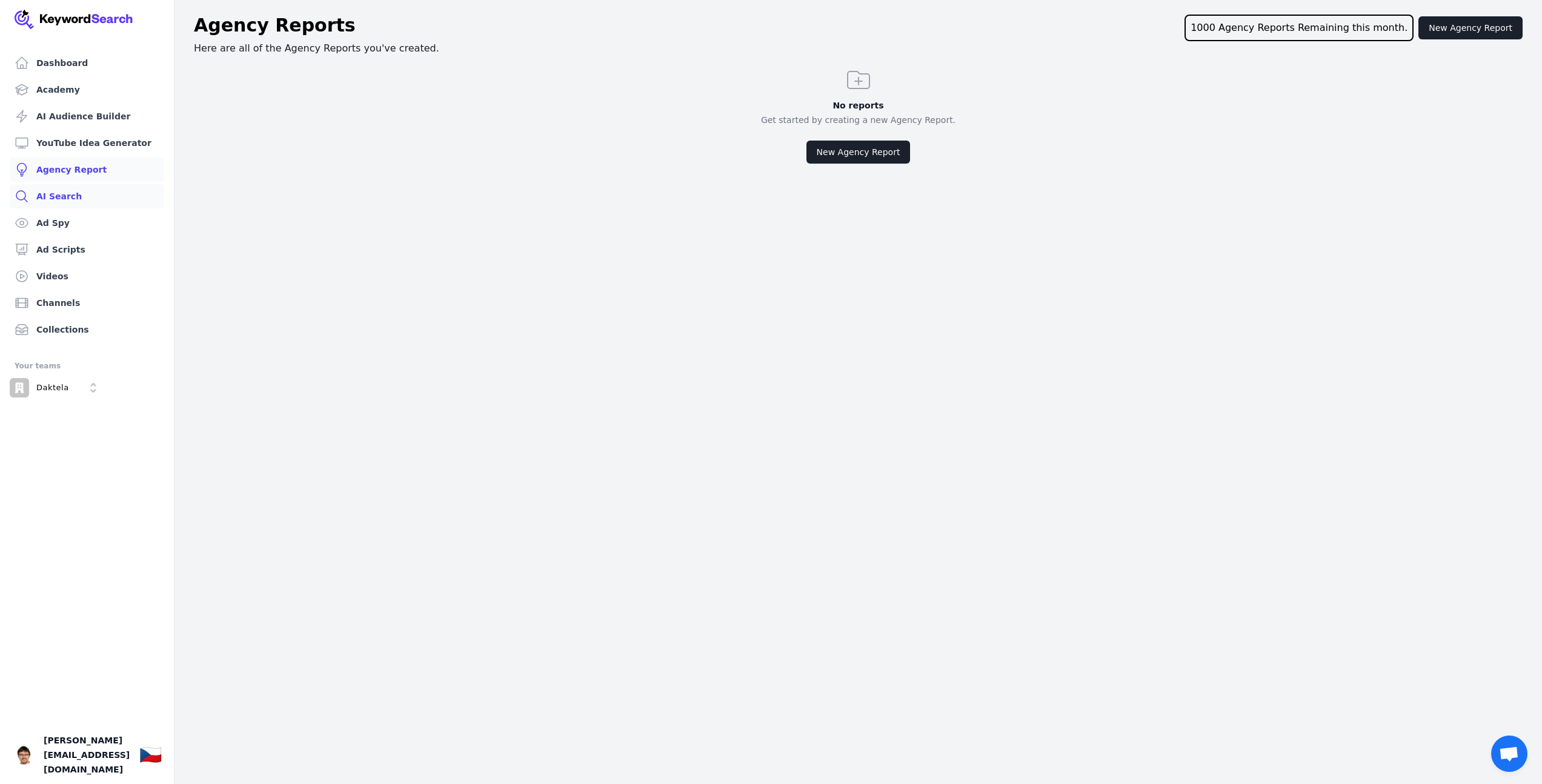
click at [50, 193] on link "AI Search" at bounding box center [87, 196] width 155 height 25
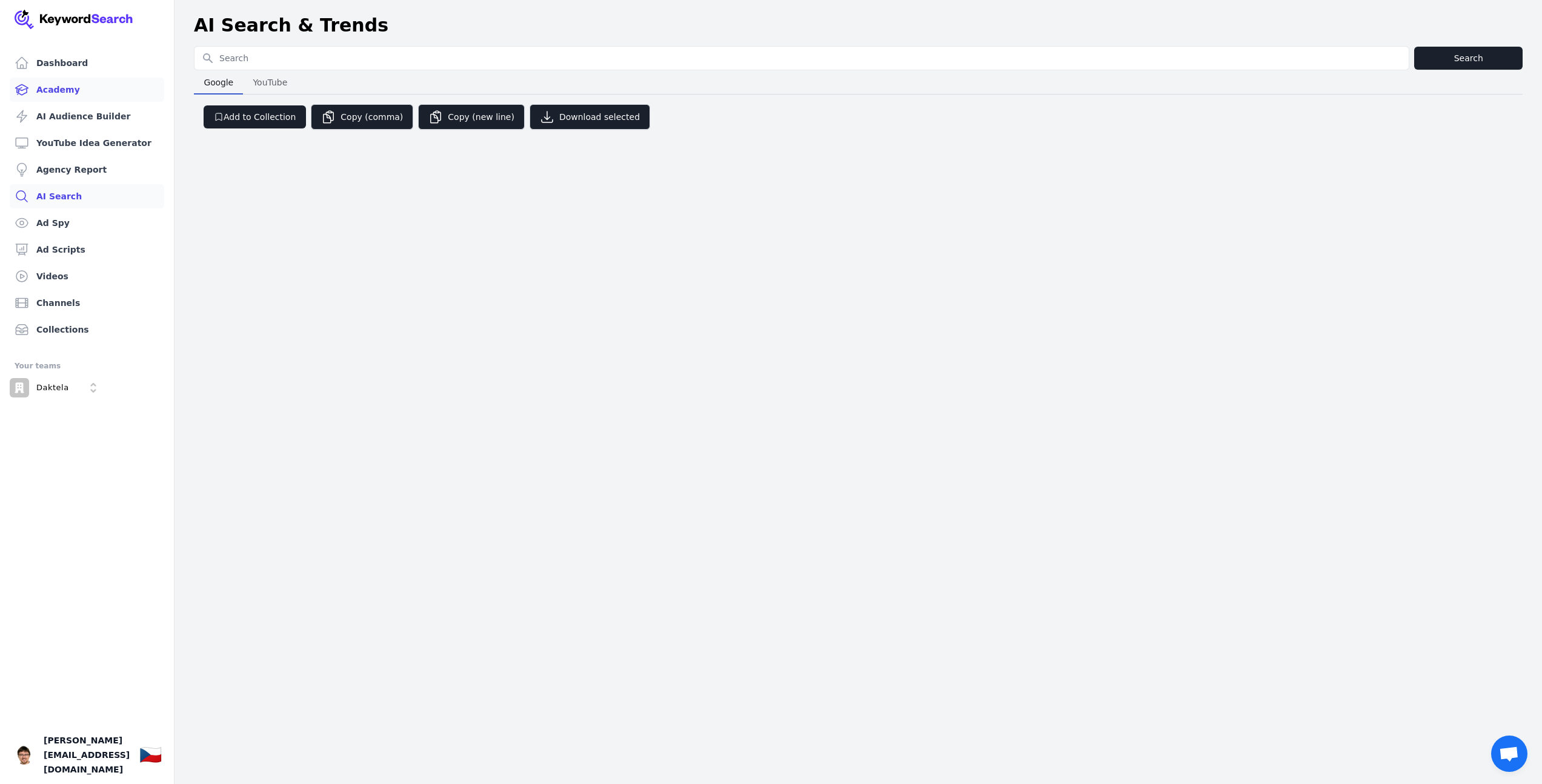
click at [64, 93] on link "Academy" at bounding box center [87, 90] width 155 height 25
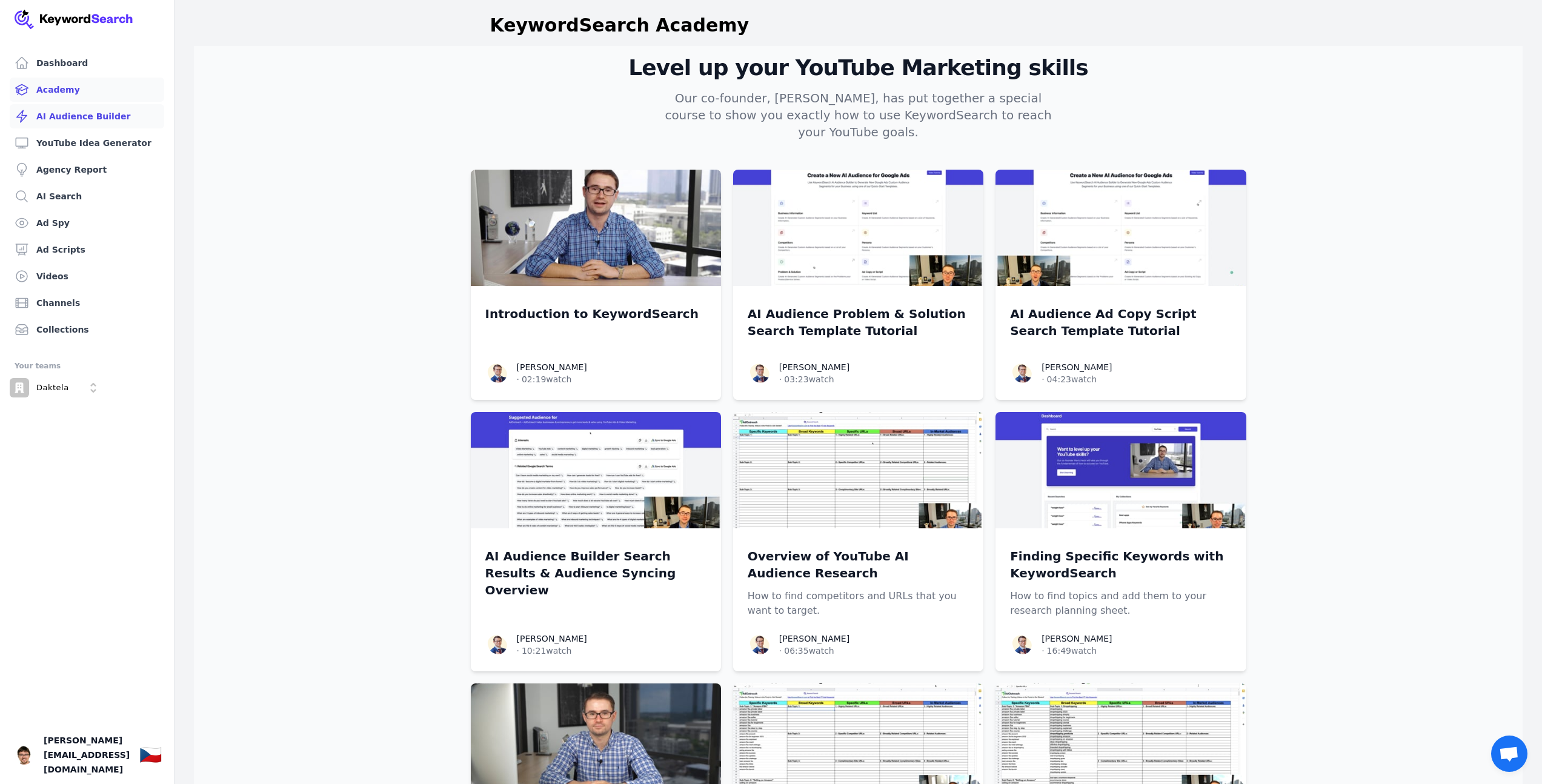
click at [60, 124] on link "AI Audience Builder" at bounding box center [87, 116] width 155 height 25
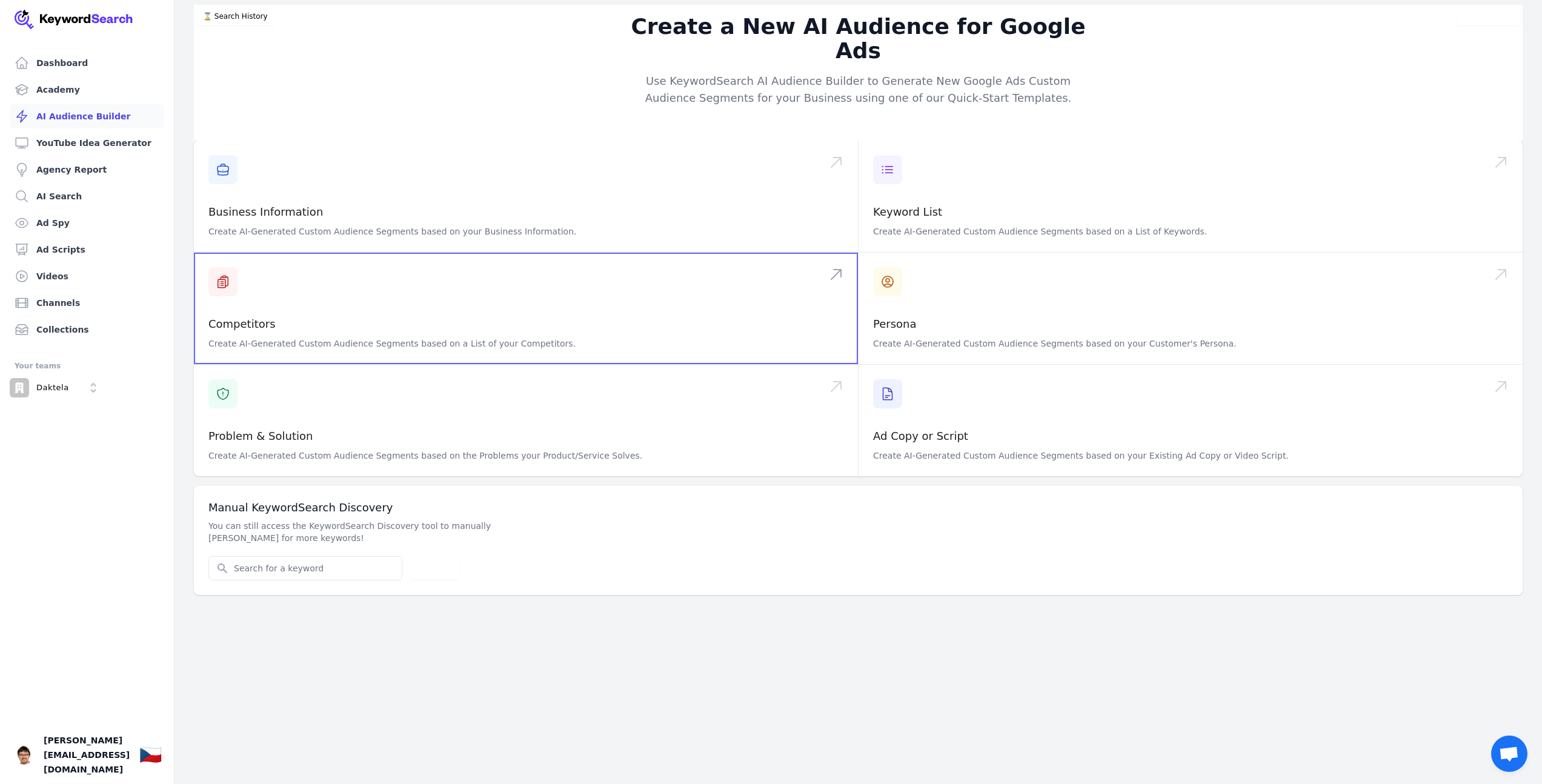
click at [282, 308] on span at bounding box center [526, 308] width 664 height 111
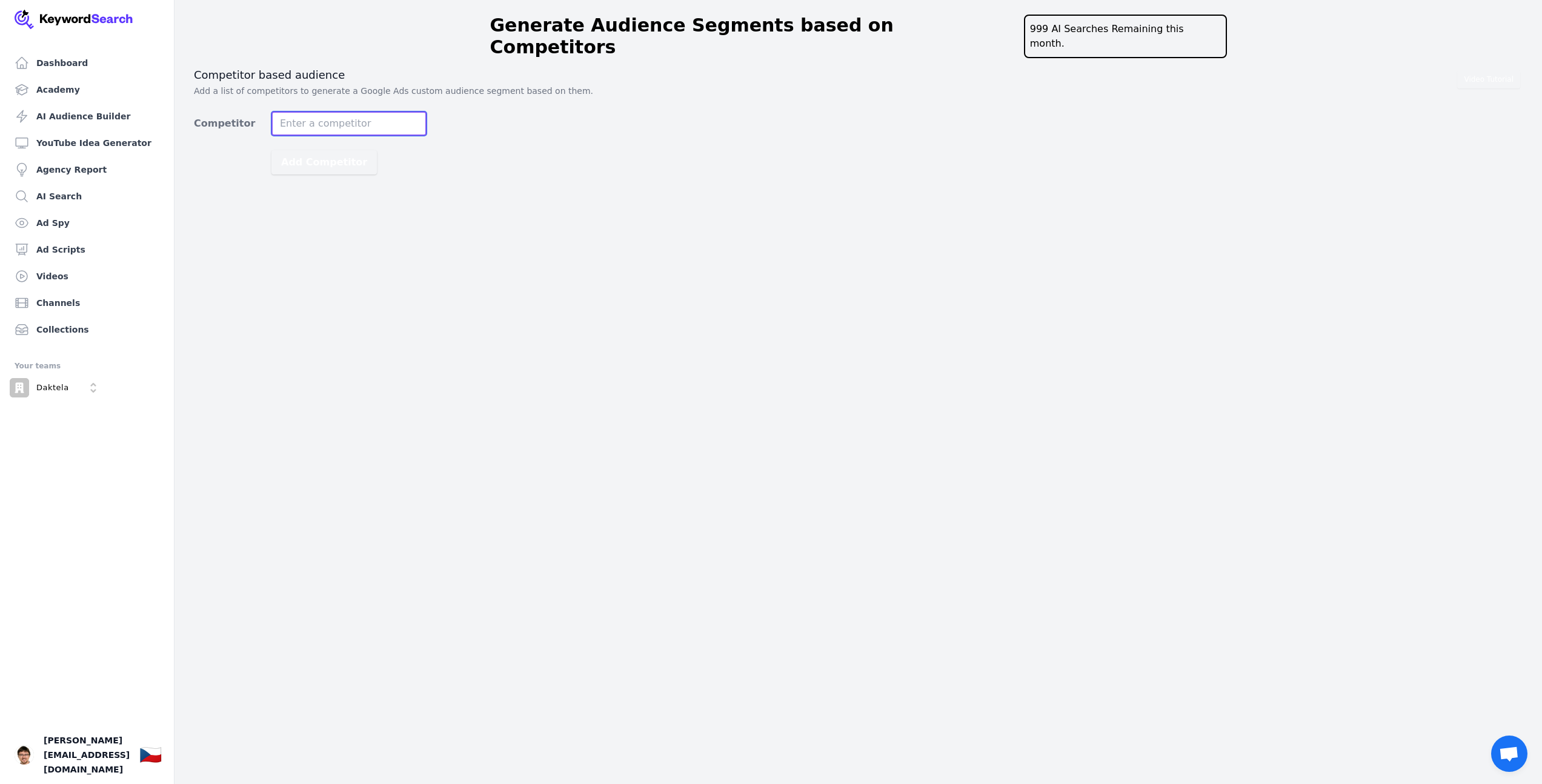
click at [340, 111] on input "Competitor" at bounding box center [349, 123] width 155 height 25
paste input "[URL][DOMAIN_NAME]"
type input "supportbox"
click at [330, 150] on button "Add Competitor" at bounding box center [324, 162] width 106 height 25
click at [334, 111] on input "Competitor" at bounding box center [349, 123] width 155 height 25
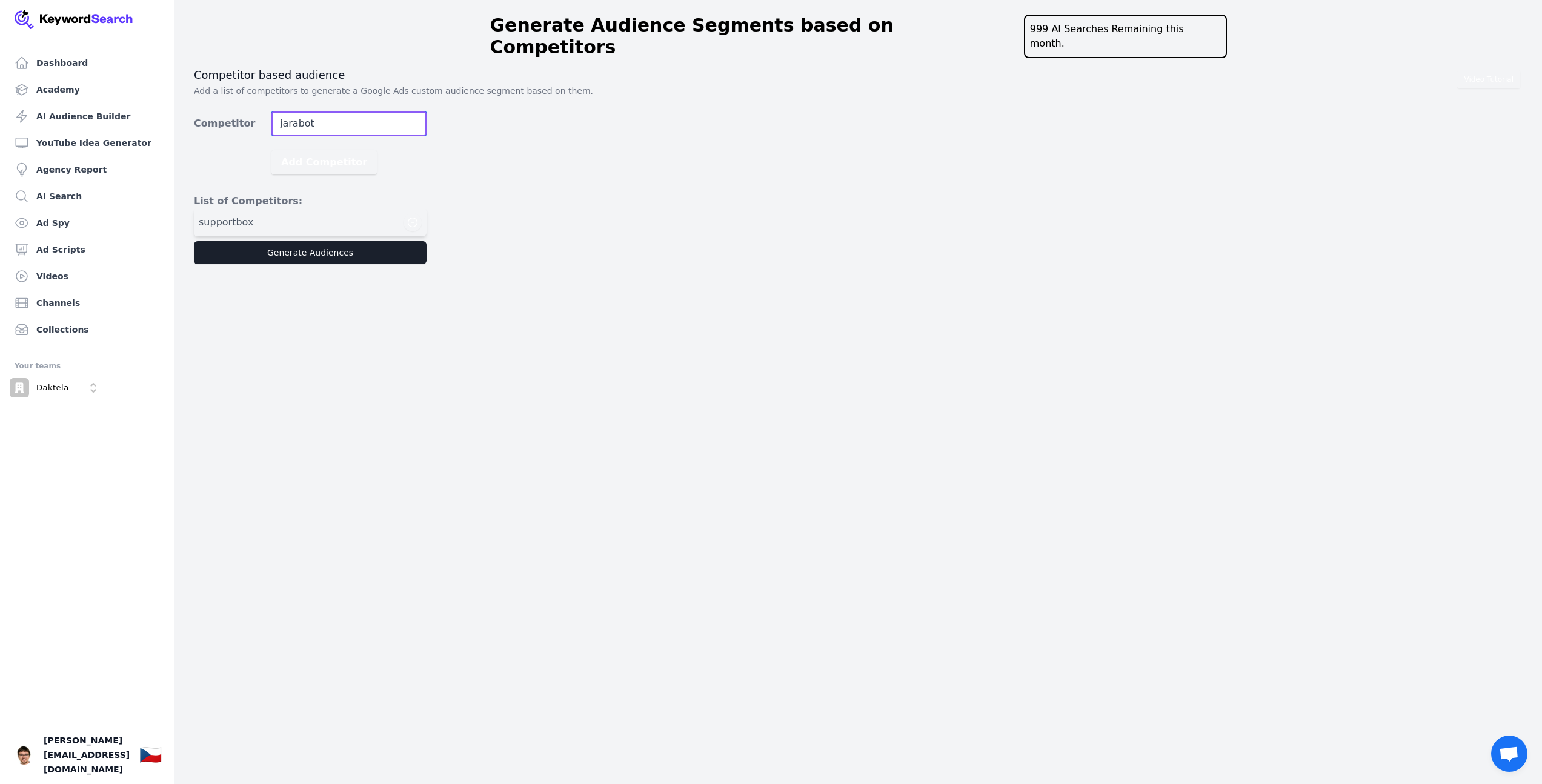
type input "jarabot"
click at [272, 150] on button "Add Competitor" at bounding box center [324, 162] width 106 height 25
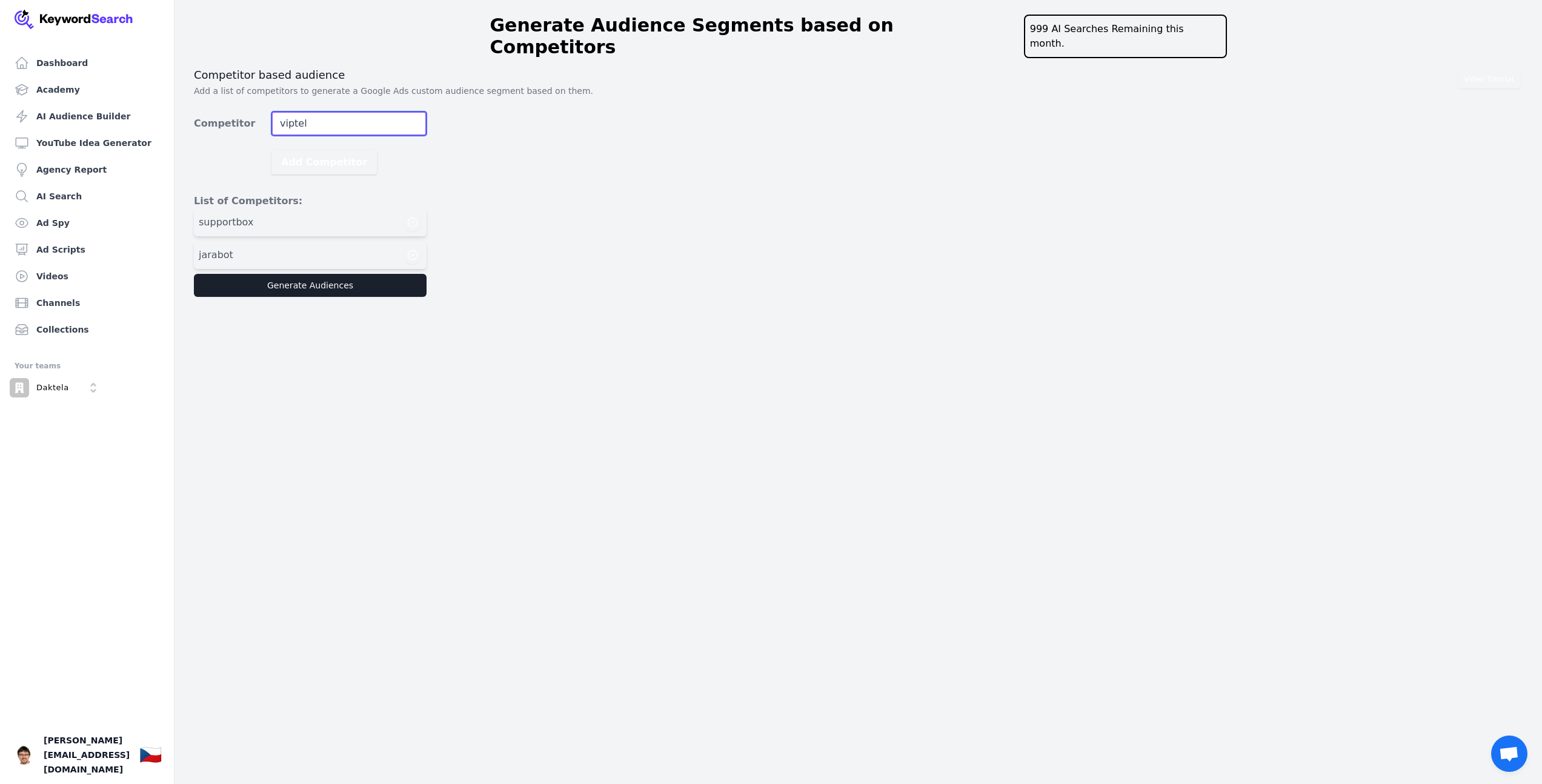
type input "viptel"
click at [272, 150] on button "Add Competitor" at bounding box center [324, 162] width 106 height 25
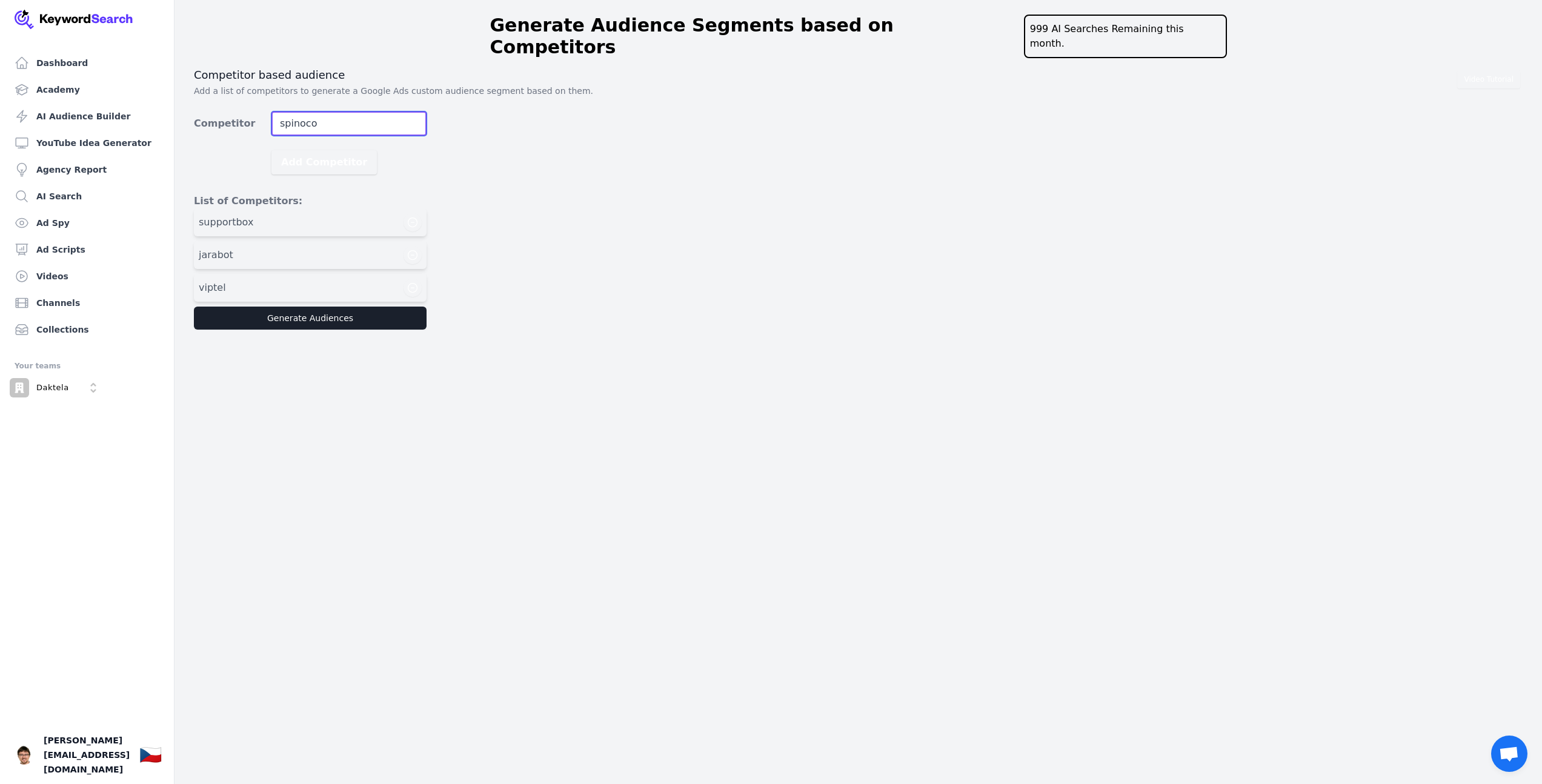
type input "spinoco"
click at [272, 150] on button "Add Competitor" at bounding box center [324, 162] width 106 height 25
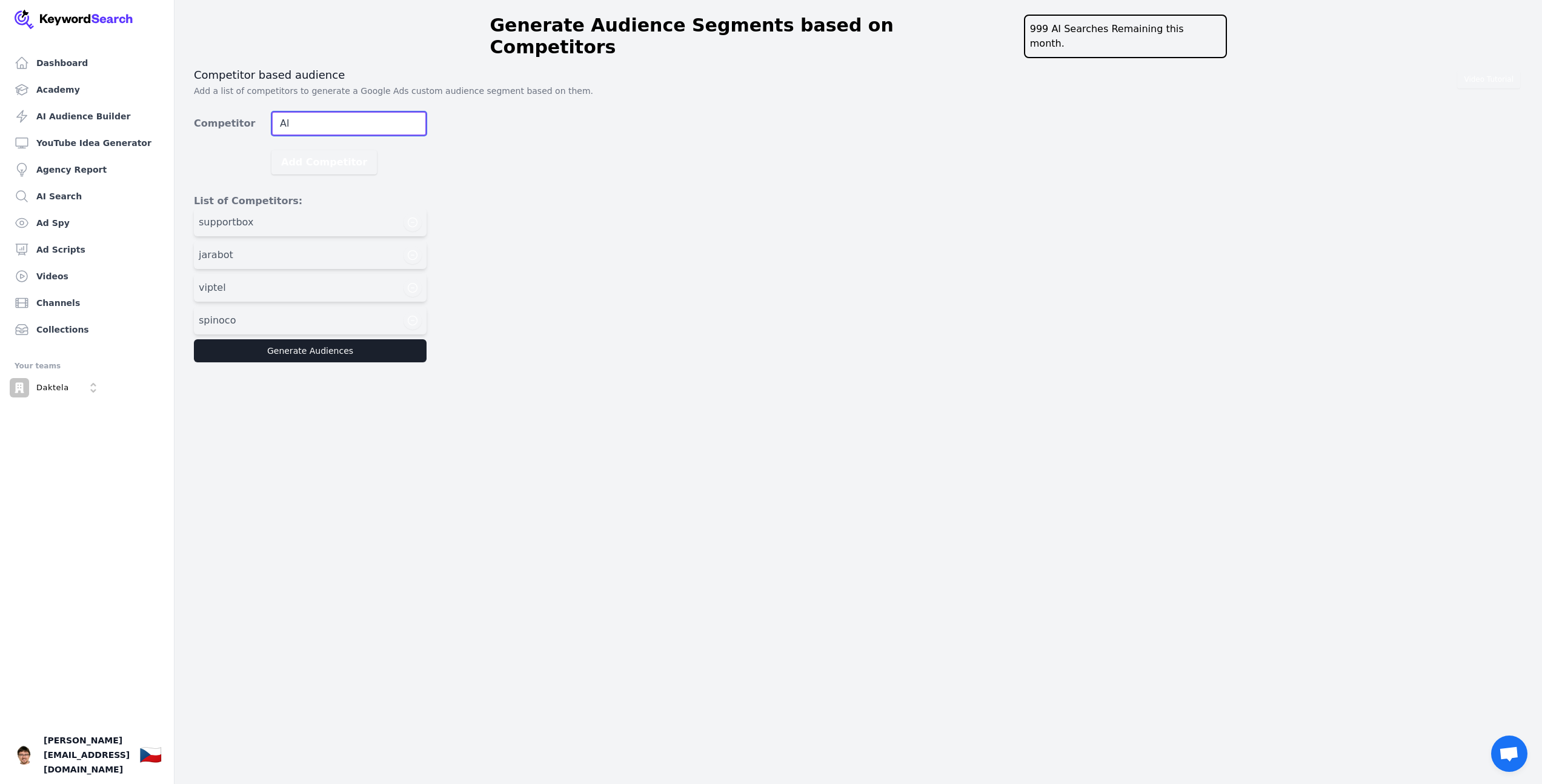
type input "A"
type input "alcasys"
click at [272, 150] on button "Add Competitor" at bounding box center [324, 162] width 106 height 25
type input "frontstage"
click at [272, 150] on button "Add Competitor" at bounding box center [324, 162] width 106 height 25
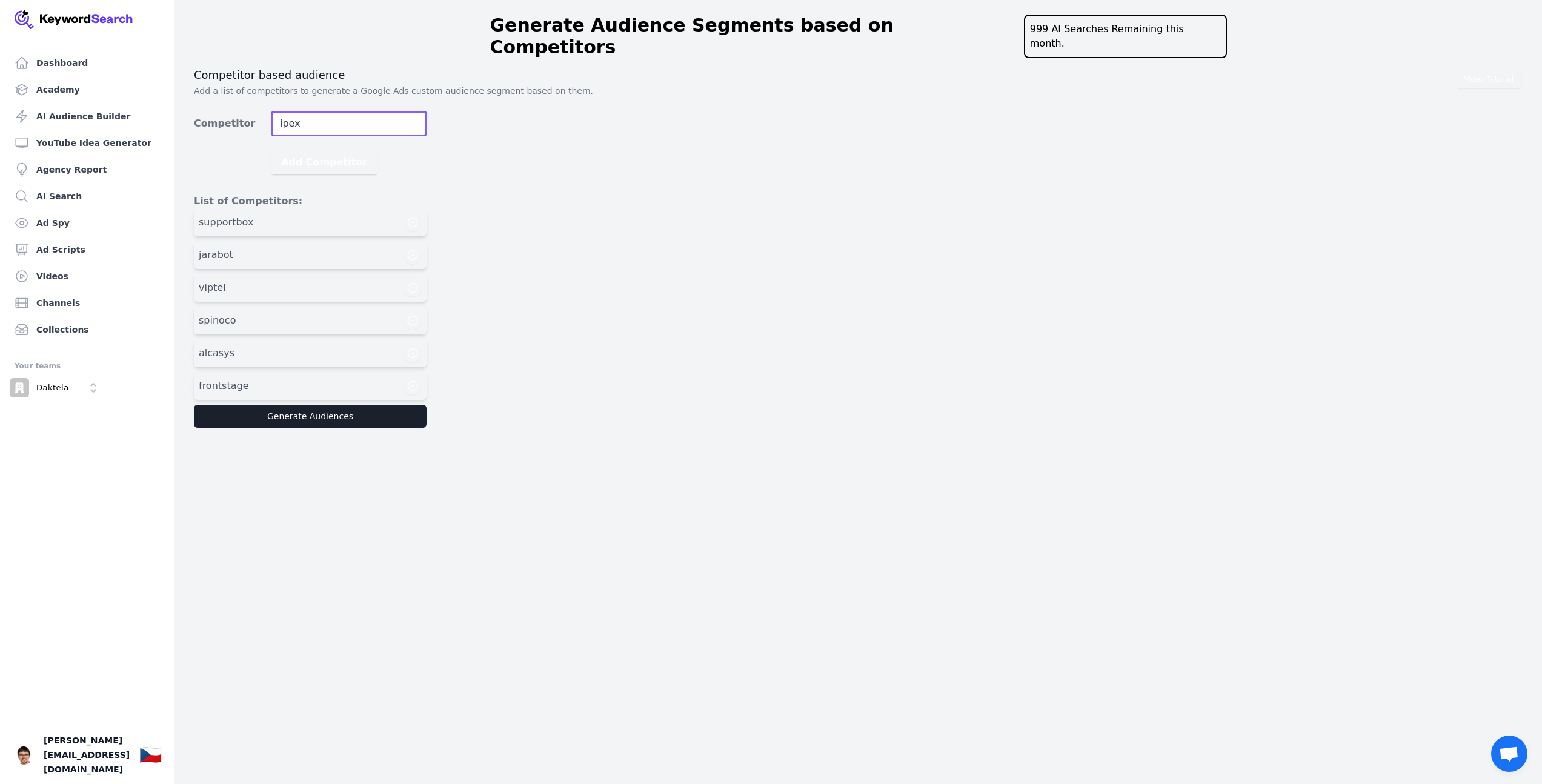
type input "ipex"
click at [272, 150] on button "Add Competitor" at bounding box center [324, 162] width 106 height 25
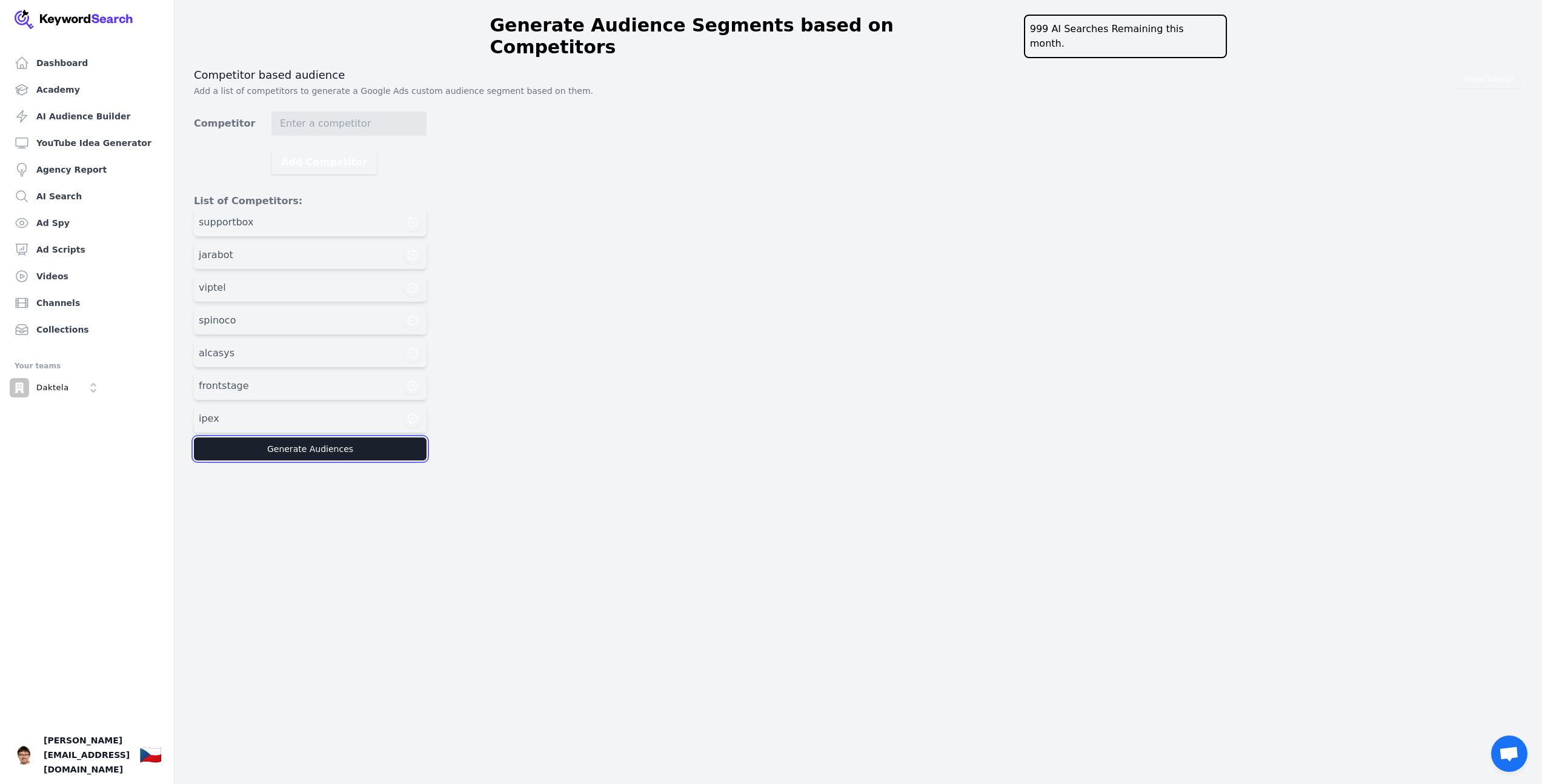
click at [325, 438] on button "Generate Audiences" at bounding box center [310, 449] width 233 height 23
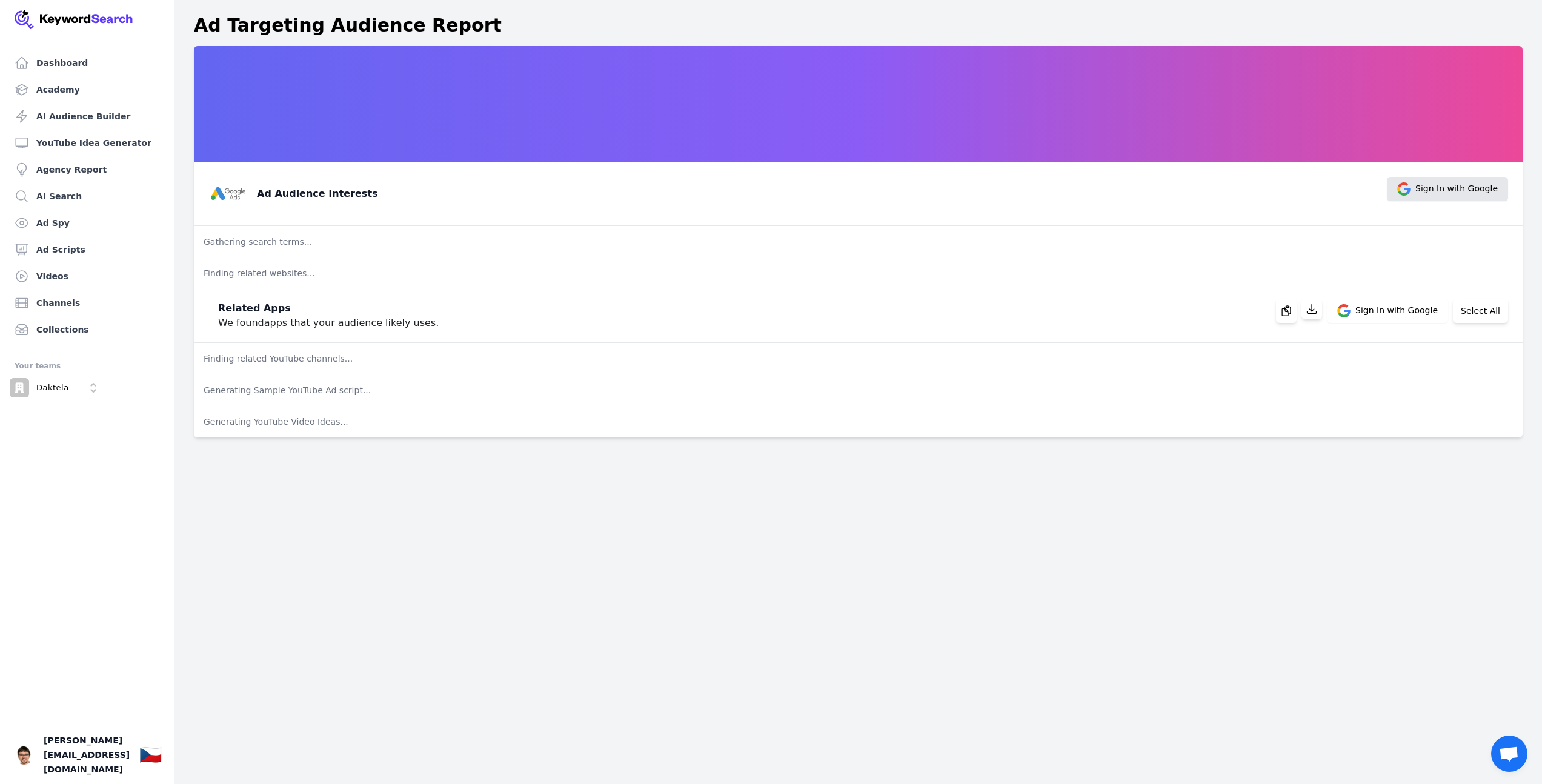
click at [1459, 187] on span "Sign In with Google" at bounding box center [1457, 189] width 83 height 14
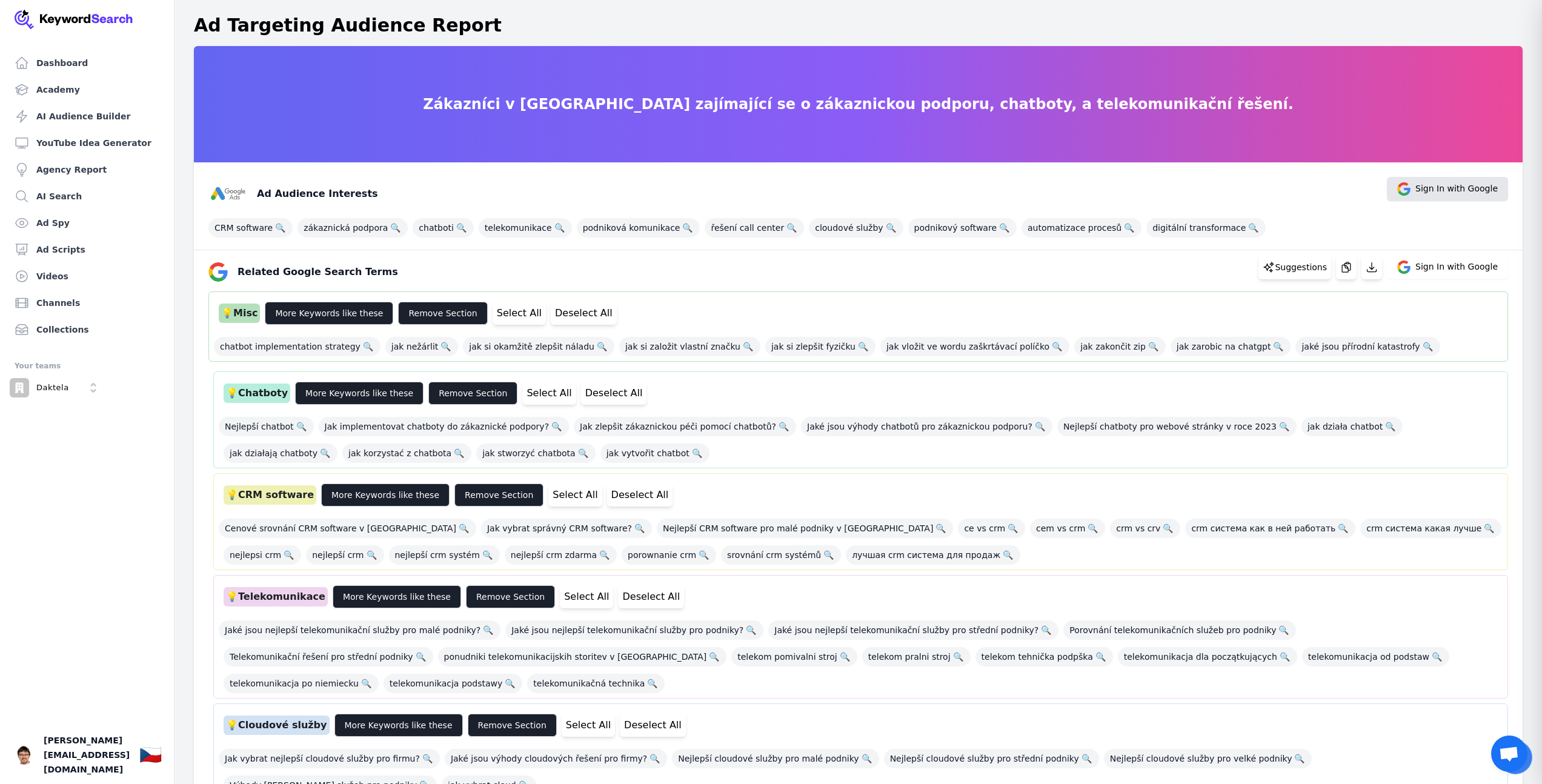
click at [1446, 191] on span "Sign In with Google" at bounding box center [1457, 189] width 83 height 14
click at [308, 531] on span "Cenové srovnání CRM software v [GEOGRAPHIC_DATA] 🔍" at bounding box center [347, 528] width 257 height 19
click at [456, 431] on span "Jak implementovat chatboty do zákaznické podpory? 🔍" at bounding box center [444, 427] width 251 height 19
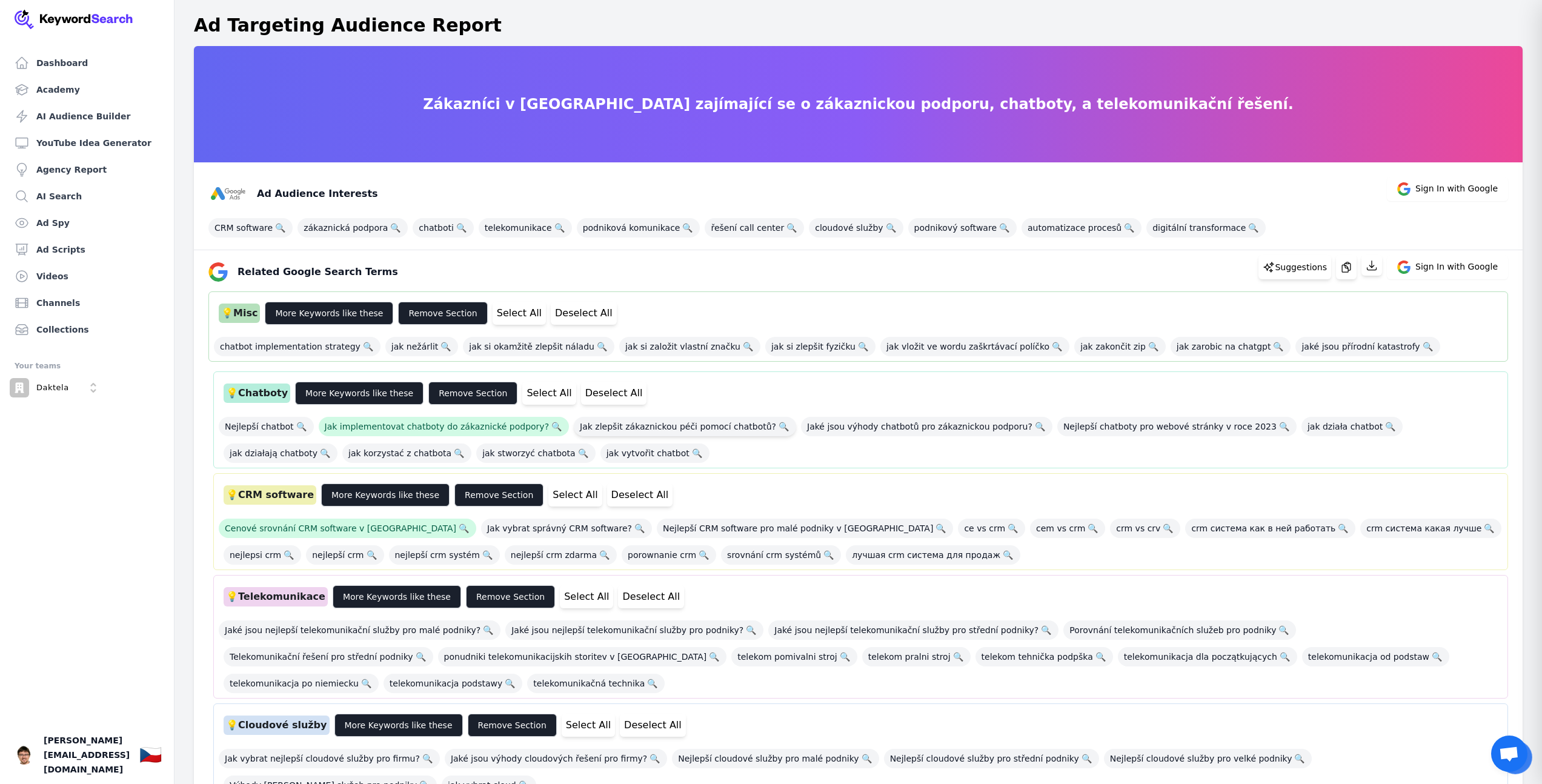
click at [663, 428] on span "Jak zlepšit zákaznickou péči pomocí chatbotů? 🔍" at bounding box center [685, 427] width 222 height 19
click at [914, 425] on span "Jaké jsou výhody chatbotů pro zákaznickou podporu? 🔍" at bounding box center [926, 427] width 252 height 19
click at [327, 346] on span "chatbot implementation strategy 🔍" at bounding box center [297, 346] width 167 height 19
click at [555, 344] on span "jak si okamžitě zlepšit náladu 🔍" at bounding box center [539, 346] width 152 height 19
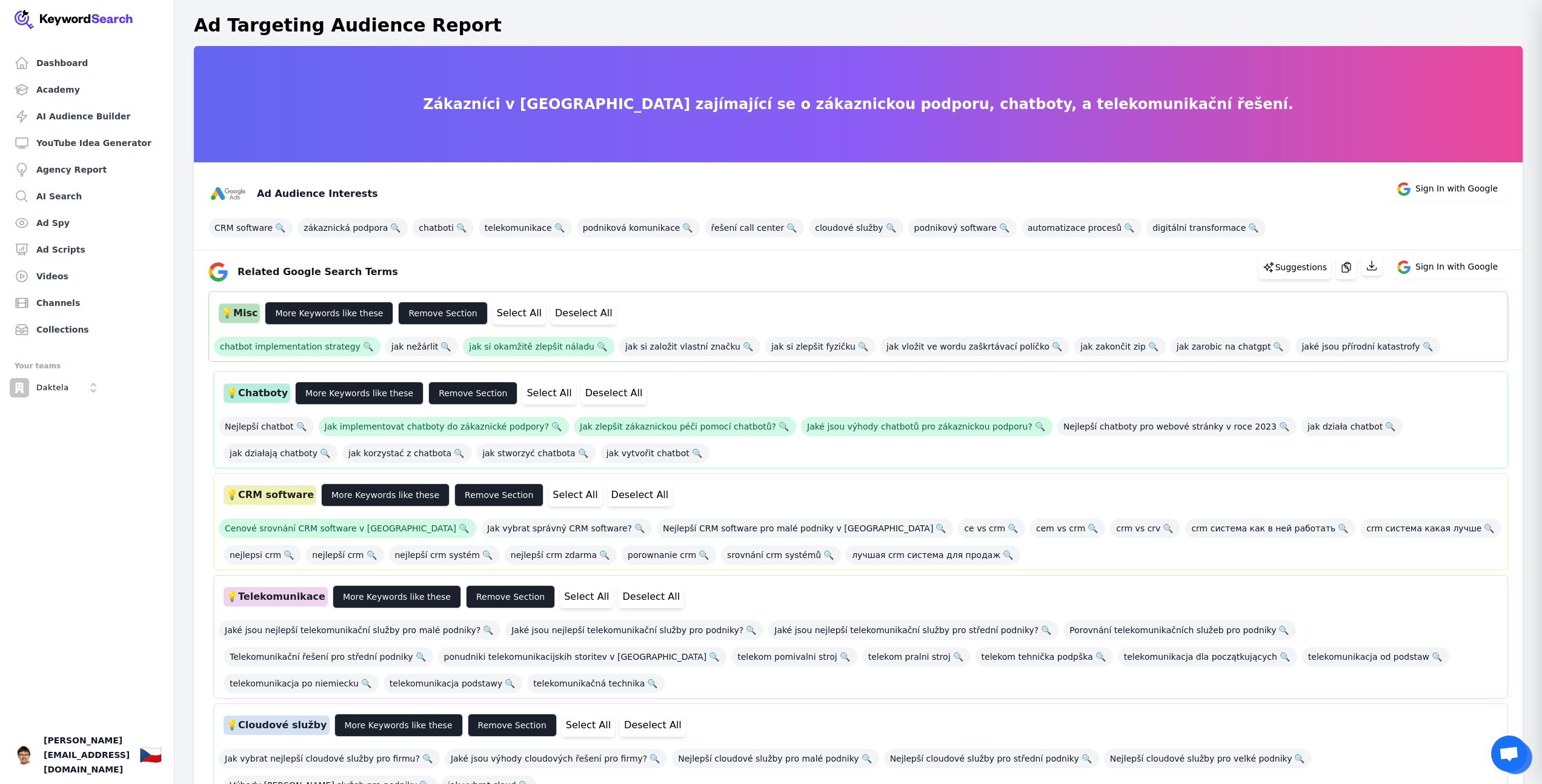
scroll to position [145, 0]
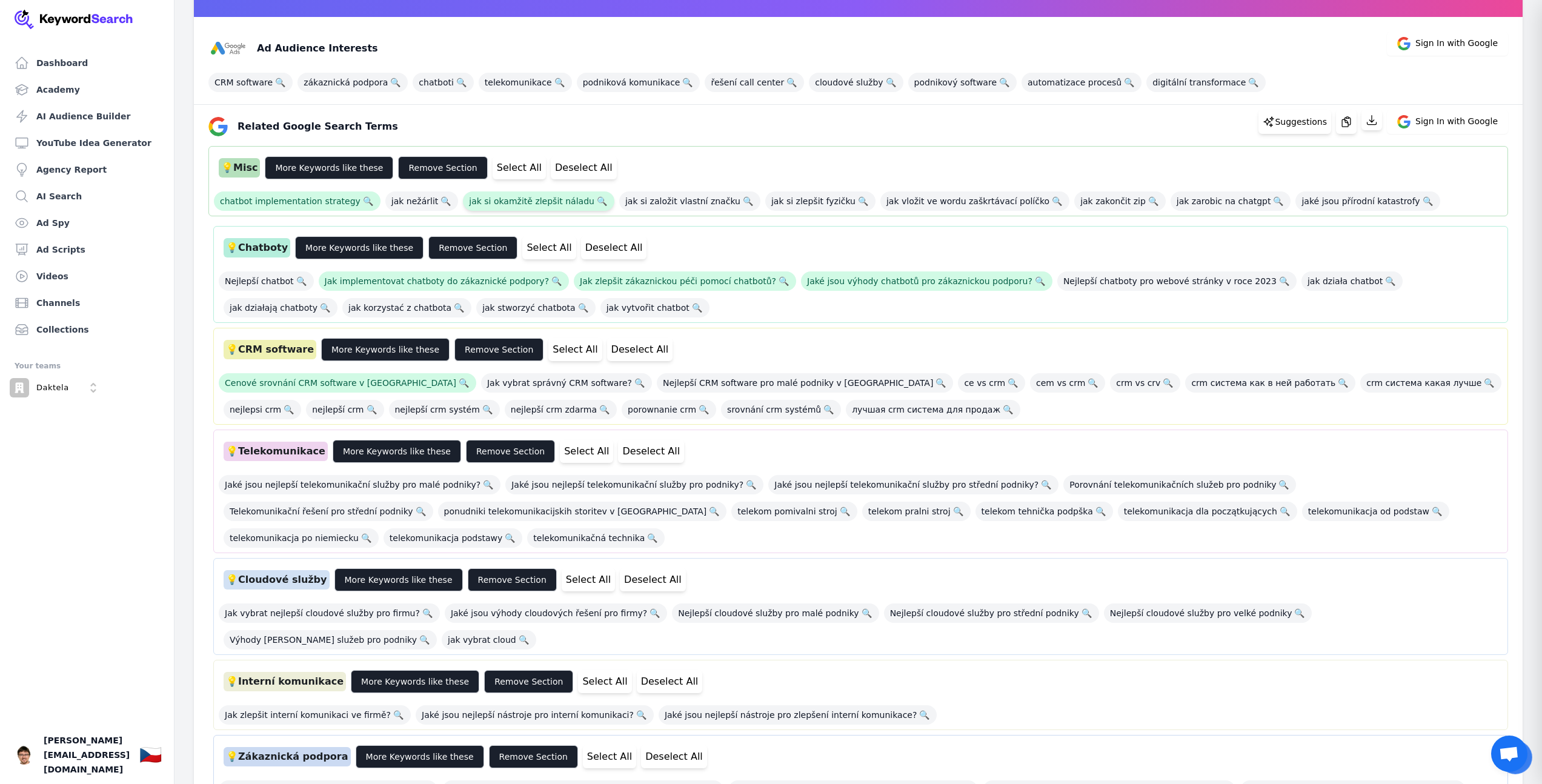
click at [518, 199] on span "jak si okamžitě zlepšit náladu 🔍" at bounding box center [539, 201] width 152 height 19
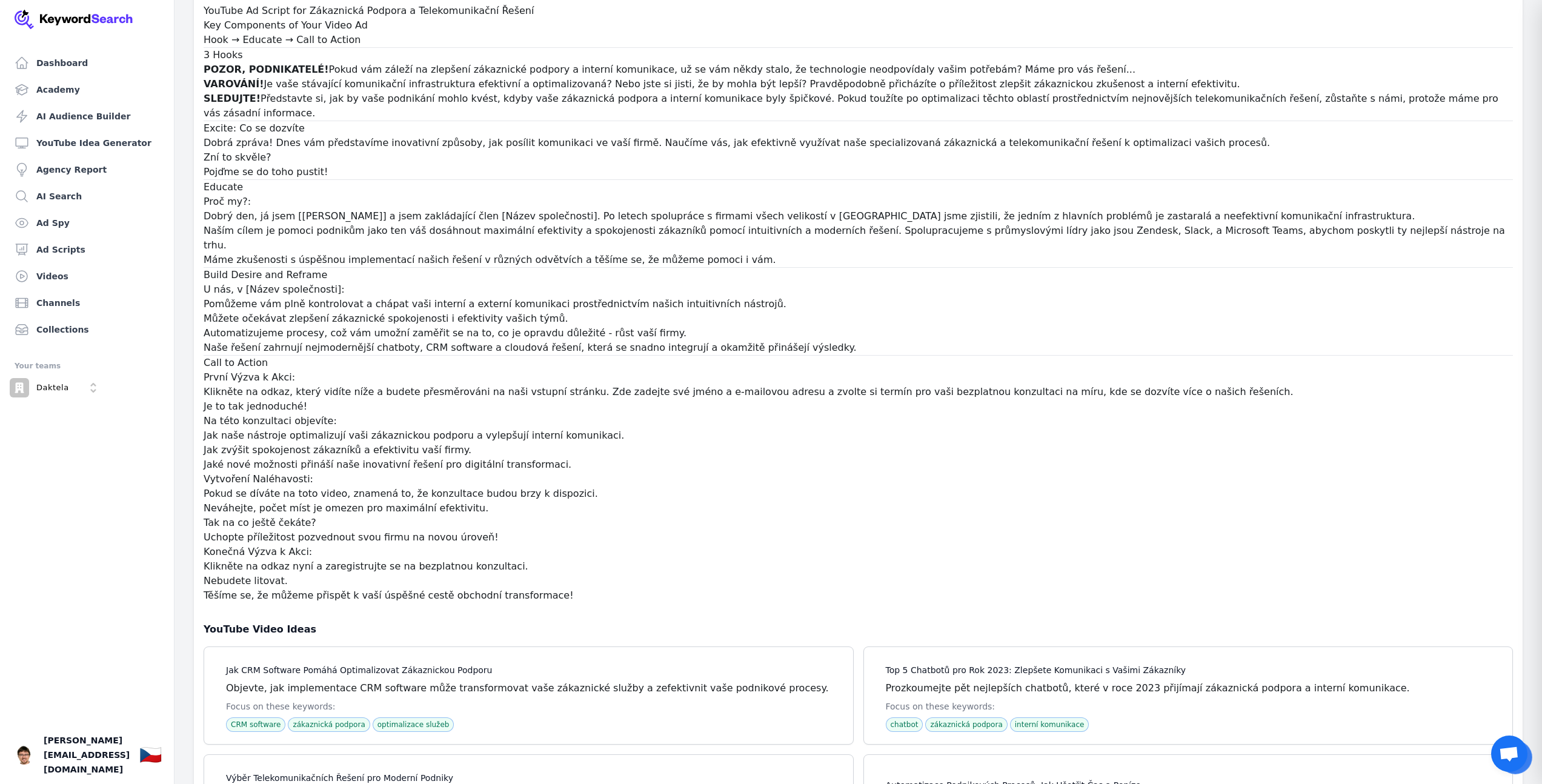
scroll to position [74924, 0]
drag, startPoint x: 531, startPoint y: 569, endPoint x: 528, endPoint y: 590, distance: 21.2
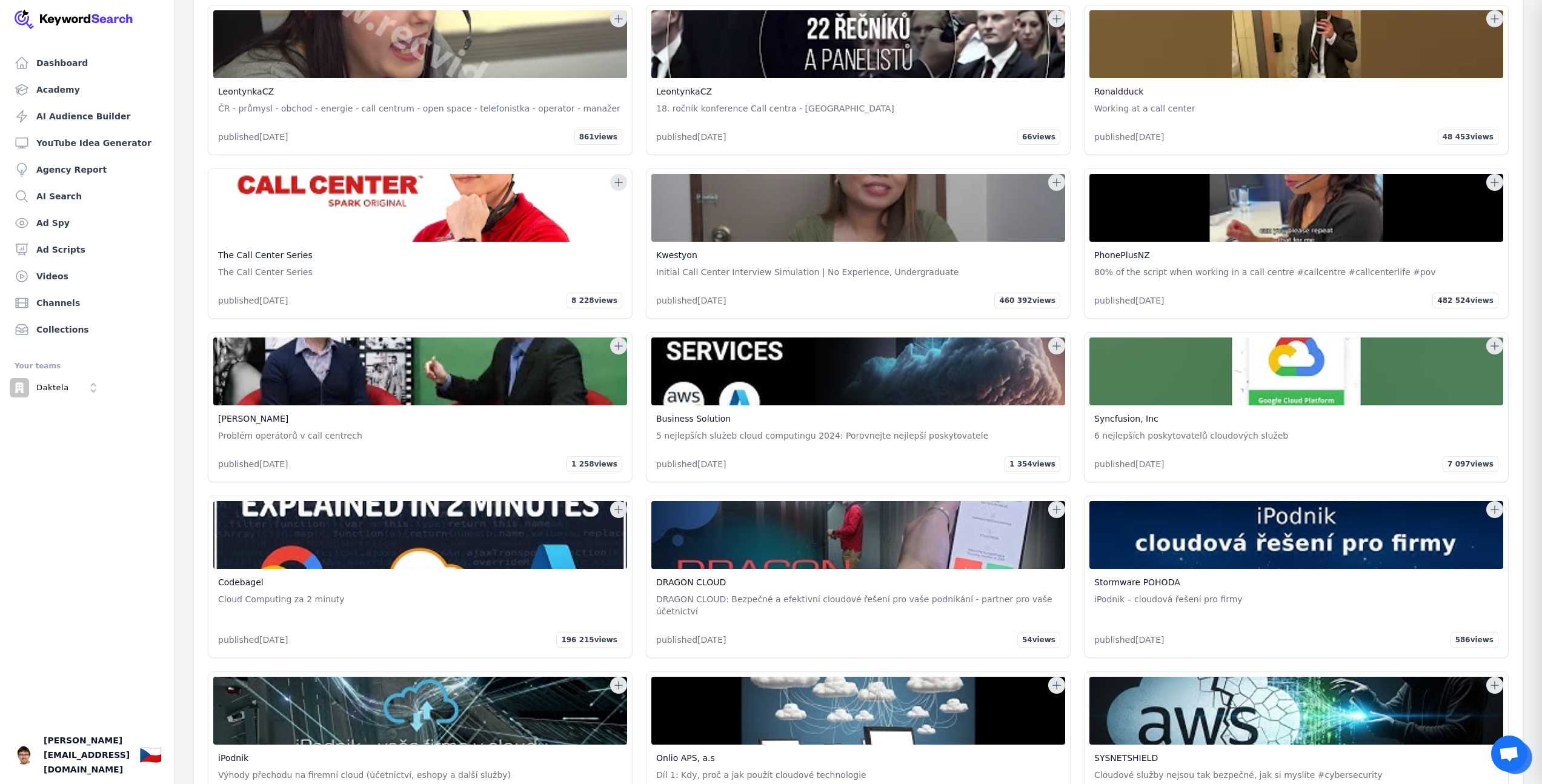
scroll to position [67692, 0]
